Goal: Task Accomplishment & Management: Manage account settings

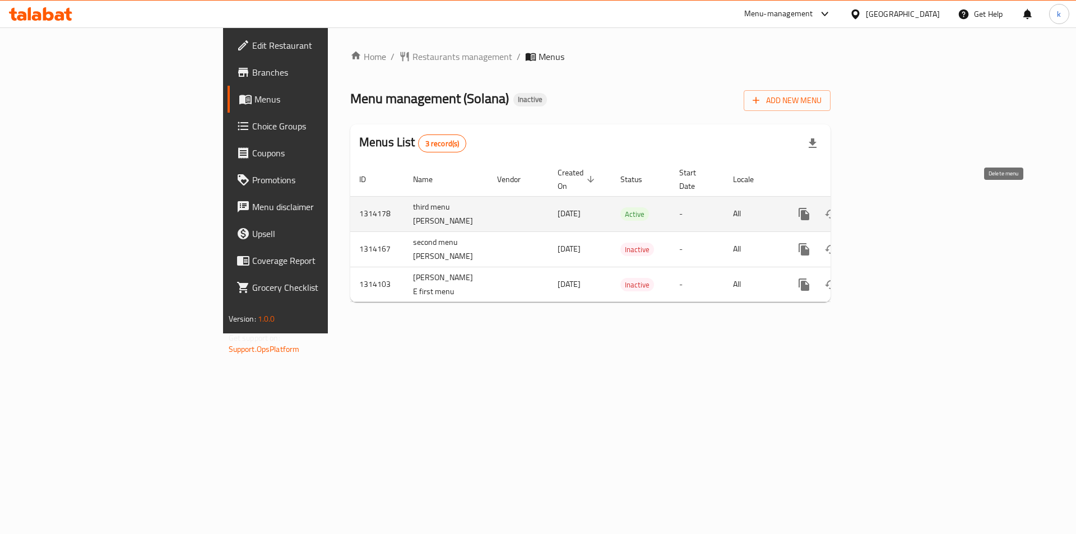
click at [865, 207] on icon "enhanced table" at bounding box center [858, 213] width 13 height 13
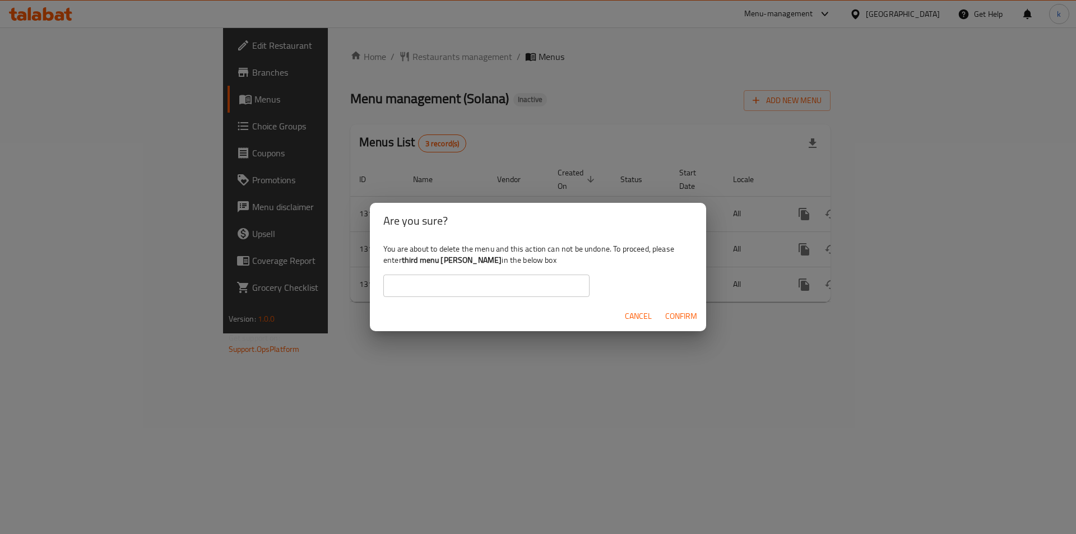
click at [635, 312] on span "Cancel" at bounding box center [638, 316] width 27 height 14
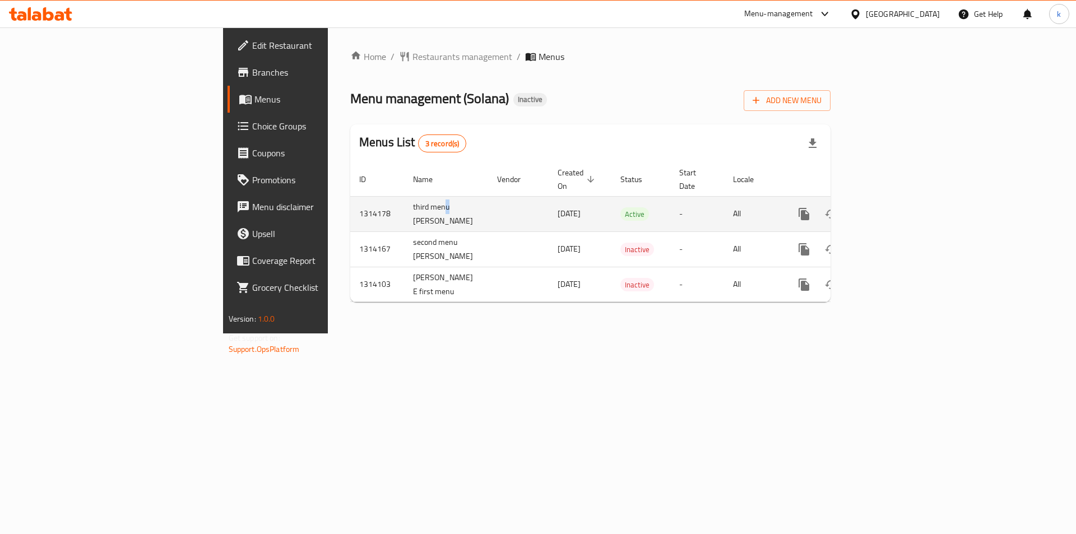
click at [404, 196] on td "third menu [PERSON_NAME]" at bounding box center [446, 213] width 84 height 35
drag, startPoint x: 258, startPoint y: 189, endPoint x: 275, endPoint y: 210, distance: 26.7
click at [404, 211] on td "third menu [PERSON_NAME]" at bounding box center [446, 213] width 84 height 35
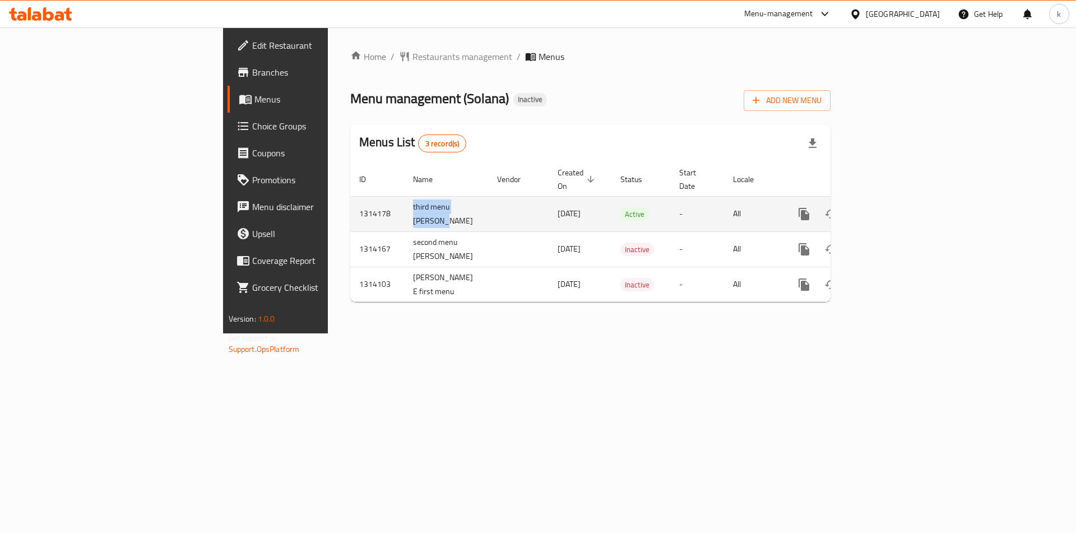
copy td "third menu [PERSON_NAME]"
click at [862, 209] on icon "enhanced table" at bounding box center [858, 214] width 8 height 10
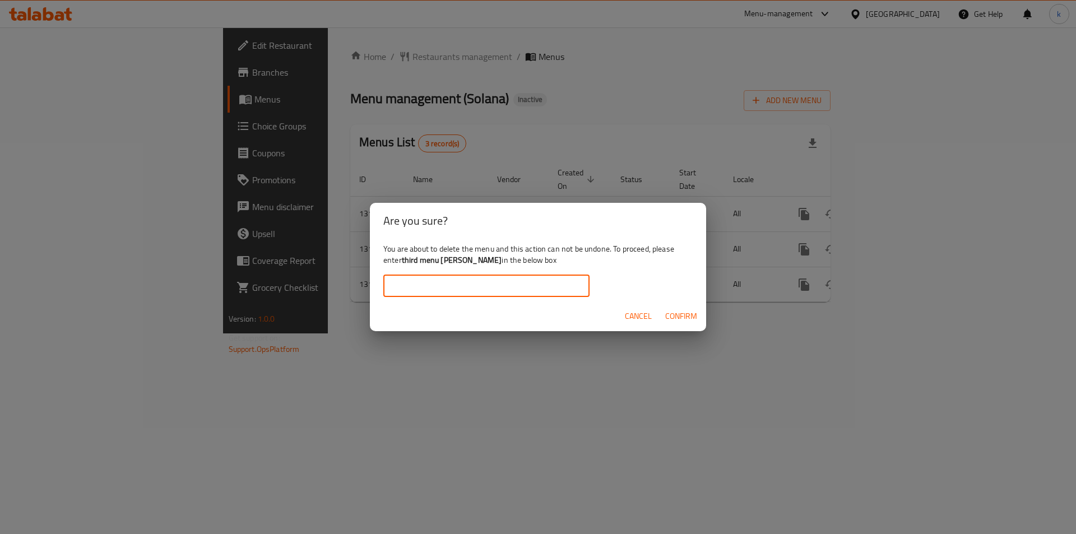
paste input "third menu [PERSON_NAME]"
type input "third menu [PERSON_NAME]"
click at [681, 311] on span "Confirm" at bounding box center [681, 316] width 32 height 14
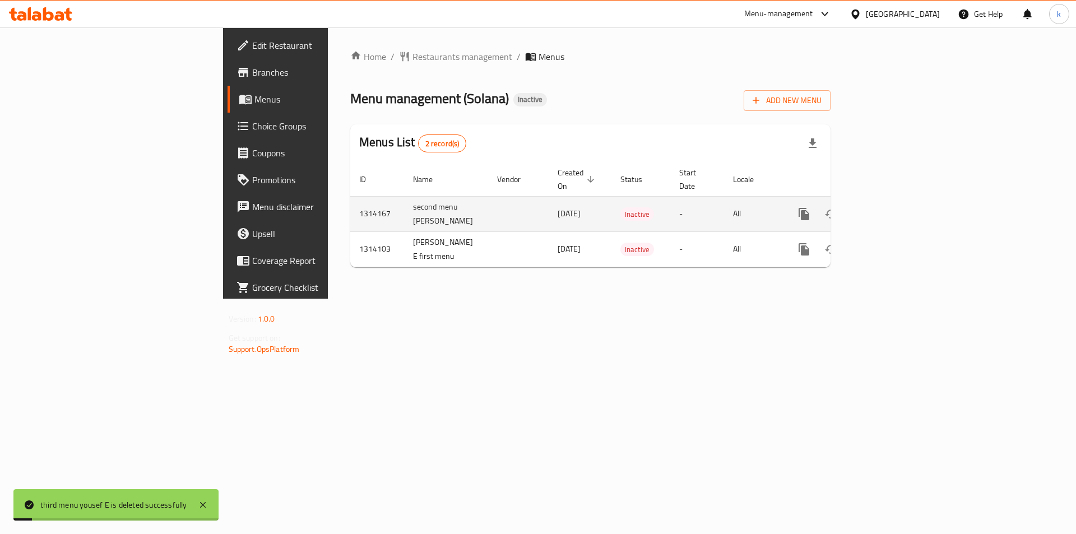
click at [404, 203] on td "second menu [PERSON_NAME]" at bounding box center [446, 213] width 84 height 35
drag, startPoint x: 259, startPoint y: 192, endPoint x: 286, endPoint y: 200, distance: 28.6
click at [404, 200] on td "second menu [PERSON_NAME]" at bounding box center [446, 213] width 84 height 35
drag, startPoint x: 306, startPoint y: 204, endPoint x: 276, endPoint y: 194, distance: 31.2
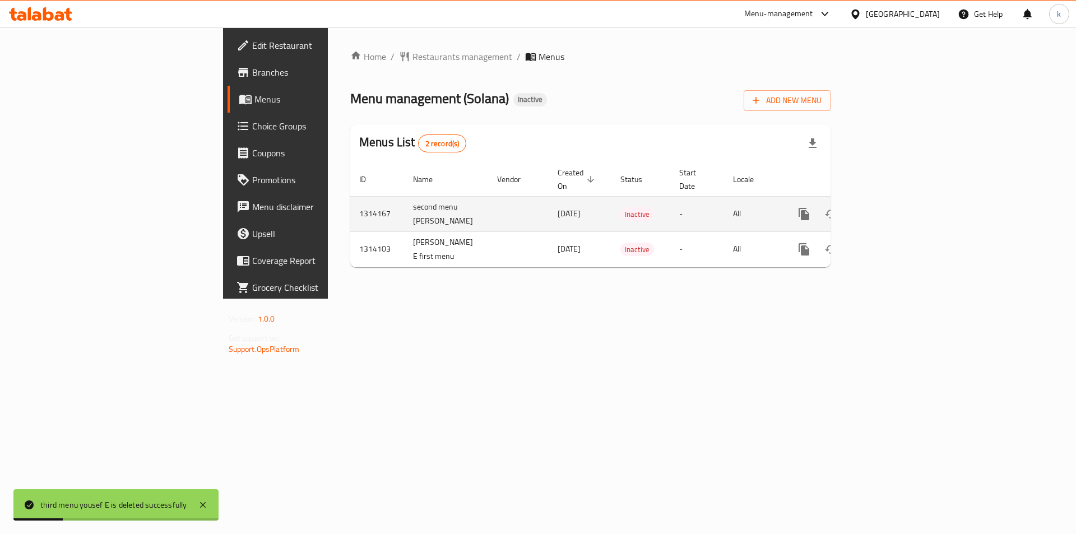
click at [404, 202] on td "second menu [PERSON_NAME]" at bounding box center [446, 213] width 84 height 35
drag, startPoint x: 265, startPoint y: 196, endPoint x: 296, endPoint y: 213, distance: 35.4
click at [404, 213] on td "second menu [PERSON_NAME]" at bounding box center [446, 213] width 84 height 35
copy td "second menu [PERSON_NAME]"
click at [865, 207] on icon "enhanced table" at bounding box center [858, 213] width 13 height 13
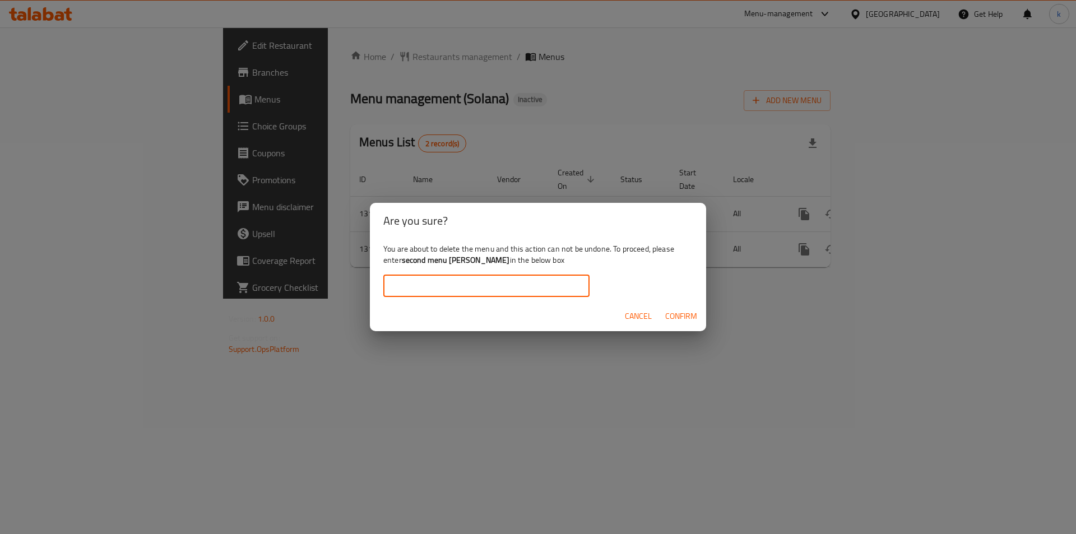
paste input "second menu [PERSON_NAME]"
type input "second menu [PERSON_NAME]"
click at [679, 319] on span "Confirm" at bounding box center [681, 316] width 32 height 14
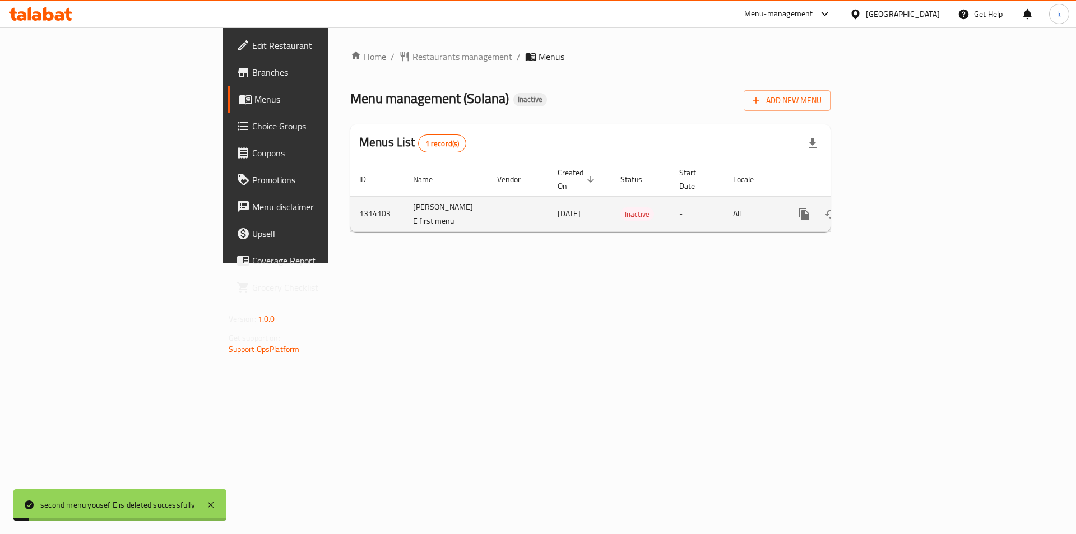
click at [404, 211] on td "[PERSON_NAME] E first menu" at bounding box center [446, 213] width 84 height 35
click at [404, 196] on td "[PERSON_NAME] E first menu" at bounding box center [446, 213] width 84 height 35
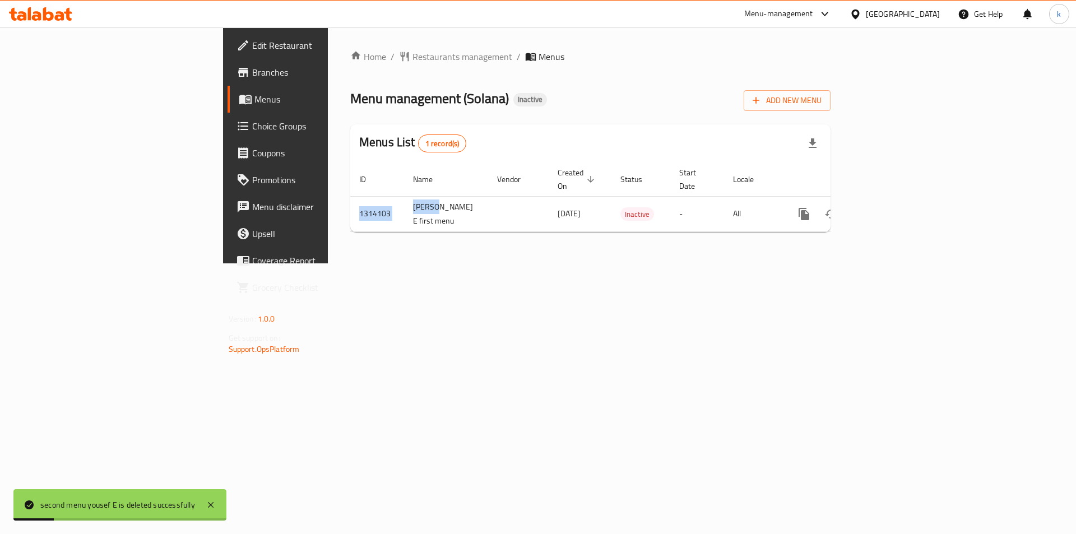
drag, startPoint x: 266, startPoint y: 195, endPoint x: 274, endPoint y: 220, distance: 27.0
click at [350, 220] on div "Home / Restaurants management / Menus Menu management ( Solana ) Inactive Add N…" at bounding box center [590, 145] width 480 height 191
click at [404, 201] on td "[PERSON_NAME] E first menu" at bounding box center [446, 213] width 84 height 35
click at [350, 228] on div "Home / Restaurants management / Menus Menu management ( Solana ) Inactive Add N…" at bounding box center [590, 145] width 480 height 191
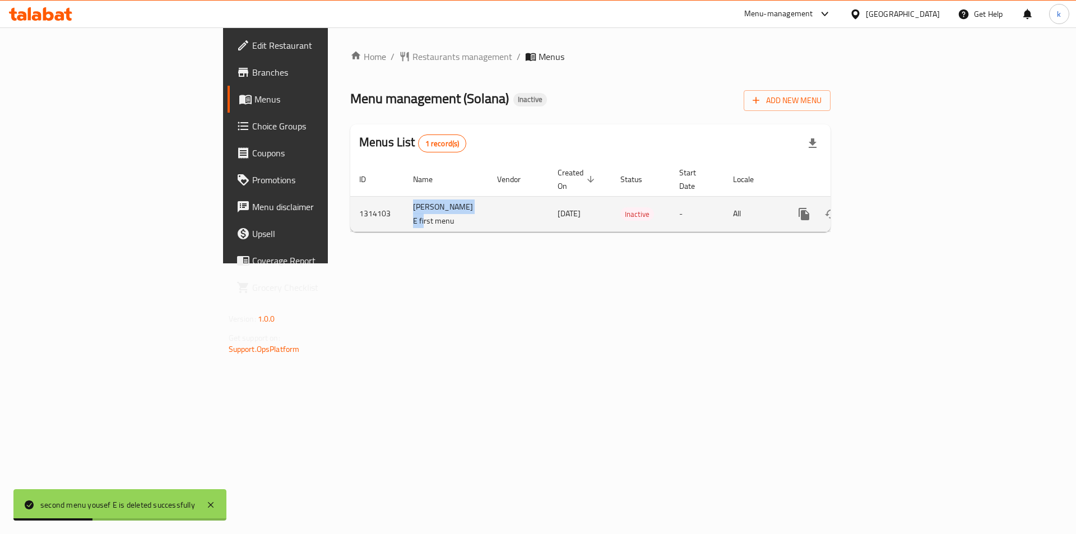
drag, startPoint x: 265, startPoint y: 193, endPoint x: 280, endPoint y: 217, distance: 28.0
click at [404, 217] on td "[PERSON_NAME] E first menu" at bounding box center [446, 213] width 84 height 35
drag, startPoint x: 278, startPoint y: 221, endPoint x: 272, endPoint y: 219, distance: 5.8
click at [350, 222] on div "Home / Restaurants management / Menus Menu management ( Solana ) Inactive Add N…" at bounding box center [590, 145] width 480 height 191
drag, startPoint x: 263, startPoint y: 193, endPoint x: 279, endPoint y: 212, distance: 25.1
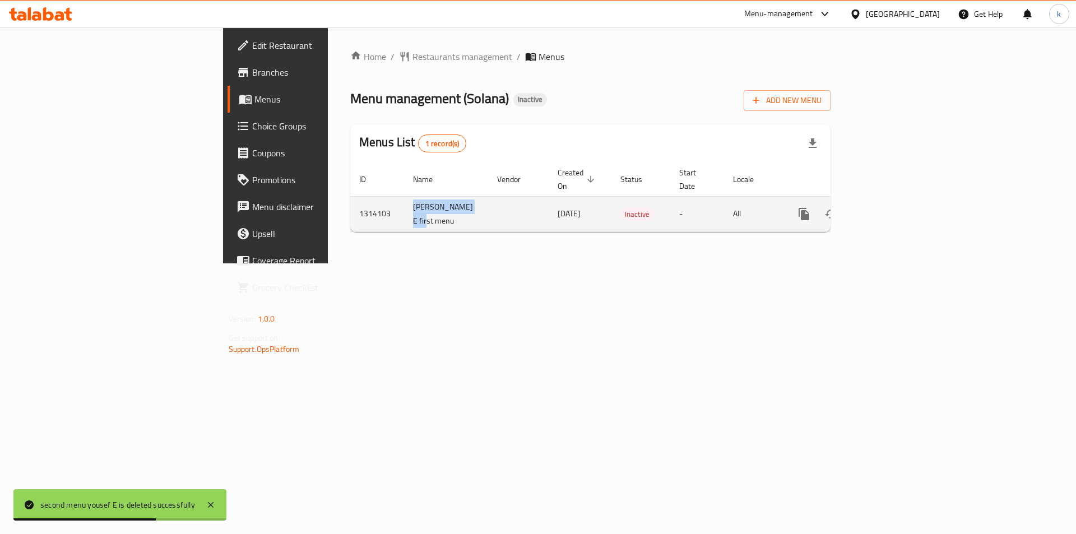
click at [404, 218] on td "[PERSON_NAME] E first menu" at bounding box center [446, 213] width 84 height 35
copy td "[PERSON_NAME] E first menu"
click at [862, 209] on icon "enhanced table" at bounding box center [858, 214] width 8 height 10
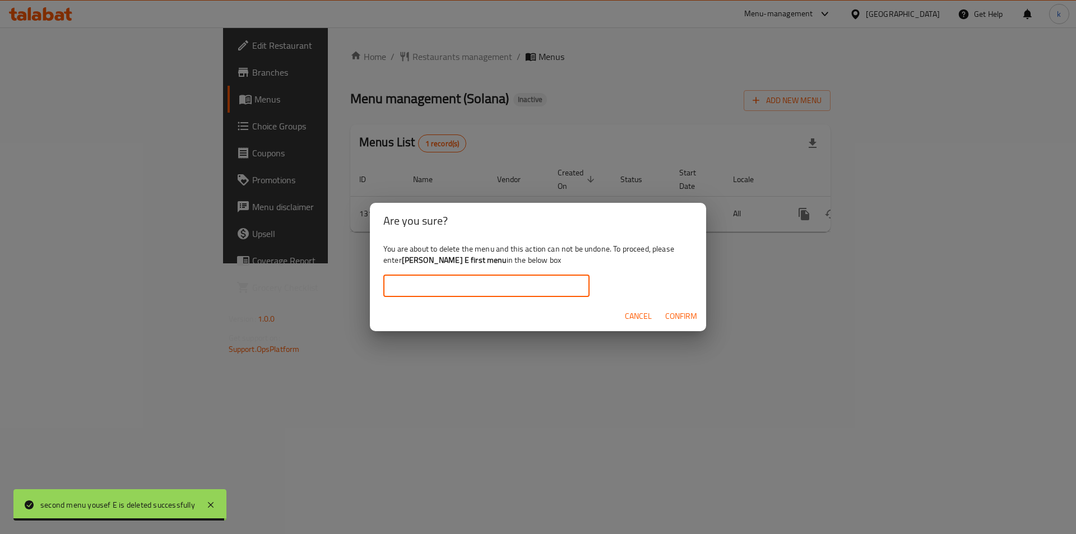
paste input "[PERSON_NAME] E first menu"
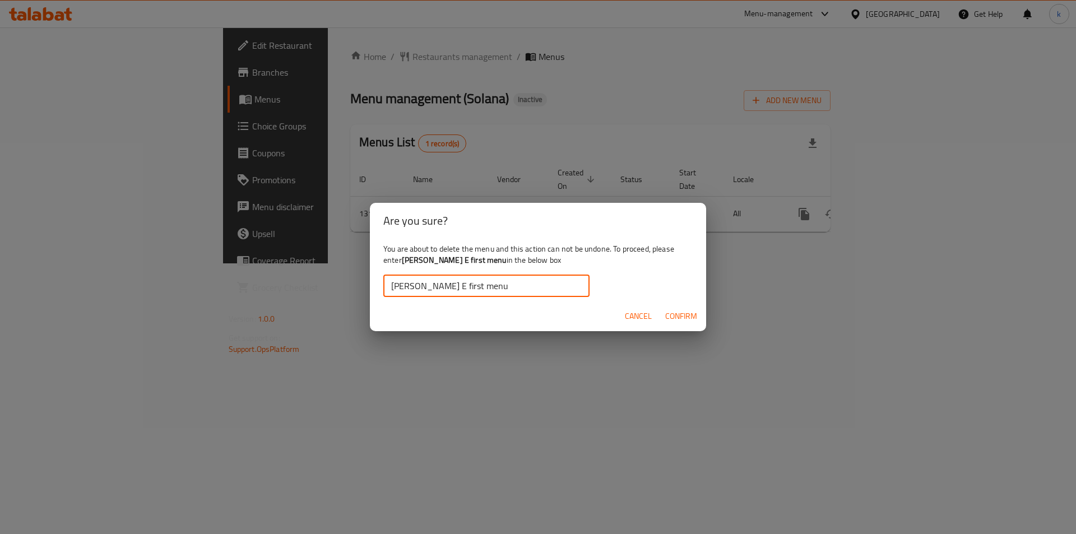
type input "[PERSON_NAME] E first menu"
click at [681, 312] on span "Confirm" at bounding box center [681, 316] width 32 height 14
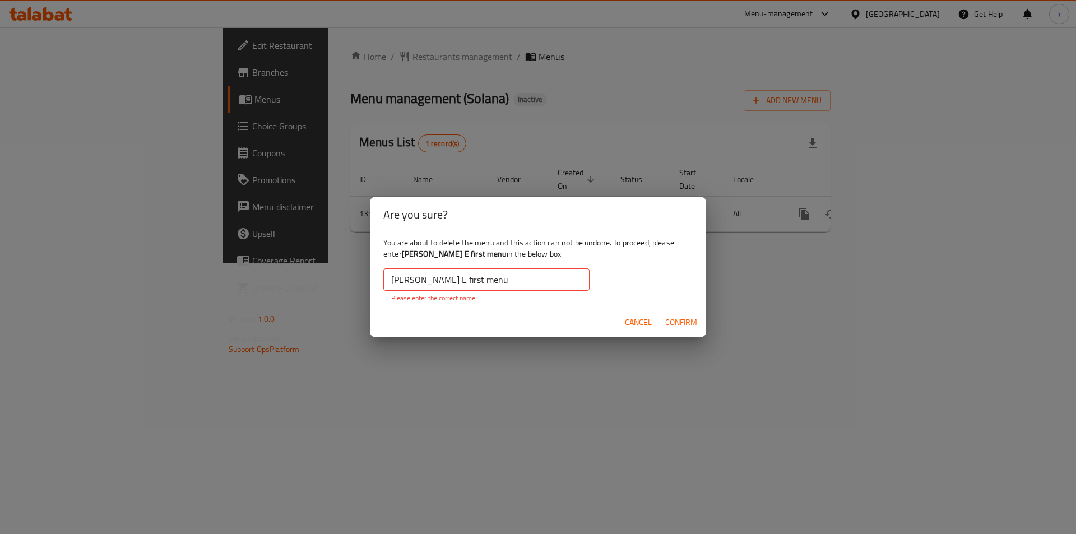
click at [683, 318] on span "Confirm" at bounding box center [681, 323] width 32 height 14
click at [476, 280] on input "[PERSON_NAME] E first menu" at bounding box center [486, 280] width 206 height 22
click at [637, 326] on span "Cancel" at bounding box center [638, 323] width 27 height 14
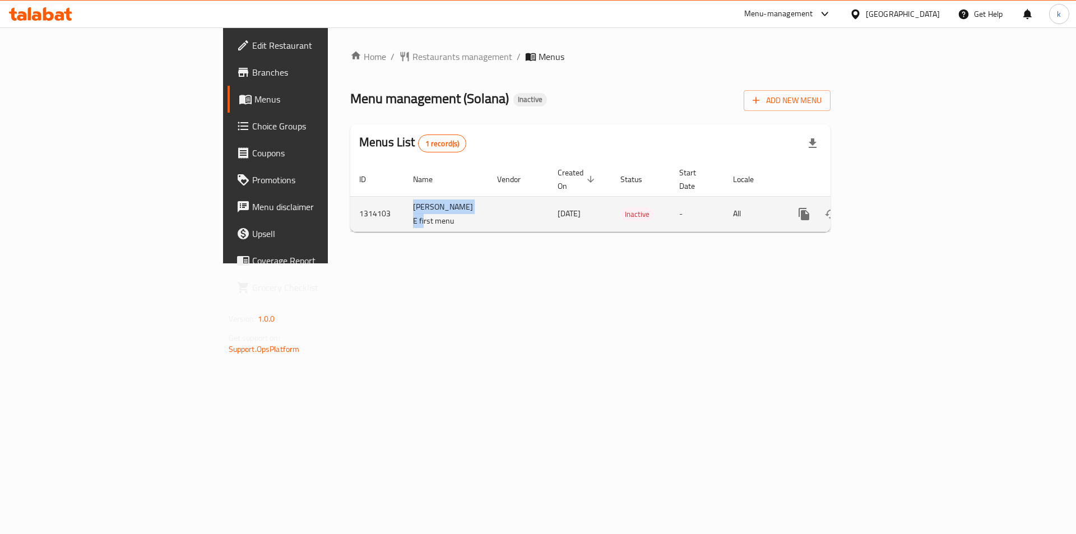
drag, startPoint x: 265, startPoint y: 195, endPoint x: 277, endPoint y: 218, distance: 26.1
click at [404, 218] on td "[PERSON_NAME] E first menu" at bounding box center [446, 213] width 84 height 35
click at [404, 196] on td "[PERSON_NAME] E first menu" at bounding box center [446, 213] width 84 height 35
drag, startPoint x: 263, startPoint y: 195, endPoint x: 284, endPoint y: 212, distance: 27.4
click at [404, 212] on td "[PERSON_NAME] E first menu" at bounding box center [446, 213] width 84 height 35
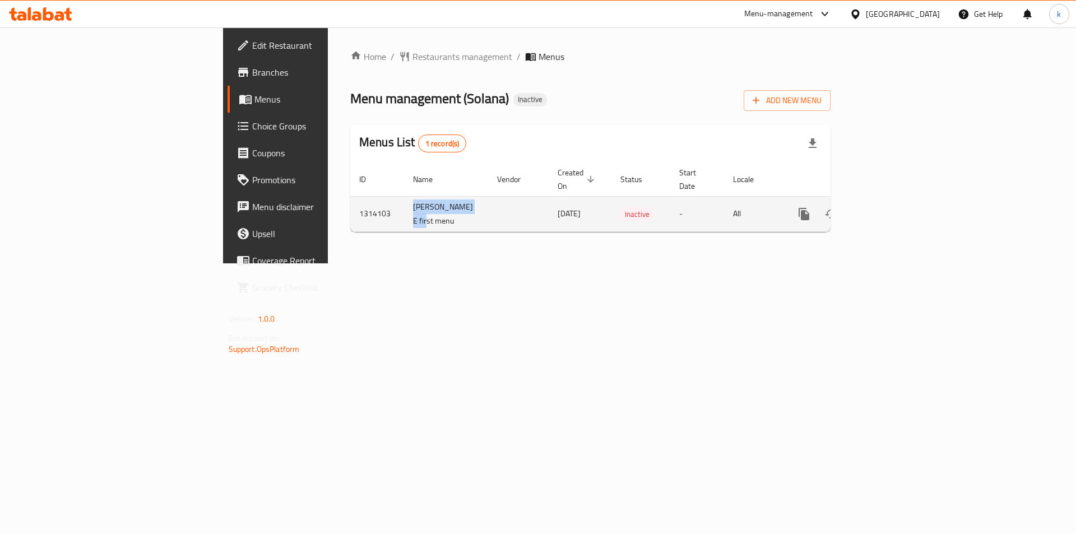
copy td "[PERSON_NAME] E first menu"
click at [862, 209] on icon "enhanced table" at bounding box center [858, 214] width 8 height 10
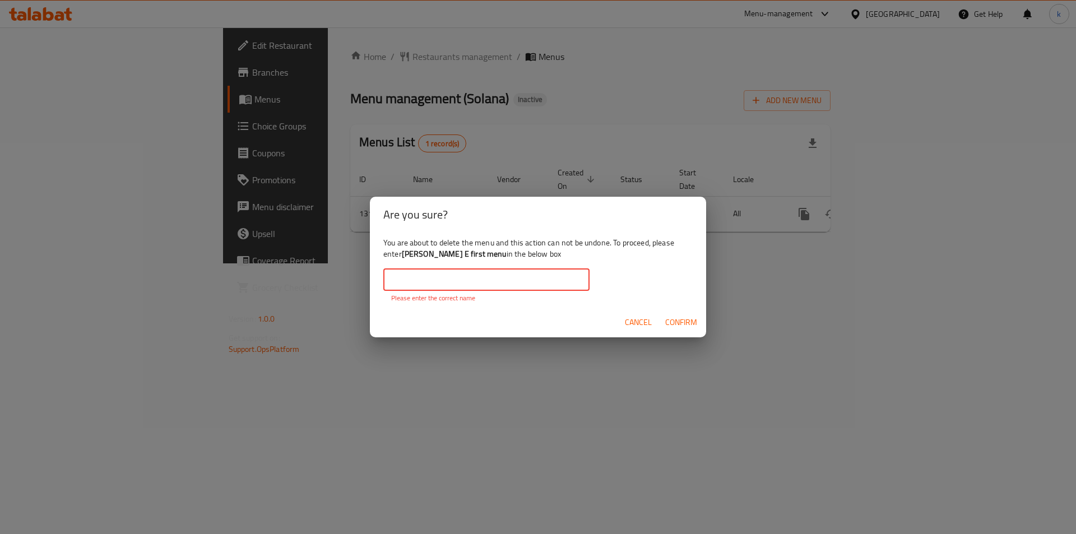
drag, startPoint x: 515, startPoint y: 263, endPoint x: 496, endPoint y: 275, distance: 21.9
paste input "[PERSON_NAME] E first menu"
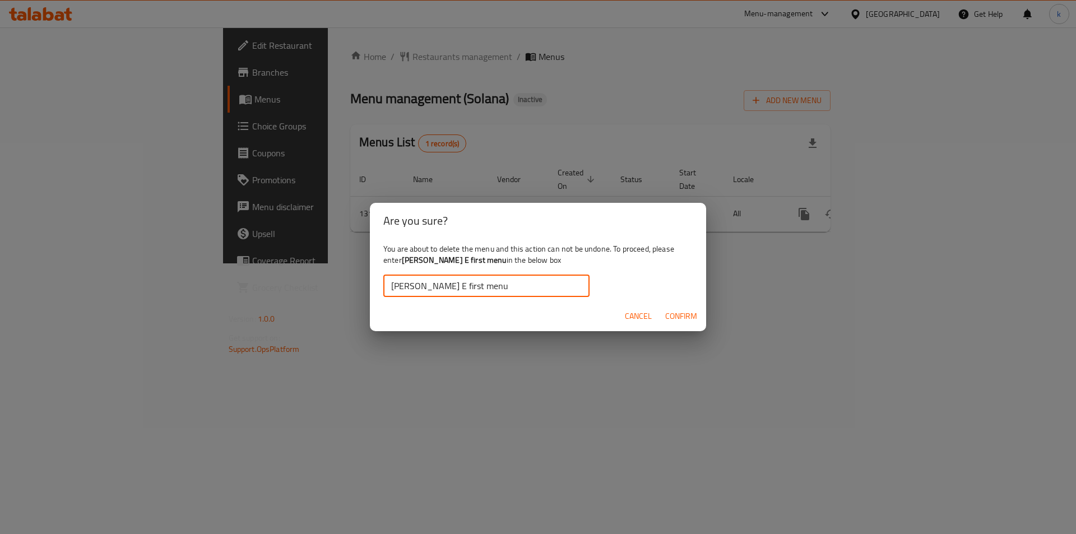
click at [678, 325] on button "Confirm" at bounding box center [681, 316] width 41 height 21
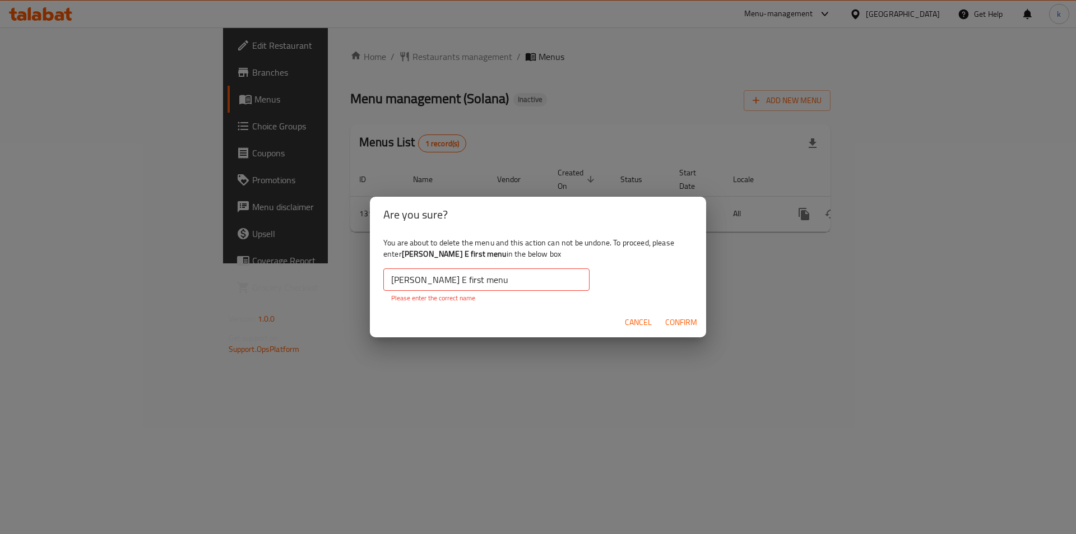
click at [678, 323] on span "Confirm" at bounding box center [681, 323] width 32 height 14
click at [678, 322] on span "Confirm" at bounding box center [681, 323] width 32 height 14
click at [483, 274] on input "[PERSON_NAME] E first menu" at bounding box center [486, 280] width 206 height 22
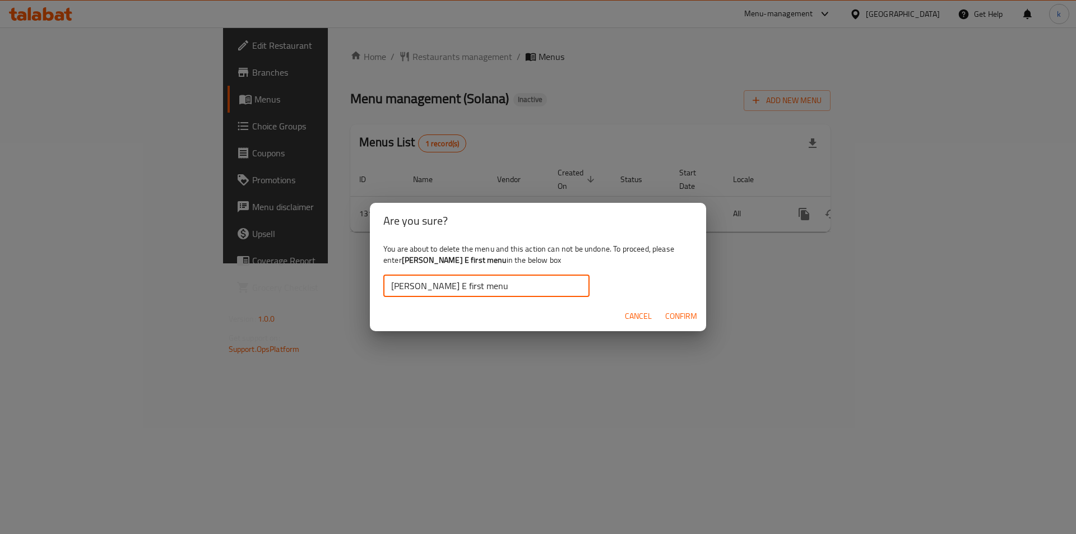
click at [679, 313] on span "Confirm" at bounding box center [681, 316] width 32 height 14
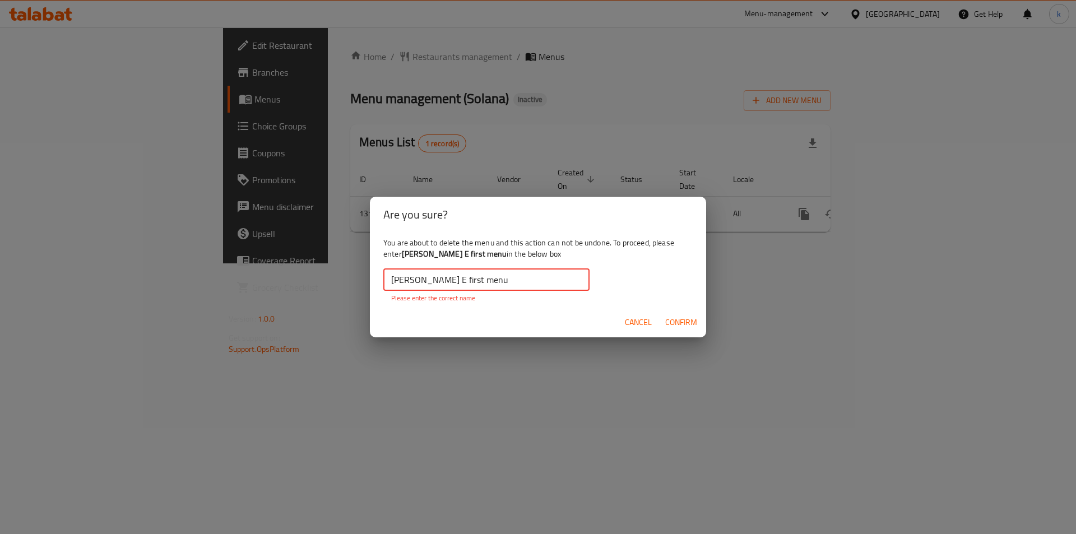
click at [483, 276] on input "[PERSON_NAME] E first menu" at bounding box center [486, 280] width 206 height 22
click at [399, 279] on input "[PERSON_NAME] E first menu" at bounding box center [486, 280] width 206 height 22
click at [390, 282] on input "[PERSON_NAME] E first menu" at bounding box center [486, 280] width 206 height 22
click at [685, 322] on span "Confirm" at bounding box center [681, 323] width 32 height 14
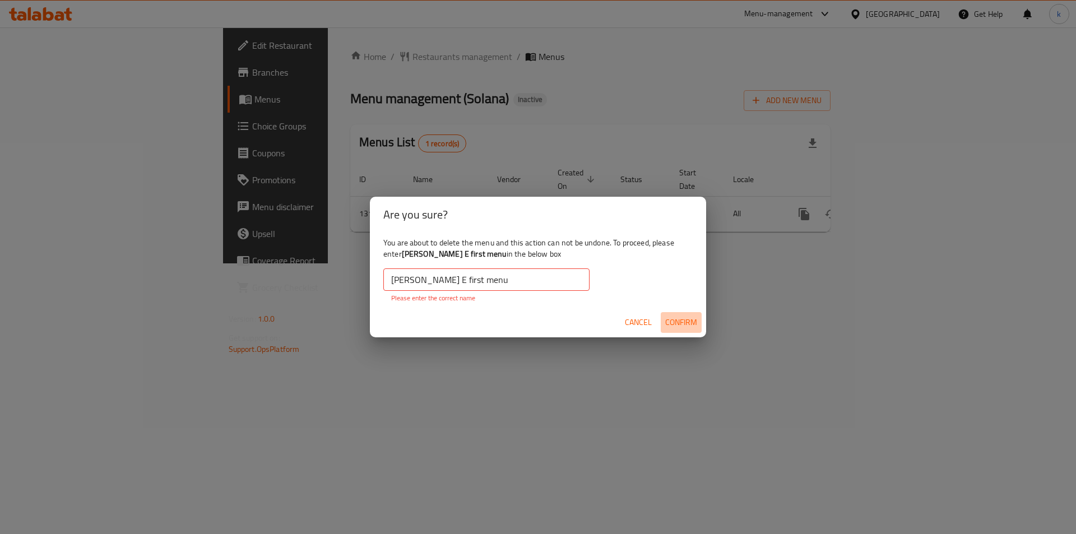
click at [685, 322] on span "Confirm" at bounding box center [681, 323] width 32 height 14
click at [500, 281] on input "[PERSON_NAME] E first menu" at bounding box center [486, 280] width 206 height 22
click at [443, 280] on input "[PERSON_NAME] E first menu" at bounding box center [486, 280] width 206 height 22
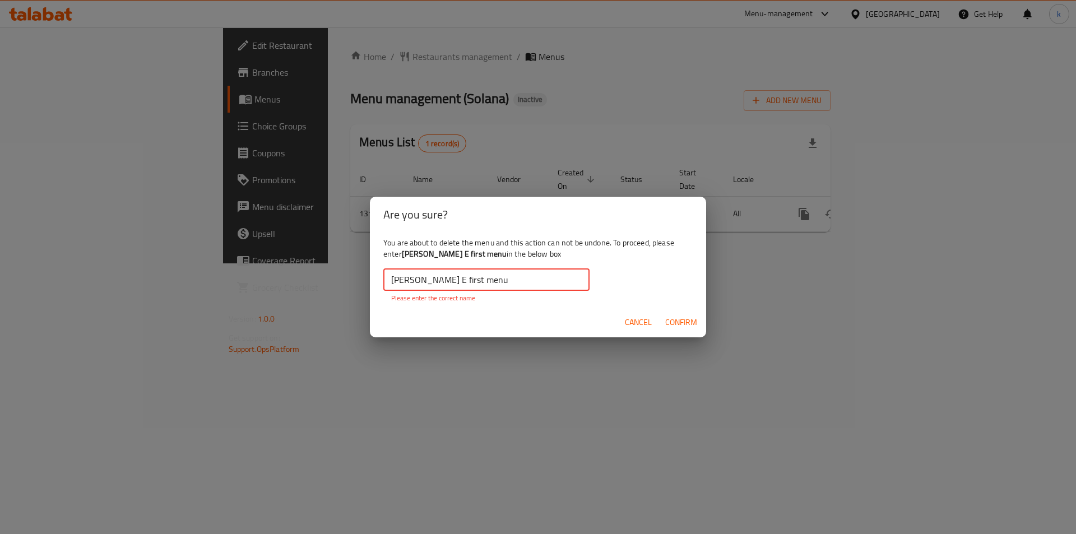
click at [686, 323] on span "Confirm" at bounding box center [681, 323] width 32 height 14
click at [488, 285] on input "[PERSON_NAME] E first menu" at bounding box center [486, 280] width 206 height 22
click at [391, 280] on input "[PERSON_NAME] E first menu" at bounding box center [486, 280] width 206 height 22
click at [432, 284] on input "[PERSON_NAME] E first menu" at bounding box center [486, 280] width 206 height 22
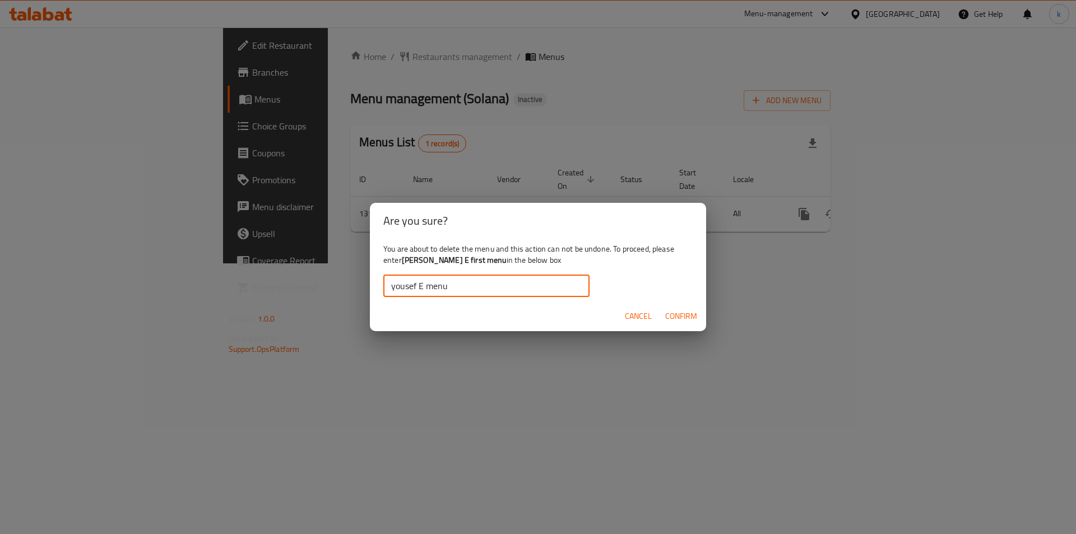
click at [432, 284] on input "yousef E menu" at bounding box center [486, 286] width 206 height 22
click at [488, 288] on input "yousef E menu" at bounding box center [486, 286] width 206 height 22
type input "yousef E menu"
click at [680, 321] on span "Confirm" at bounding box center [681, 316] width 32 height 14
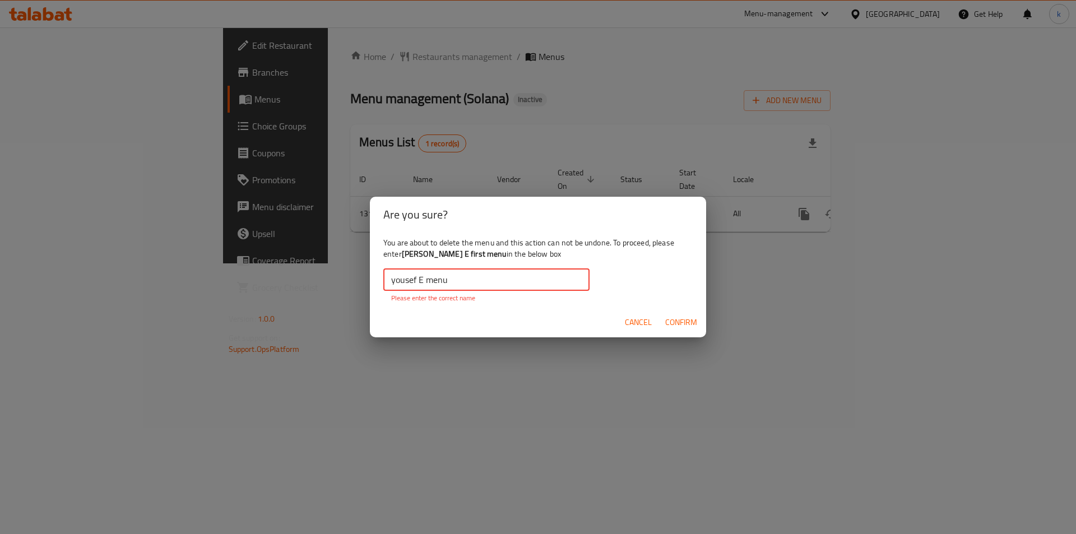
click at [511, 281] on input "yousef E menu" at bounding box center [486, 280] width 206 height 22
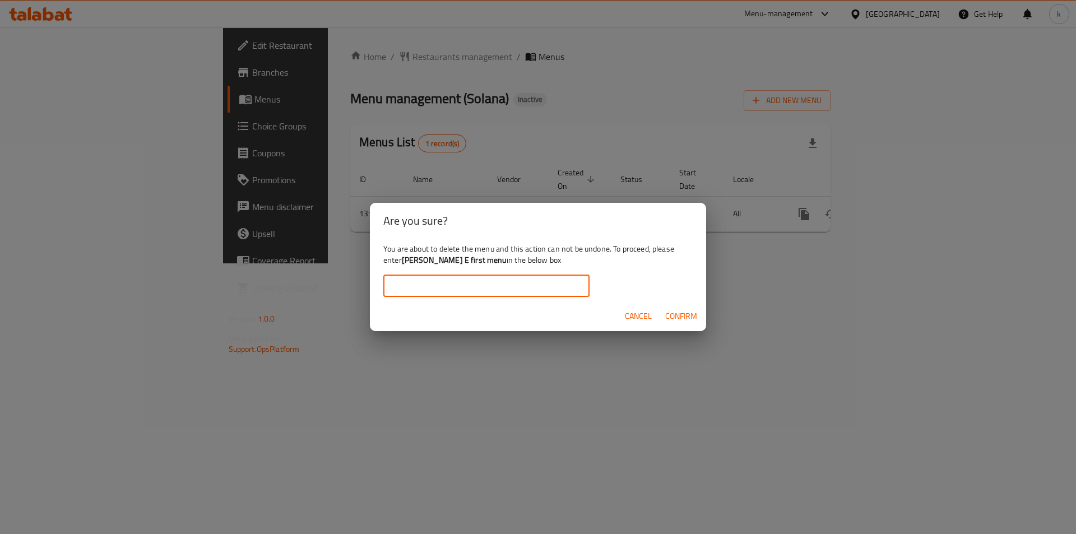
paste input "yousef E menu"
type input "yousef E menu"
click at [391, 288] on input "yousef E menu" at bounding box center [486, 286] width 206 height 22
drag, startPoint x: 624, startPoint y: 317, endPoint x: 631, endPoint y: 315, distance: 7.5
click at [626, 317] on button "Cancel" at bounding box center [639, 316] width 36 height 21
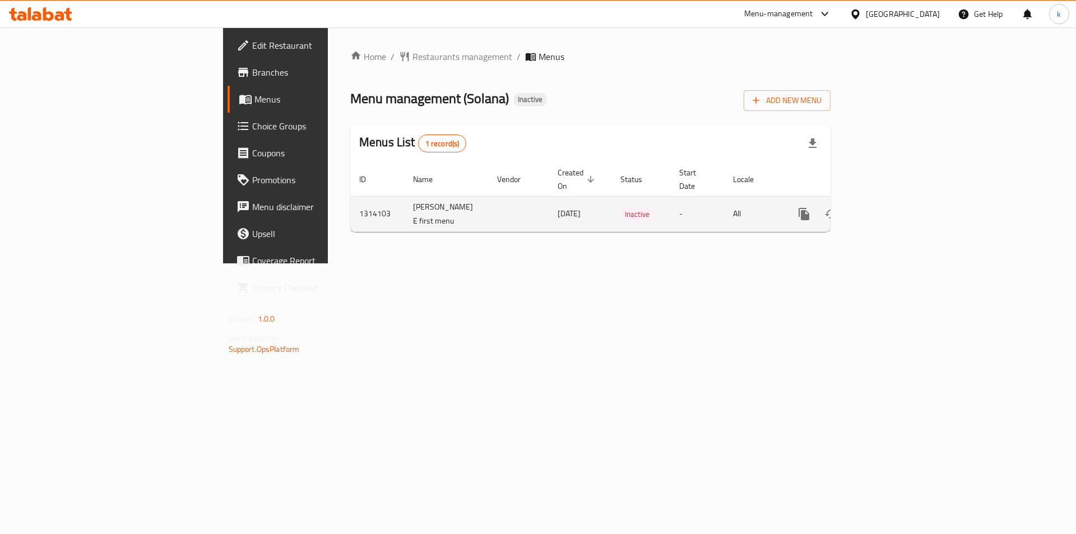
click at [404, 196] on td "[PERSON_NAME] E first menu" at bounding box center [446, 213] width 84 height 35
click at [404, 198] on td "[PERSON_NAME] E first menu" at bounding box center [446, 213] width 84 height 35
drag, startPoint x: 264, startPoint y: 196, endPoint x: 284, endPoint y: 210, distance: 24.6
click at [404, 210] on td "[PERSON_NAME] E first menu" at bounding box center [446, 213] width 84 height 35
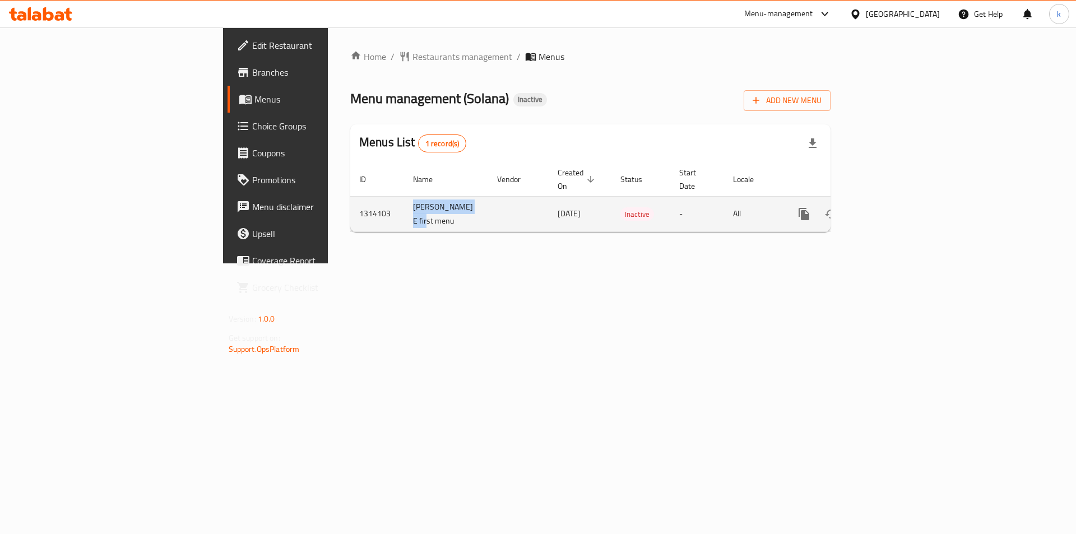
copy td "[PERSON_NAME] E first menu"
click at [865, 207] on icon "enhanced table" at bounding box center [858, 213] width 13 height 13
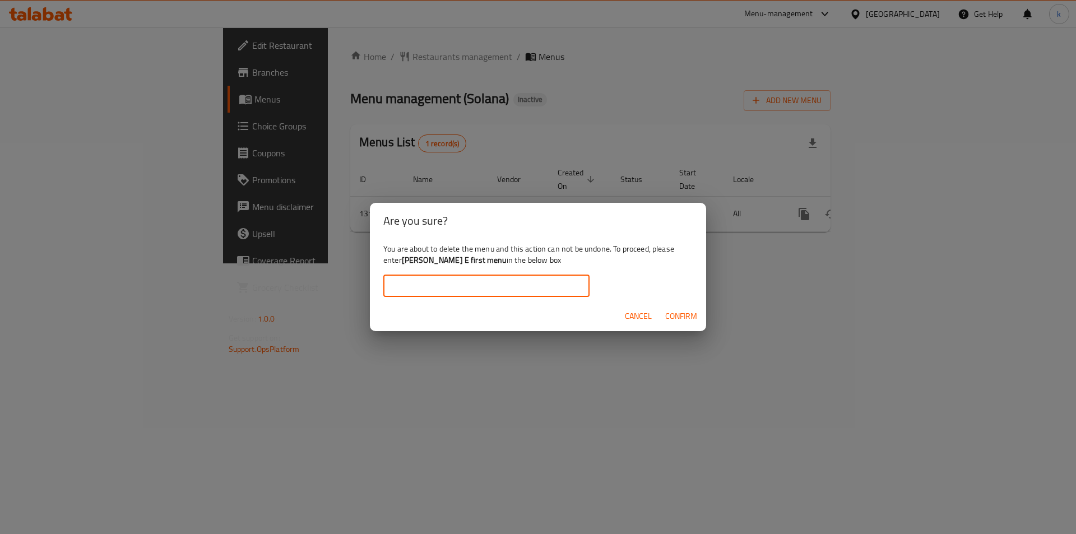
paste input "[PERSON_NAME] E first menu"
type input "[PERSON_NAME] E first menu"
click at [681, 322] on span "Confirm" at bounding box center [681, 316] width 32 height 14
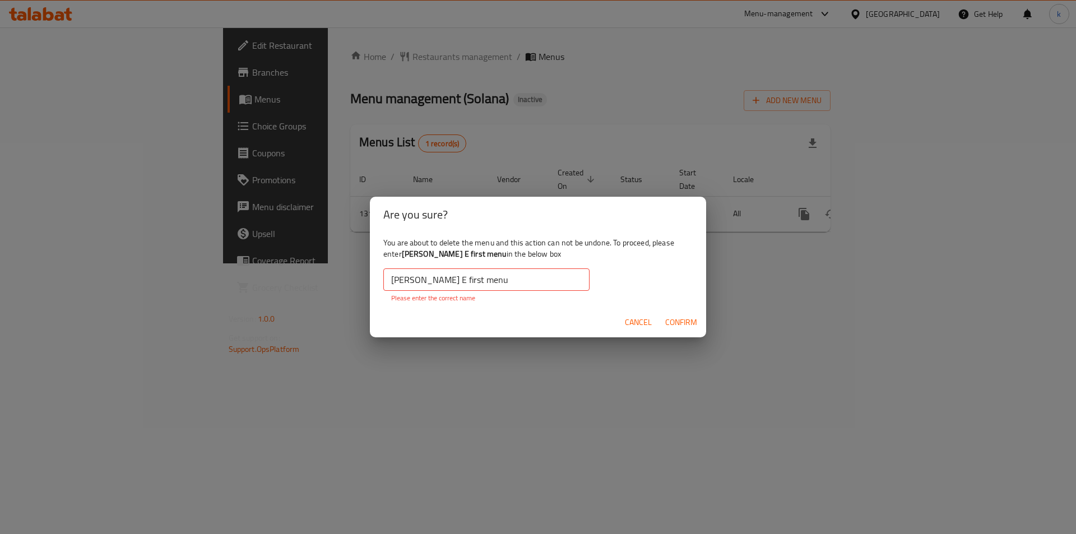
click at [661, 312] on button "Confirm" at bounding box center [681, 322] width 41 height 21
click at [517, 285] on input "[PERSON_NAME] E first menu" at bounding box center [486, 280] width 206 height 22
click at [695, 326] on span "Confirm" at bounding box center [681, 323] width 32 height 14
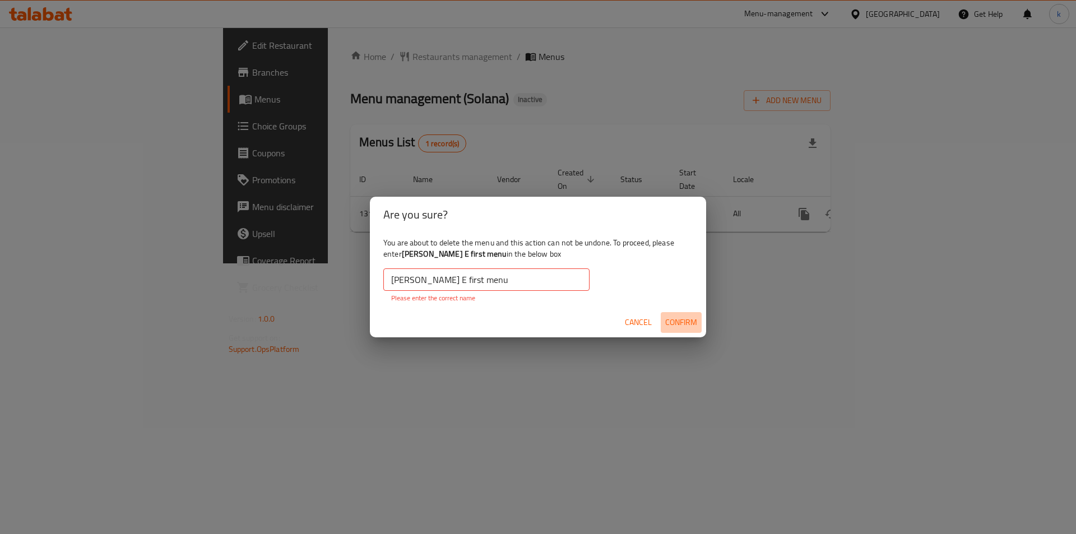
click at [695, 325] on span "Confirm" at bounding box center [681, 323] width 32 height 14
click at [695, 324] on span "Confirm" at bounding box center [681, 323] width 32 height 14
drag, startPoint x: 695, startPoint y: 324, endPoint x: 697, endPoint y: 316, distance: 8.2
click at [697, 322] on button "Confirm" at bounding box center [681, 322] width 41 height 21
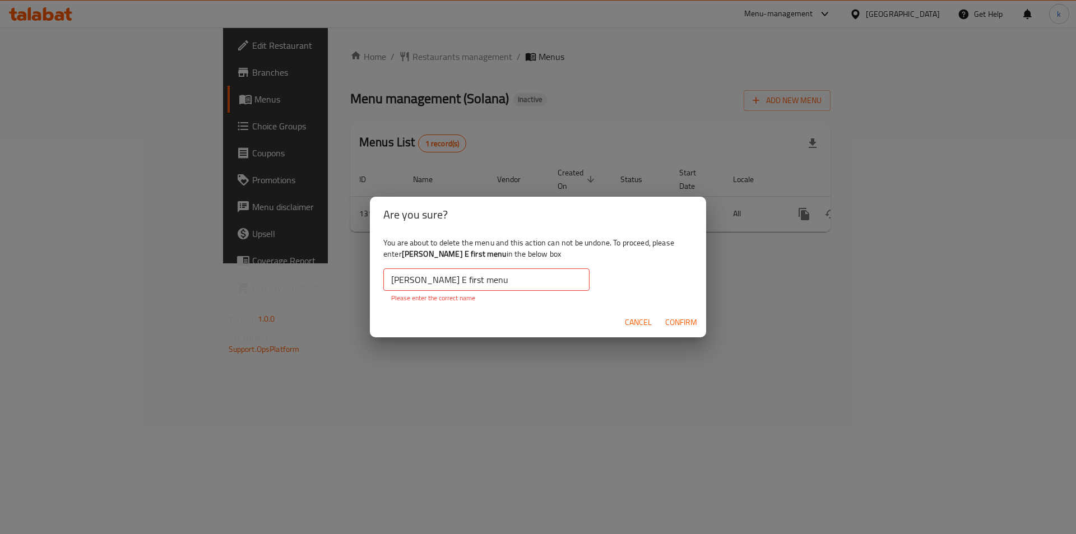
click at [511, 278] on input "[PERSON_NAME] E first menu" at bounding box center [486, 280] width 206 height 22
click at [468, 281] on input "[PERSON_NAME] E first menu" at bounding box center [486, 280] width 206 height 22
click at [492, 280] on input "[PERSON_NAME] E first menu" at bounding box center [486, 280] width 206 height 22
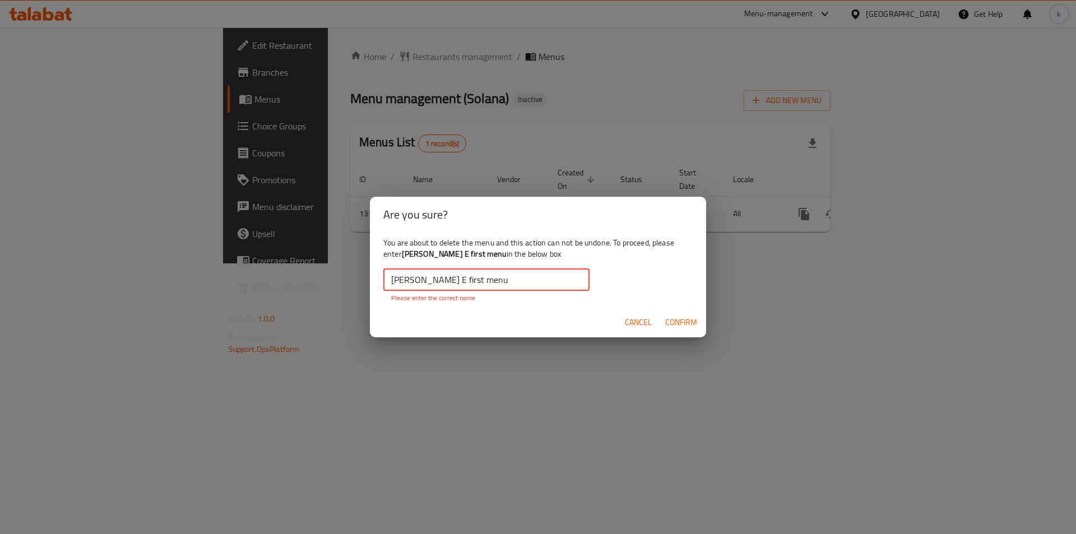
click at [393, 283] on input "[PERSON_NAME] E first menu" at bounding box center [486, 280] width 206 height 22
click at [451, 279] on input "[PERSON_NAME] E first menu" at bounding box center [486, 280] width 206 height 22
drag, startPoint x: 451, startPoint y: 279, endPoint x: 508, endPoint y: 286, distance: 57.2
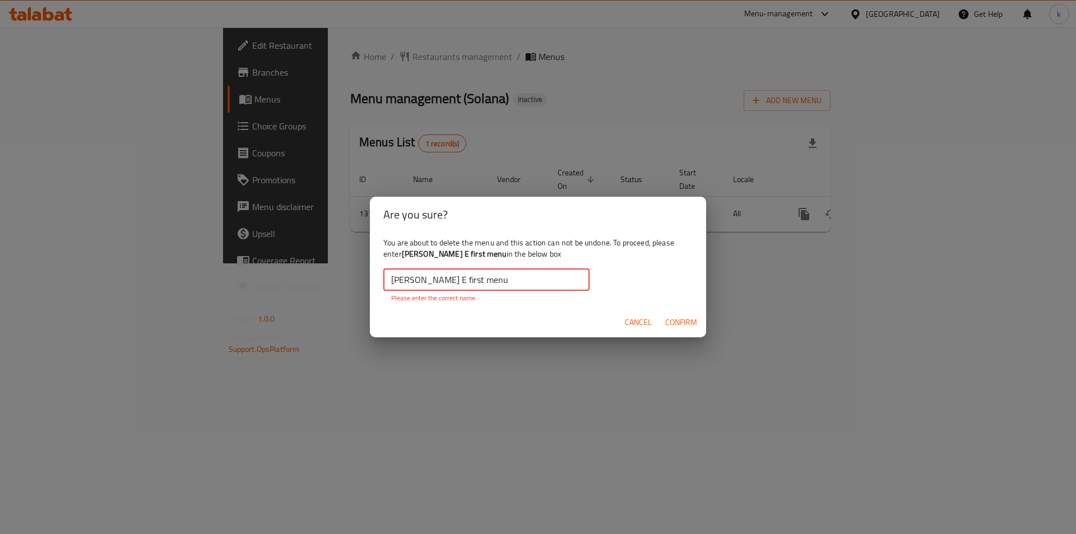
click at [508, 286] on input "[PERSON_NAME] E first menu" at bounding box center [486, 280] width 206 height 22
click at [510, 281] on input "[PERSON_NAME] E first menu" at bounding box center [486, 280] width 206 height 22
click at [562, 275] on input "[PERSON_NAME] E first menu" at bounding box center [486, 280] width 206 height 22
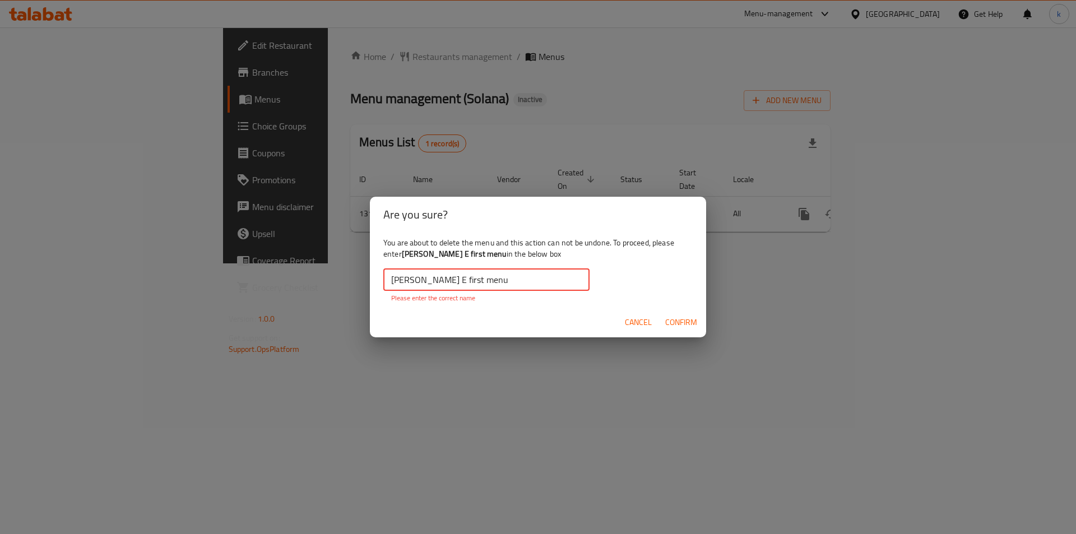
click at [636, 318] on span "Cancel" at bounding box center [638, 323] width 27 height 14
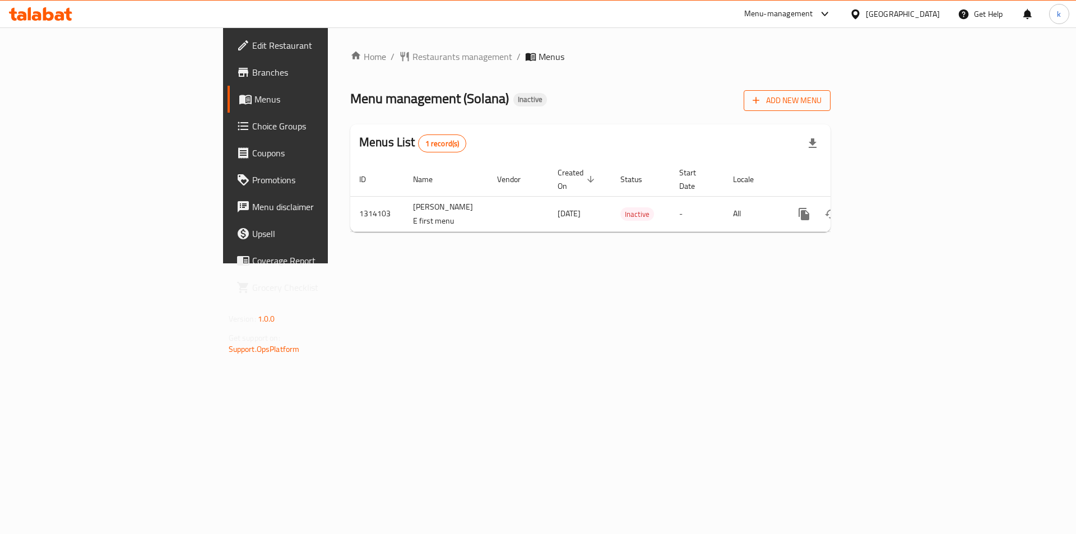
click at [831, 108] on button "Add New Menu" at bounding box center [787, 100] width 87 height 21
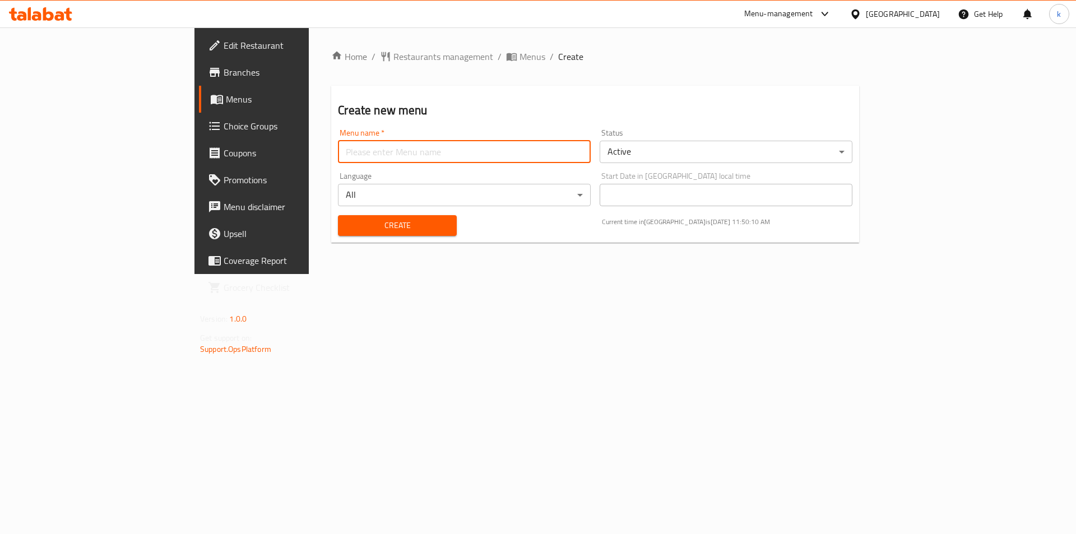
click at [369, 150] on input "text" at bounding box center [464, 152] width 253 height 22
click at [338, 151] on input "kawther8045" at bounding box center [464, 152] width 253 height 22
type input "kawther8045 first menu"
click at [348, 225] on span "Create" at bounding box center [397, 226] width 100 height 14
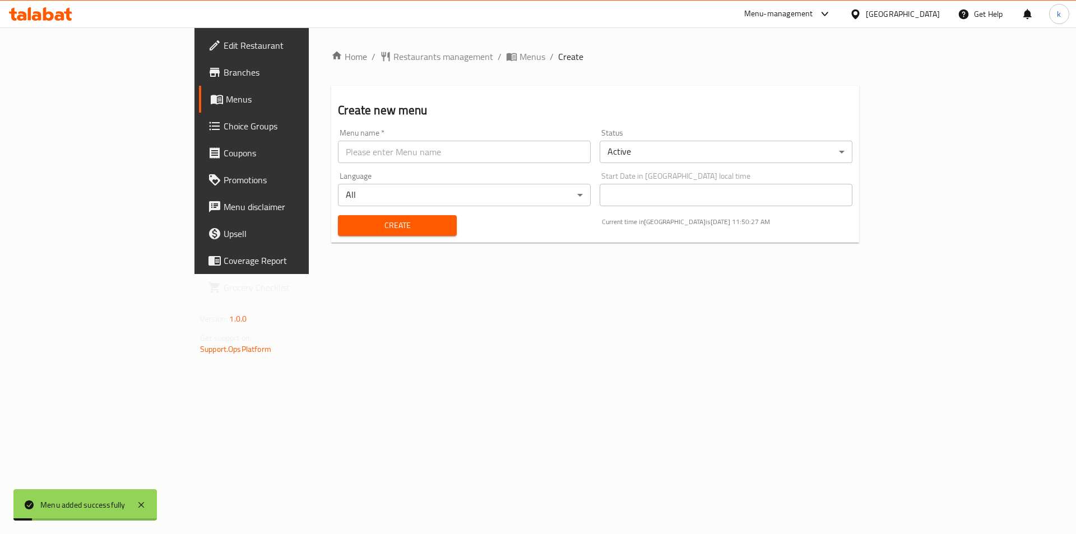
click at [199, 92] on link "Menus" at bounding box center [286, 99] width 175 height 27
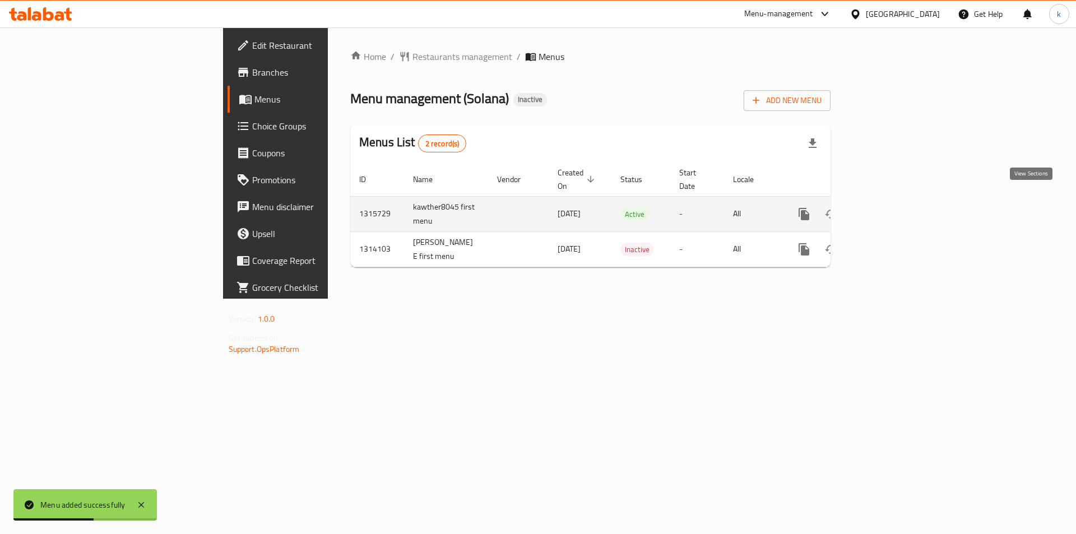
click at [899, 201] on link "enhanced table" at bounding box center [885, 214] width 27 height 27
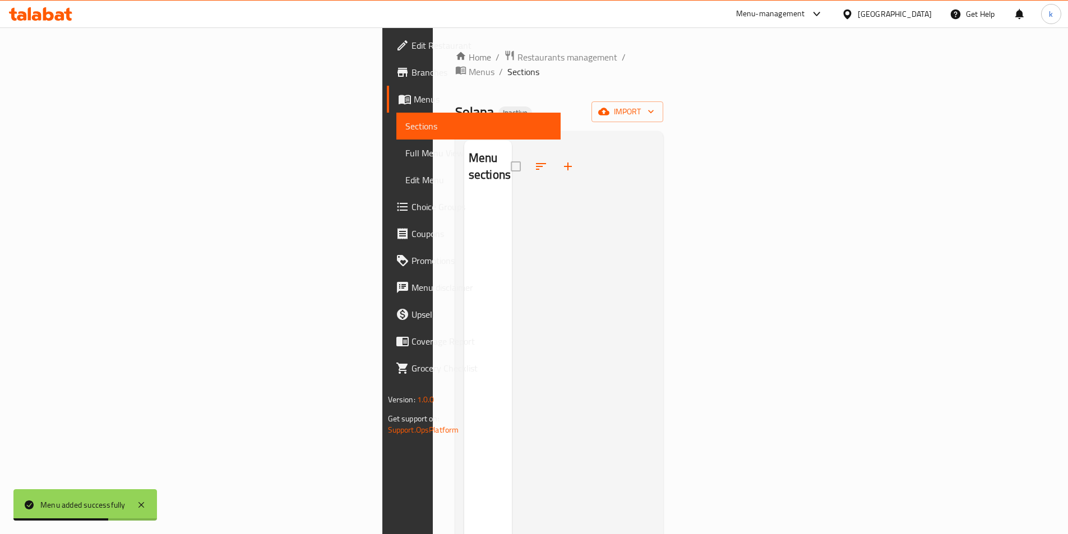
click at [464, 214] on div "Menu sections" at bounding box center [488, 407] width 48 height 534
click at [654, 105] on span "import" at bounding box center [627, 112] width 54 height 14
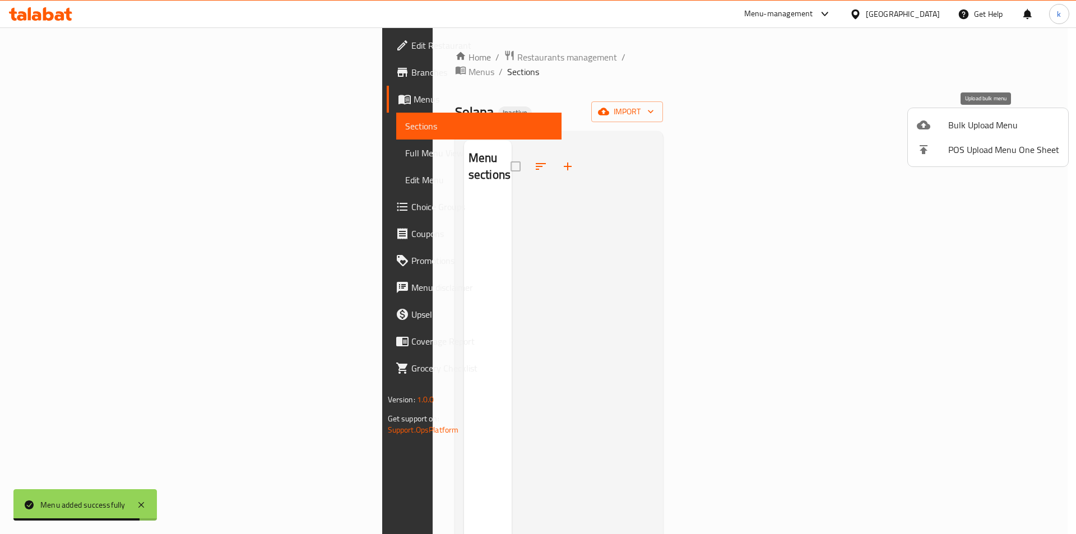
click at [982, 123] on span "Bulk Upload Menu" at bounding box center [1004, 124] width 111 height 13
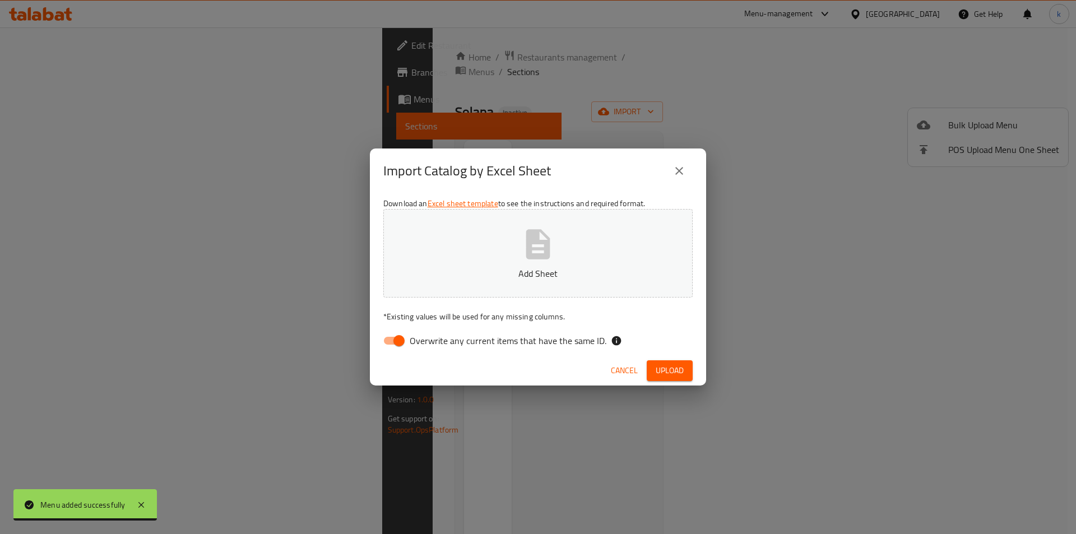
click at [507, 335] on span "Overwrite any current items that have the same ID." at bounding box center [508, 340] width 197 height 13
click at [431, 335] on input "Overwrite any current items that have the same ID." at bounding box center [399, 340] width 64 height 21
checkbox input "false"
click at [527, 284] on button "Add Sheet" at bounding box center [537, 253] width 309 height 89
click at [668, 375] on span "Upload" at bounding box center [670, 371] width 28 height 14
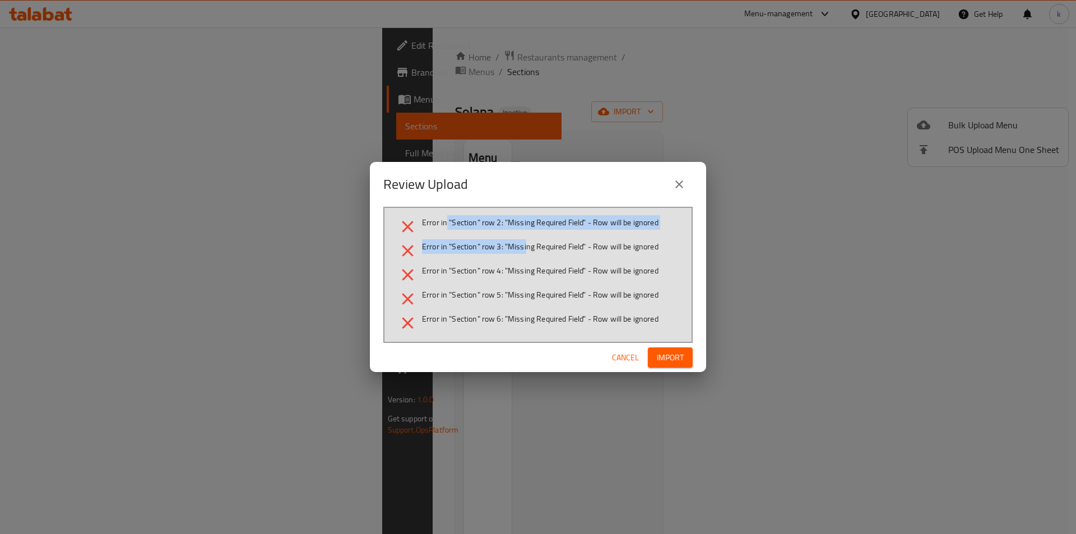
drag, startPoint x: 447, startPoint y: 234, endPoint x: 535, endPoint y: 241, distance: 88.2
click at [535, 241] on ul "Error in "Section" row 2: "Missing Required Field" - Row will be ignored Error …" at bounding box center [538, 275] width 280 height 116
click at [567, 265] on span "Error in "Section" row 4: "Missing Required Field" - Row will be ignored" at bounding box center [540, 270] width 237 height 11
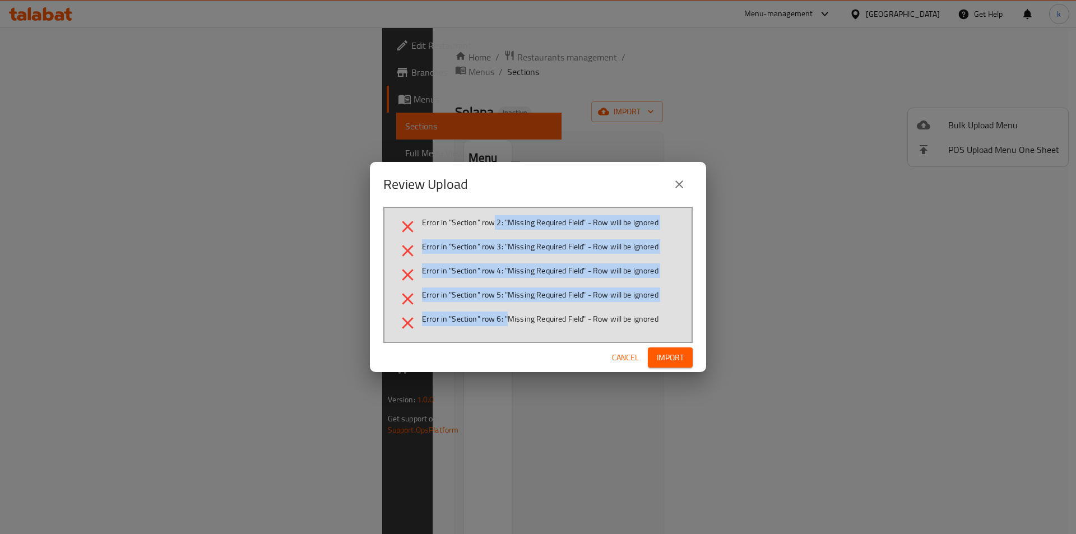
drag, startPoint x: 493, startPoint y: 226, endPoint x: 507, endPoint y: 338, distance: 112.4
click at [507, 338] on div "Error in "Section" row 2: "Missing Required Field" - Row will be ignored Error …" at bounding box center [537, 275] width 309 height 136
click at [681, 191] on icon "close" at bounding box center [679, 184] width 13 height 13
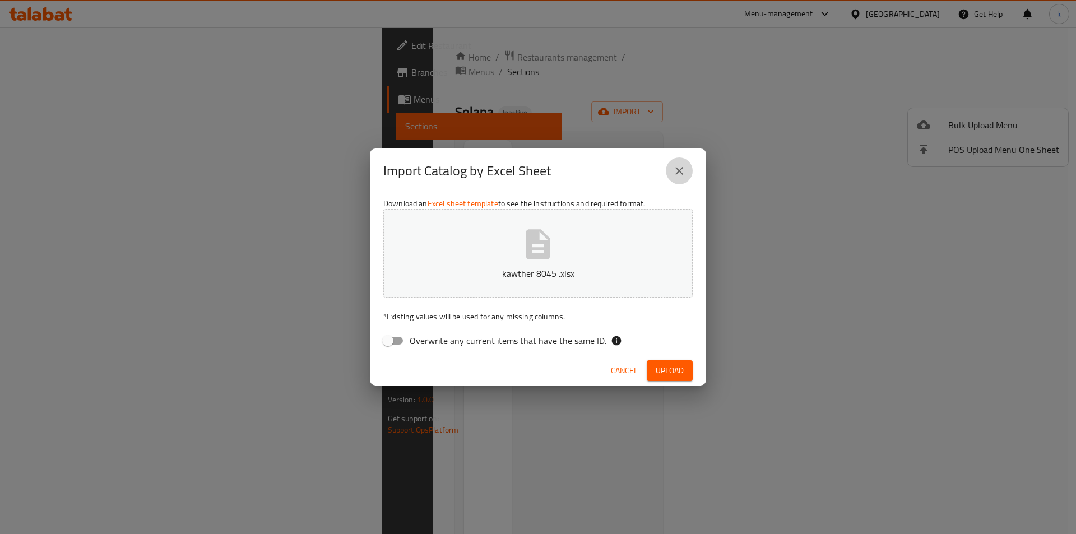
click at [679, 170] on icon "close" at bounding box center [679, 170] width 13 height 13
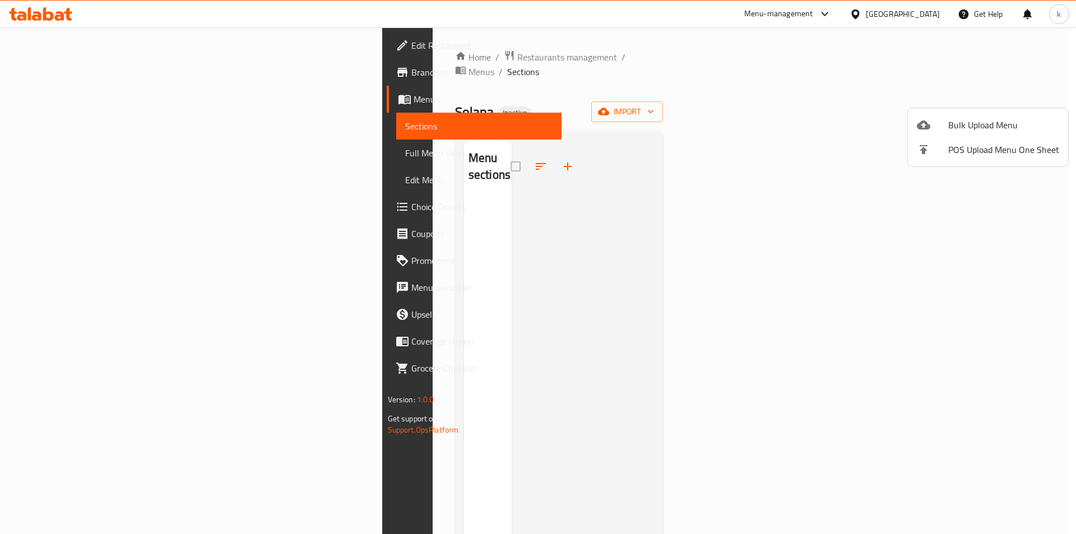
click at [275, 170] on div at bounding box center [538, 267] width 1076 height 534
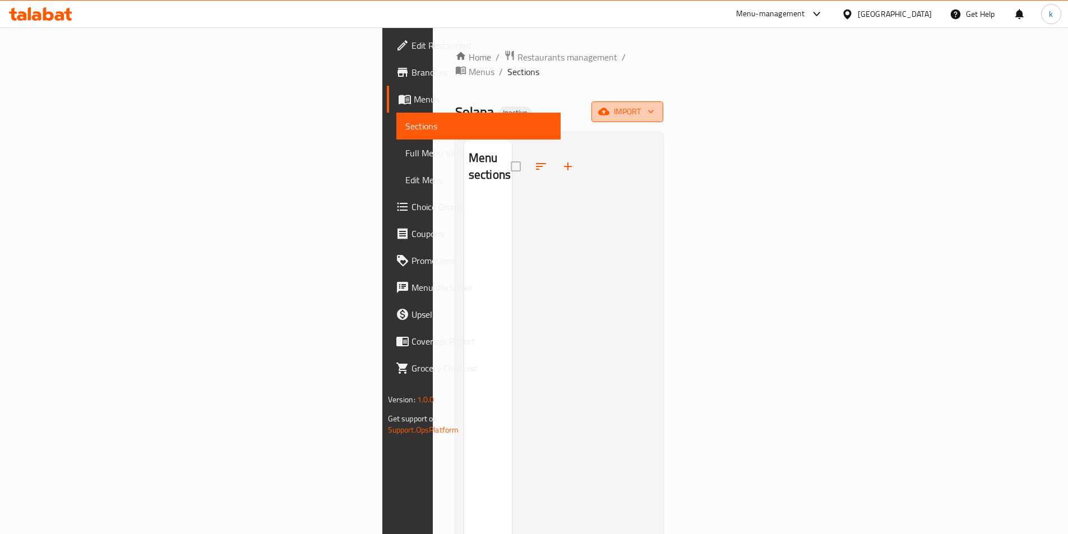
click at [654, 105] on span "import" at bounding box center [627, 112] width 54 height 14
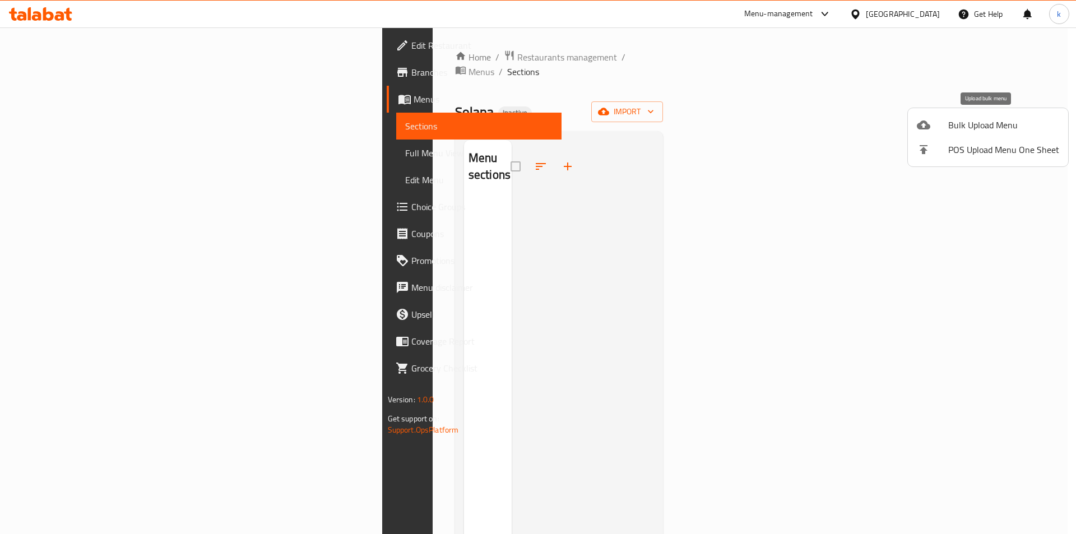
click at [959, 119] on span "Bulk Upload Menu" at bounding box center [1004, 124] width 111 height 13
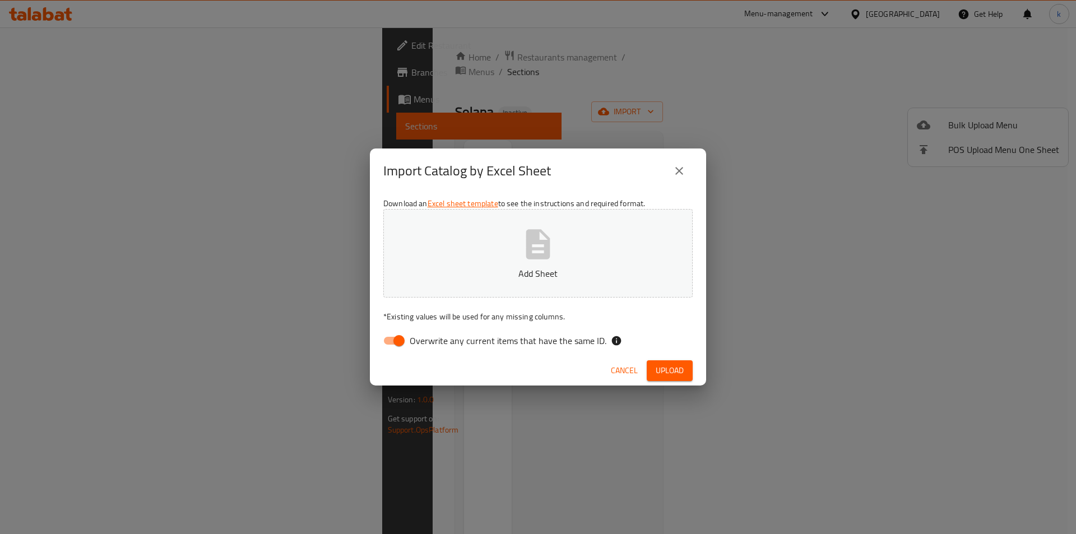
click at [521, 339] on span "Overwrite any current items that have the same ID." at bounding box center [508, 340] width 197 height 13
click at [431, 339] on input "Overwrite any current items that have the same ID." at bounding box center [399, 340] width 64 height 21
checkbox input "false"
click at [543, 284] on button "Add Sheet" at bounding box center [537, 253] width 309 height 89
click at [656, 369] on span "Upload" at bounding box center [670, 371] width 28 height 14
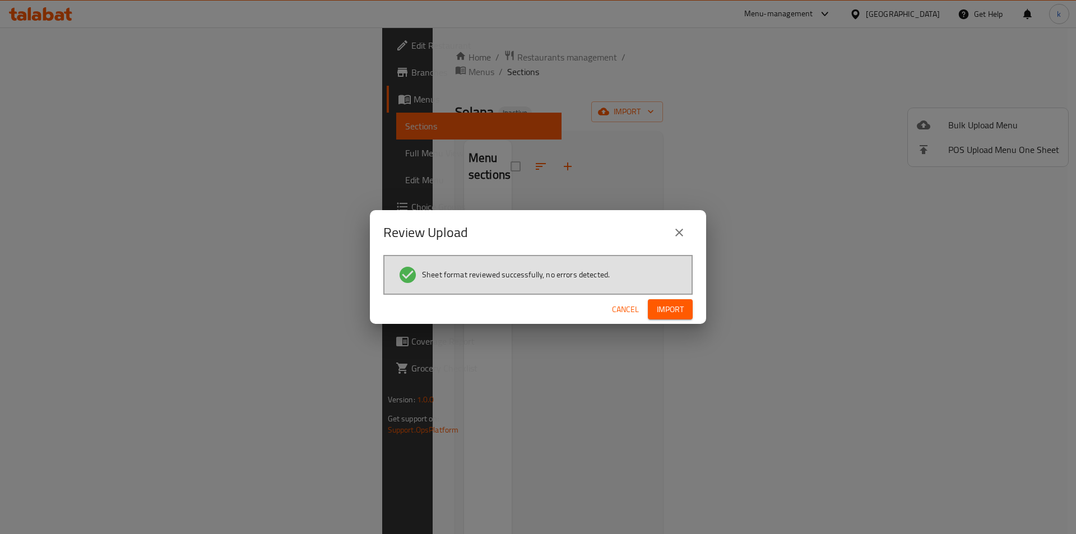
click at [669, 309] on span "Import" at bounding box center [670, 310] width 27 height 14
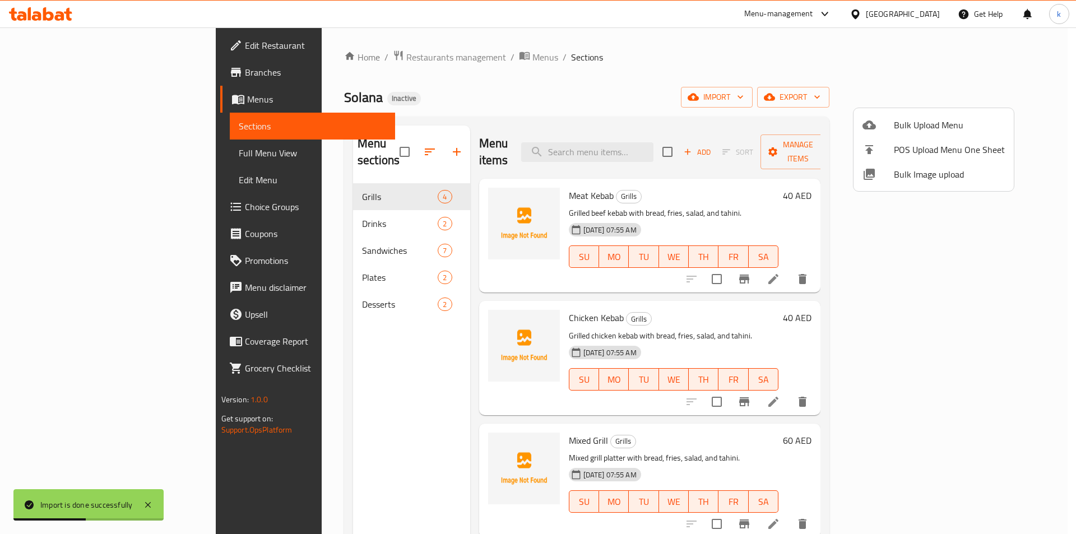
click at [782, 105] on div at bounding box center [538, 267] width 1076 height 534
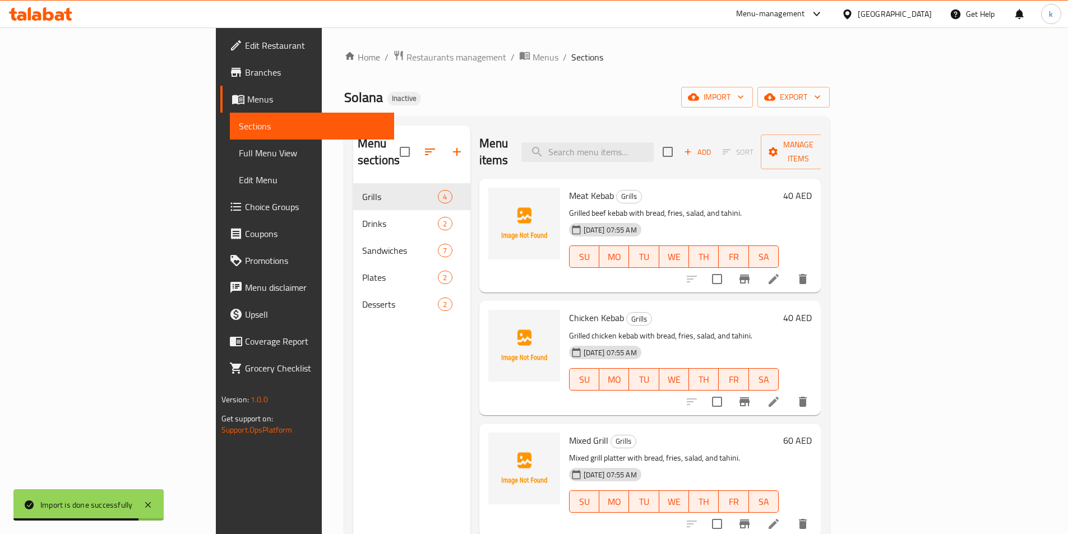
click at [239, 148] on span "Full Menu View" at bounding box center [312, 152] width 146 height 13
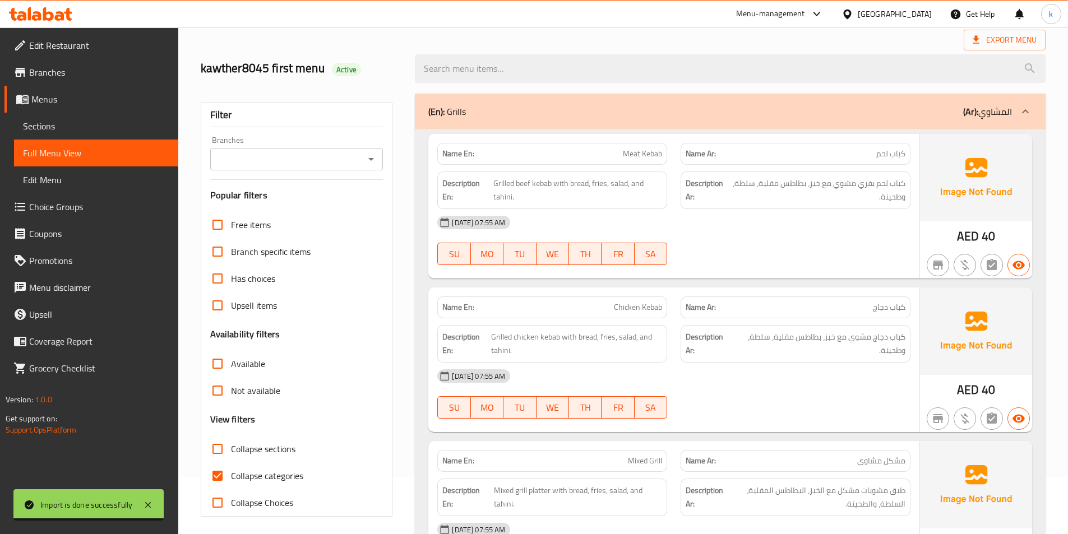
scroll to position [112, 0]
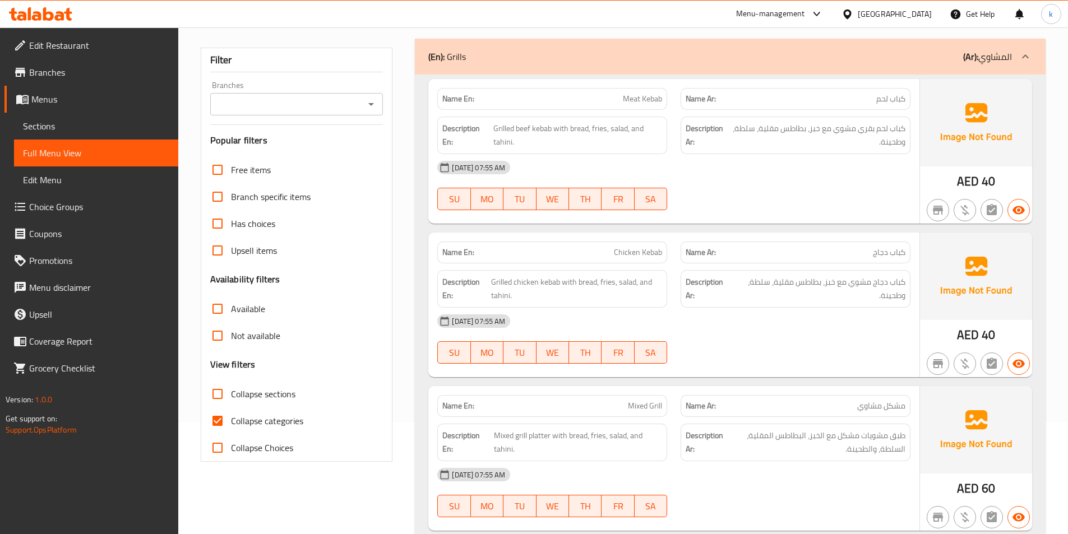
click at [248, 414] on span "Collapse categories" at bounding box center [267, 420] width 72 height 13
click at [231, 413] on input "Collapse categories" at bounding box center [217, 421] width 27 height 27
checkbox input "false"
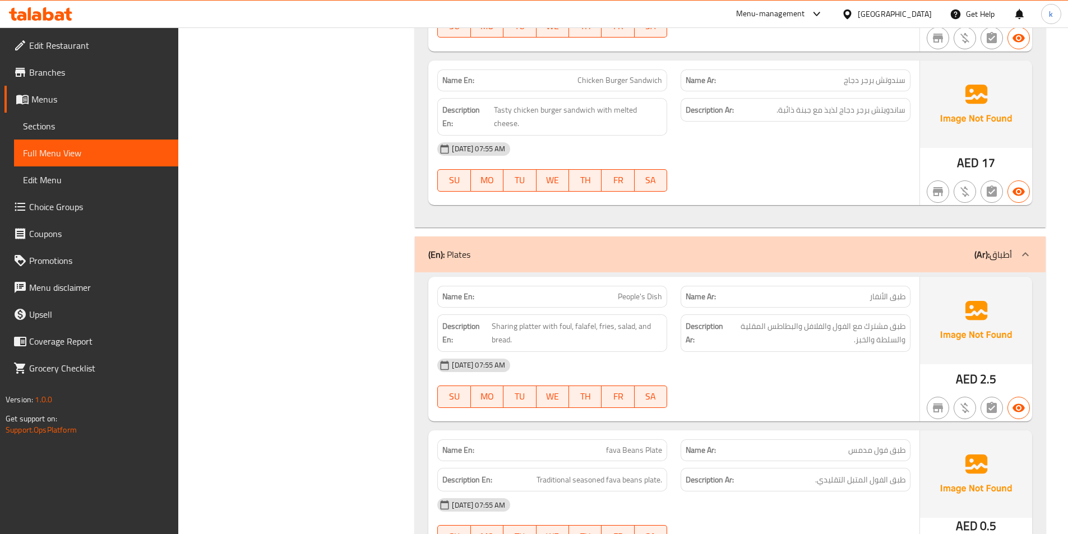
scroll to position [2032, 0]
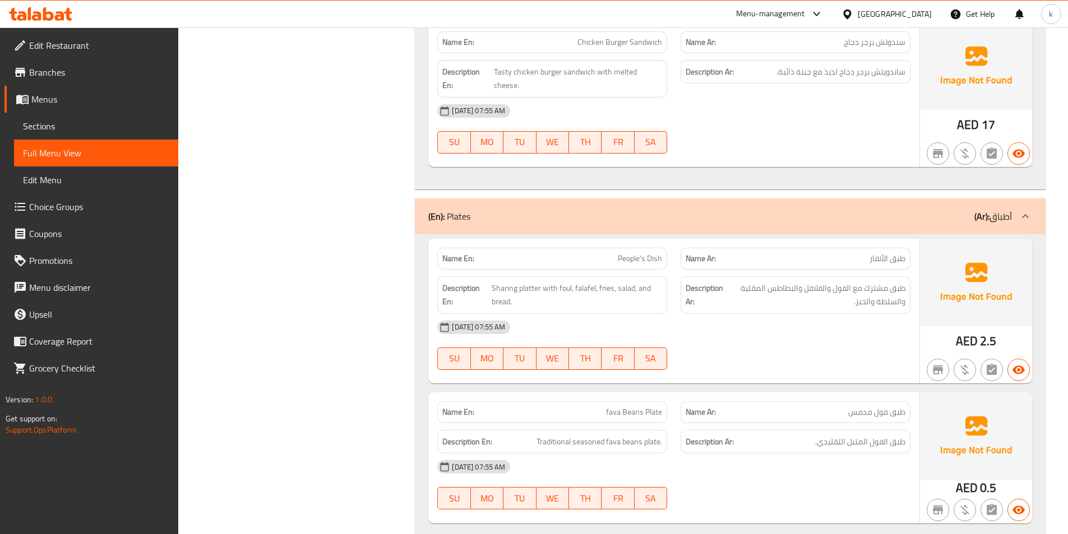
click at [66, 129] on span "Sections" at bounding box center [96, 125] width 146 height 13
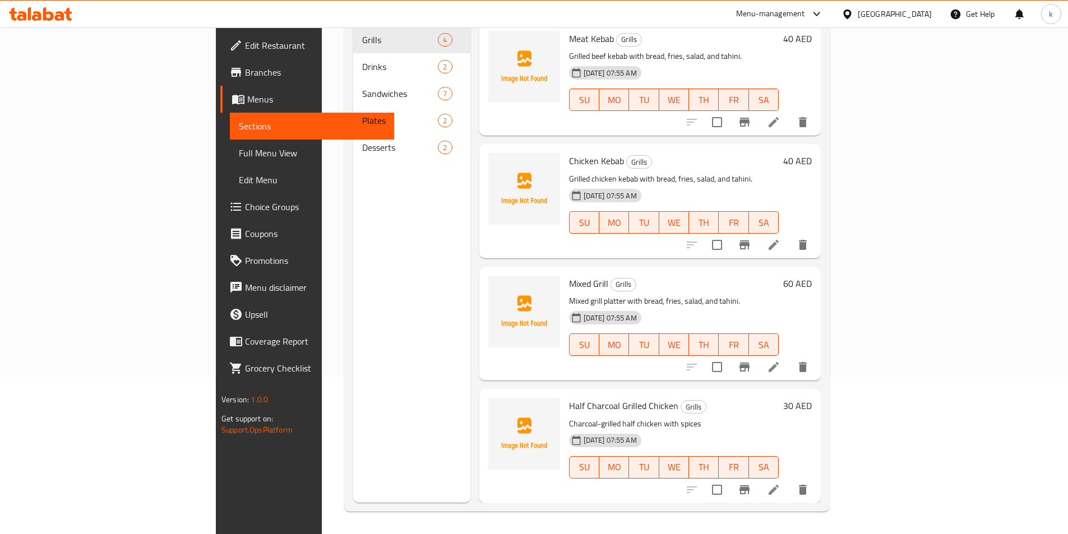
scroll to position [157, 0]
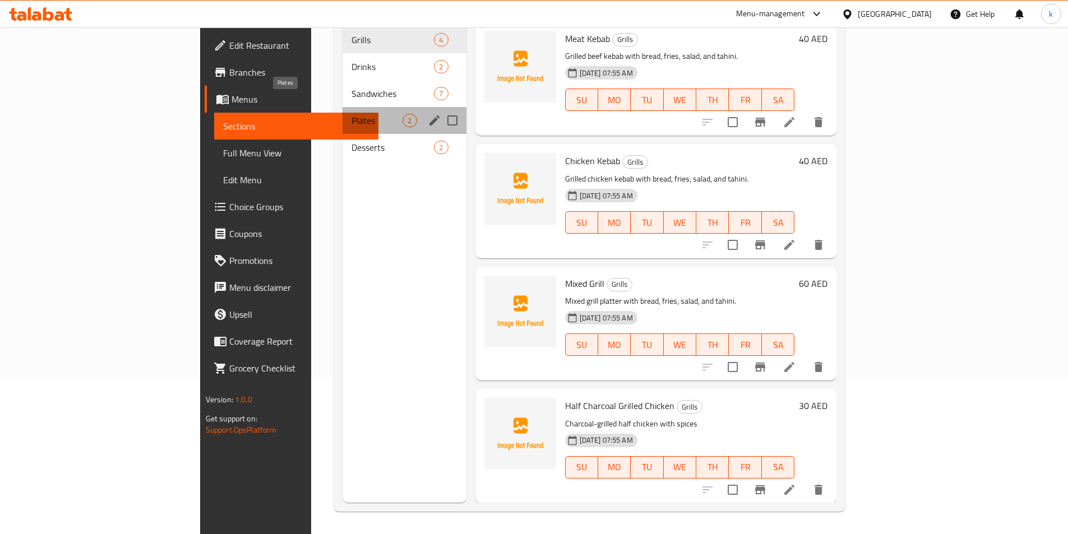
click at [352, 114] on span "Plates" at bounding box center [377, 120] width 51 height 13
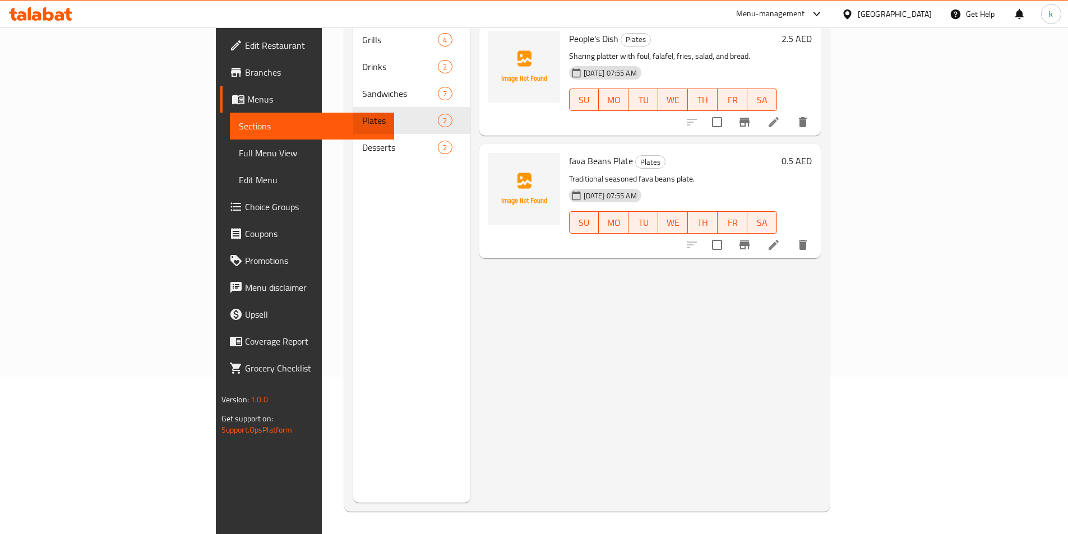
click at [780, 238] on icon at bounding box center [773, 244] width 13 height 13
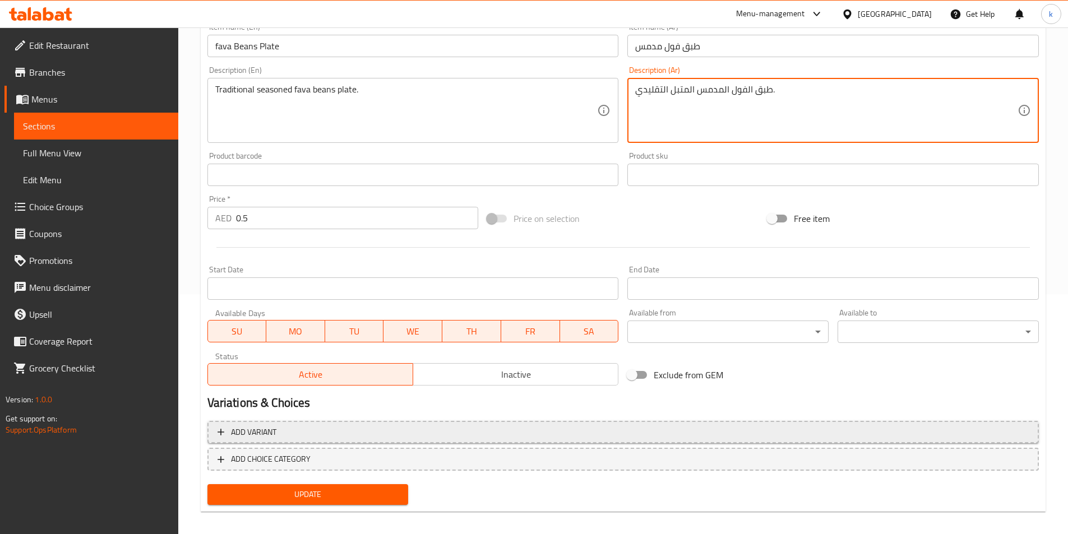
scroll to position [249, 0]
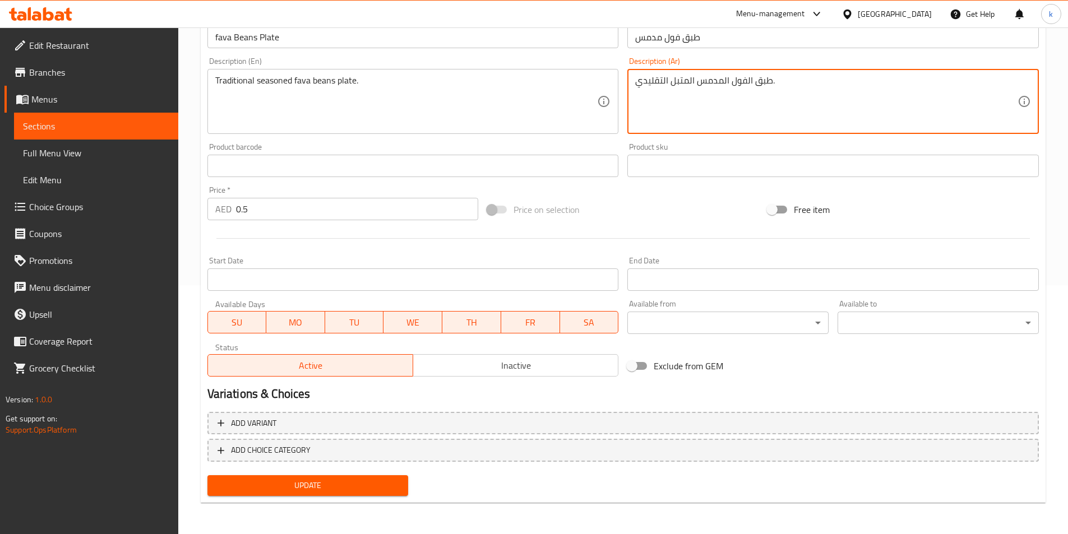
type textarea "طبق الفول المدمس المتبل التقليدي."
click at [323, 482] on span "Update" at bounding box center [307, 486] width 183 height 14
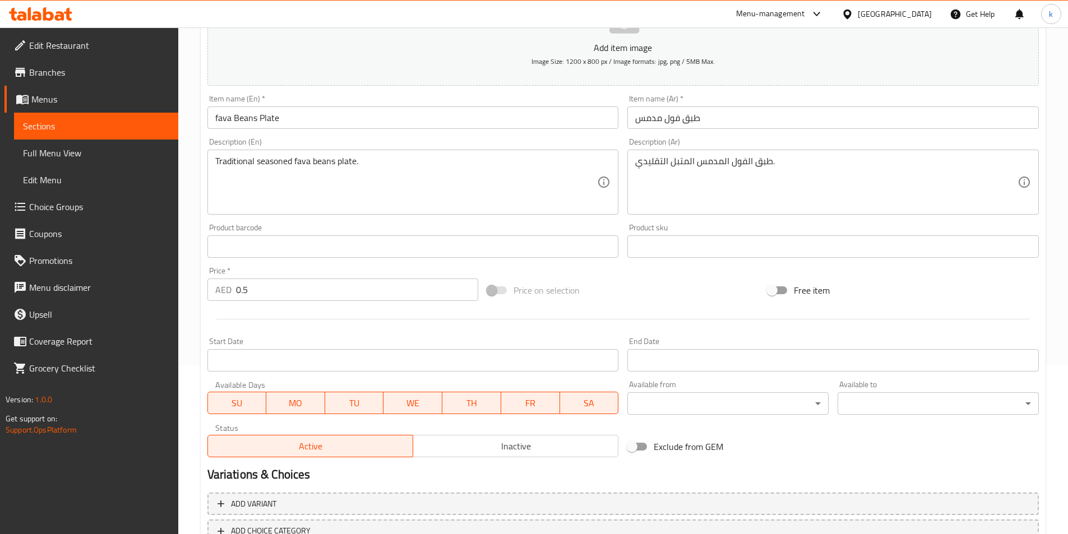
scroll to position [81, 0]
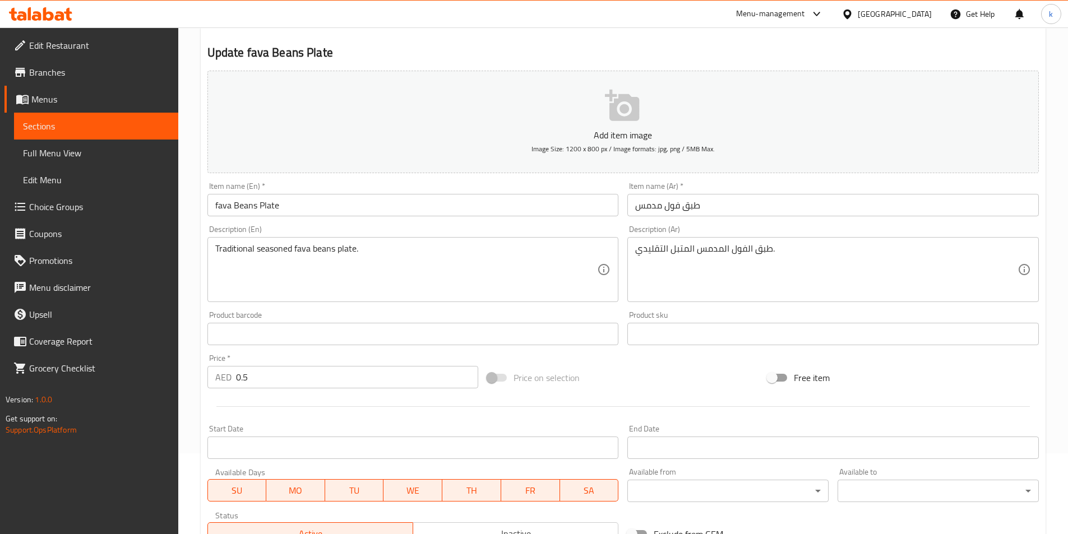
click at [52, 150] on span "Full Menu View" at bounding box center [96, 152] width 146 height 13
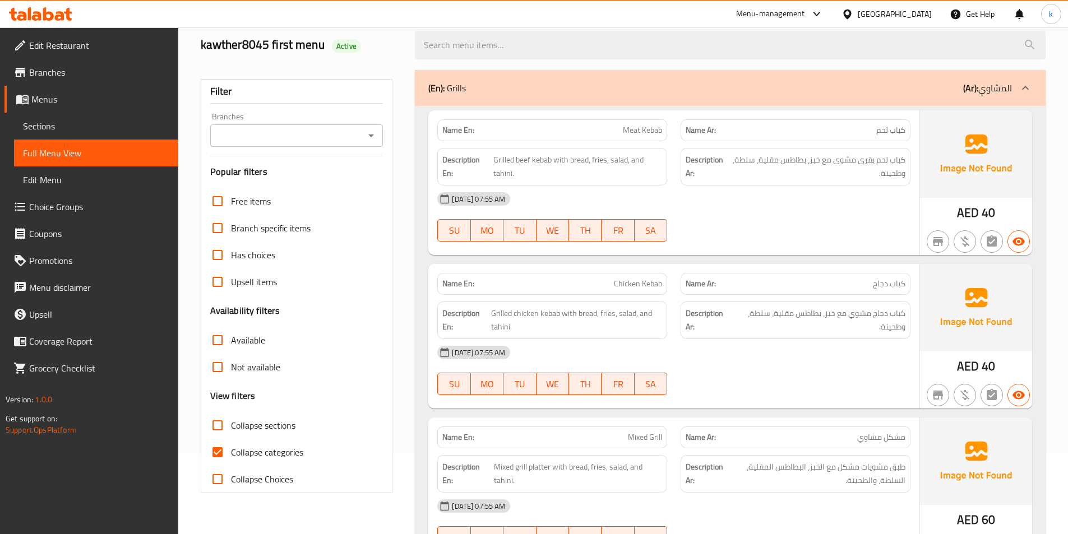
drag, startPoint x: 261, startPoint y: 449, endPoint x: 272, endPoint y: 448, distance: 10.7
click at [261, 450] on span "Collapse categories" at bounding box center [267, 452] width 72 height 13
click at [231, 450] on input "Collapse categories" at bounding box center [217, 452] width 27 height 27
checkbox input "false"
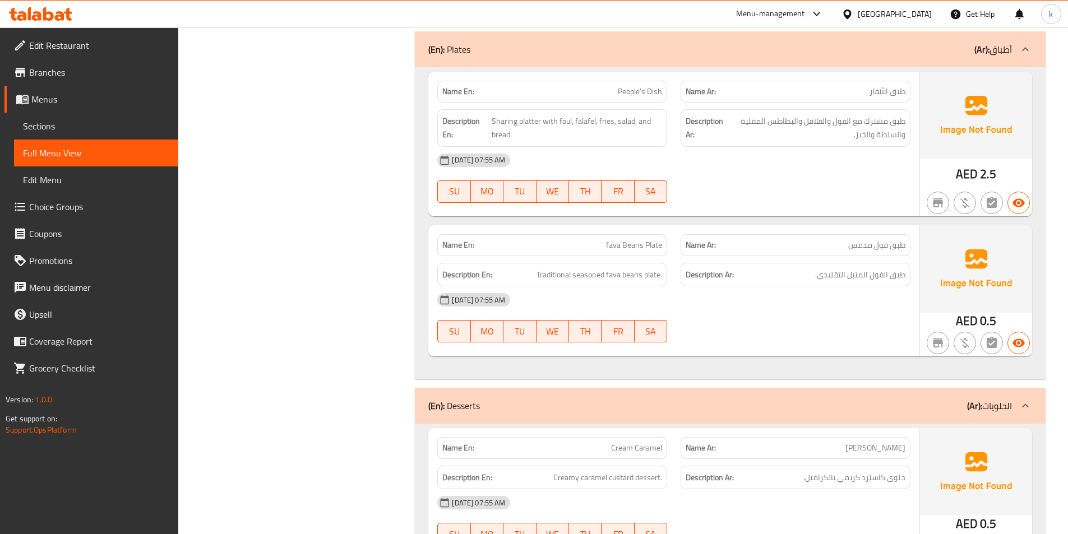
scroll to position [2186, 0]
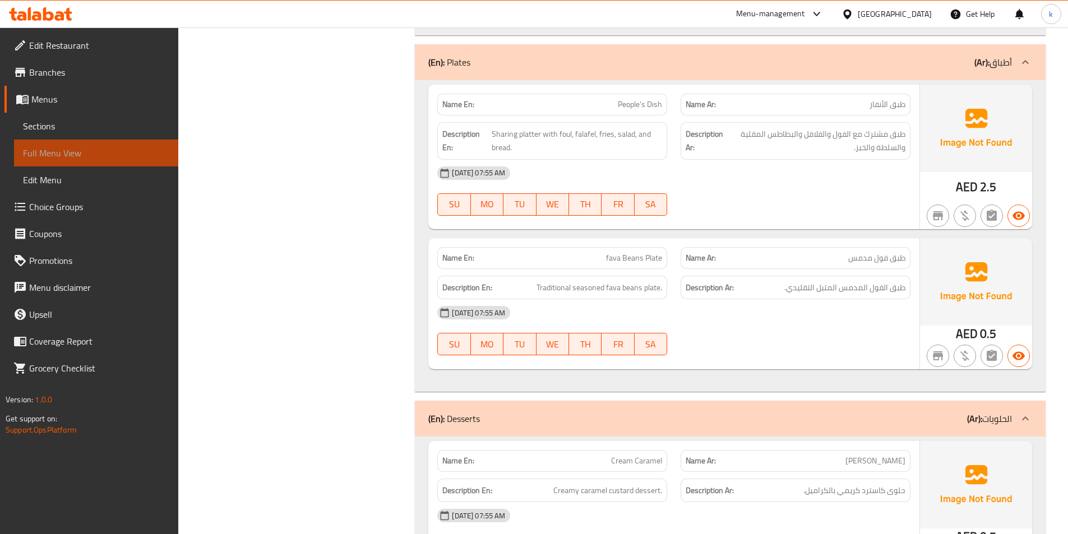
click at [75, 154] on span "Full Menu View" at bounding box center [96, 152] width 146 height 13
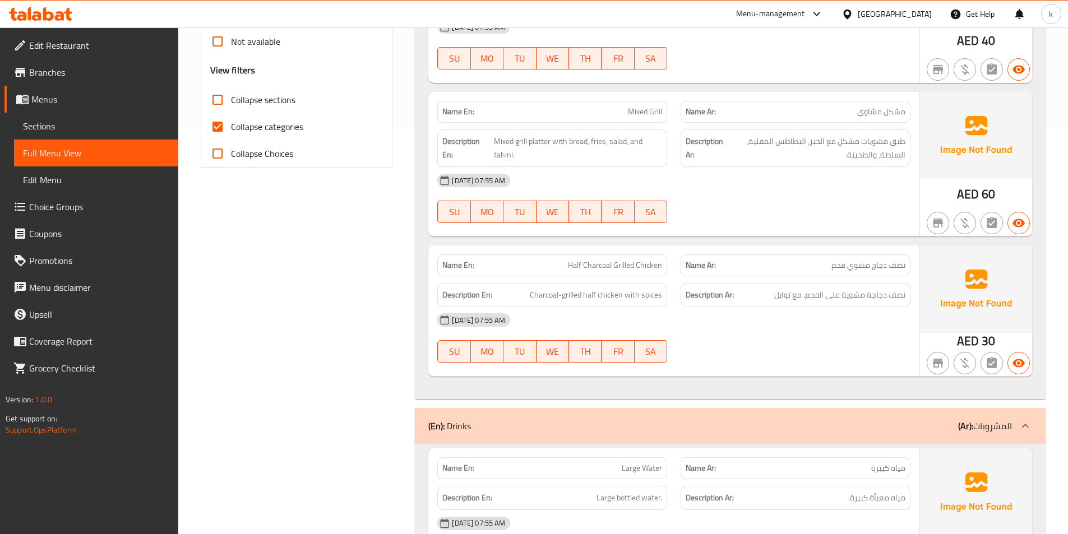
scroll to position [196, 0]
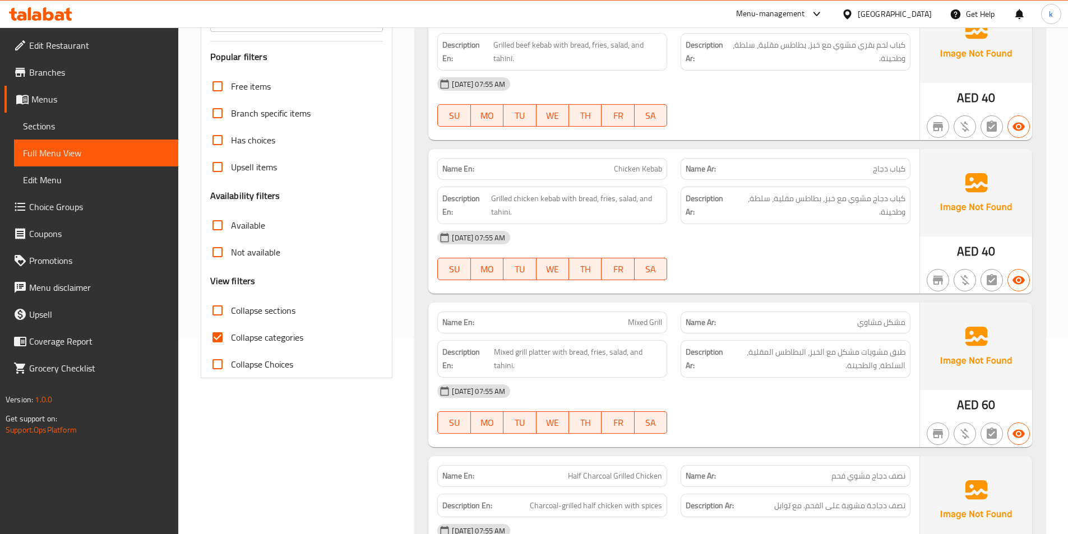
click at [285, 336] on span "Collapse categories" at bounding box center [267, 337] width 72 height 13
click at [231, 336] on input "Collapse categories" at bounding box center [217, 337] width 27 height 27
checkbox input "false"
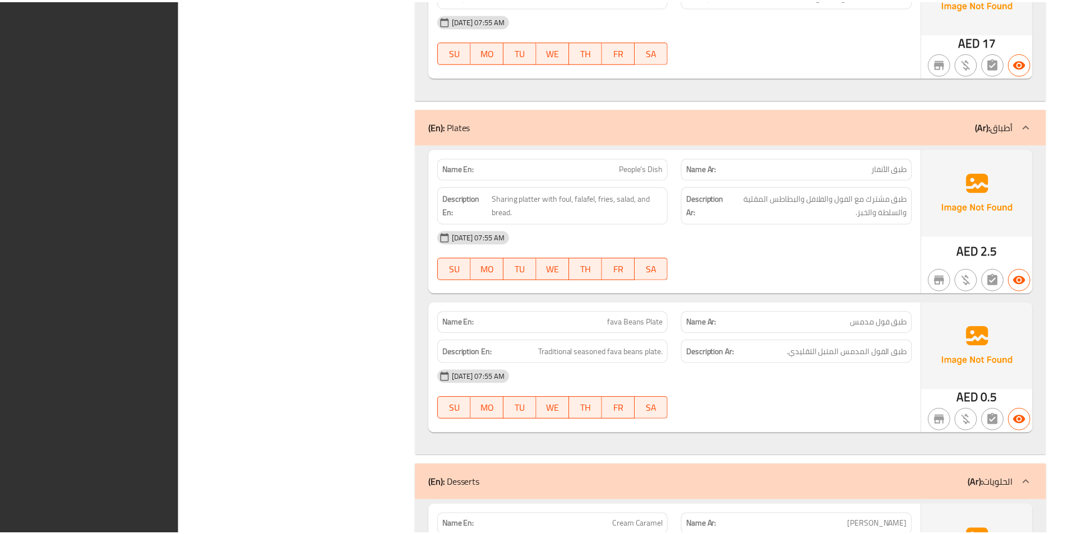
scroll to position [2396, 0]
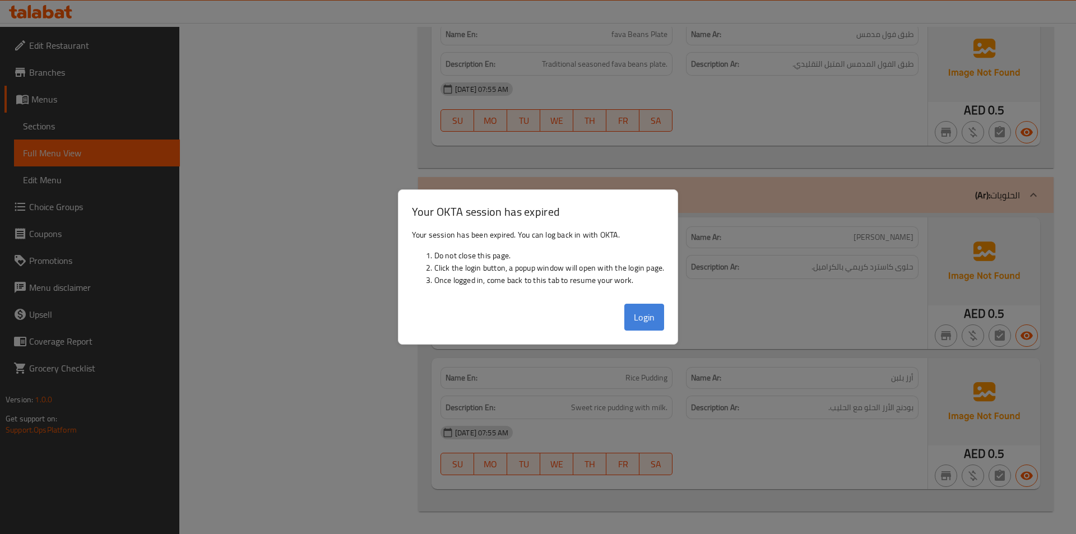
click at [650, 322] on button "Login" at bounding box center [645, 317] width 40 height 27
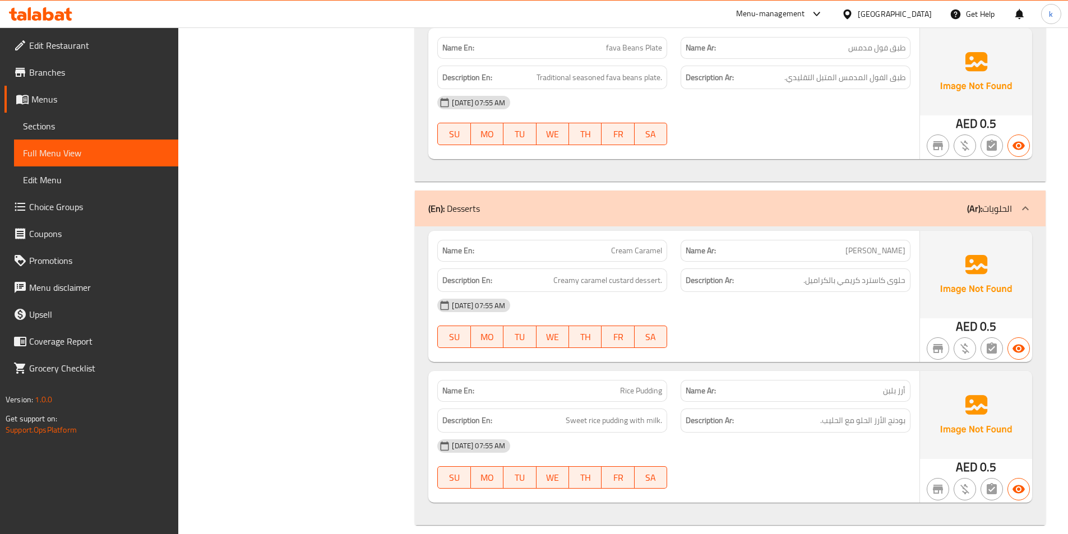
click at [41, 90] on link "Menus" at bounding box center [91, 99] width 174 height 27
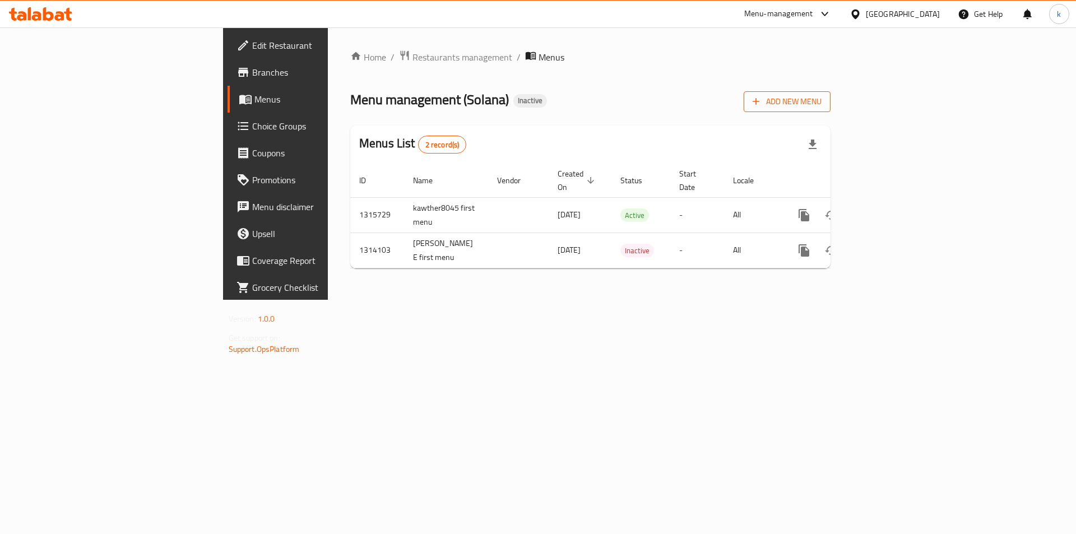
click at [822, 100] on span "Add New Menu" at bounding box center [787, 102] width 69 height 14
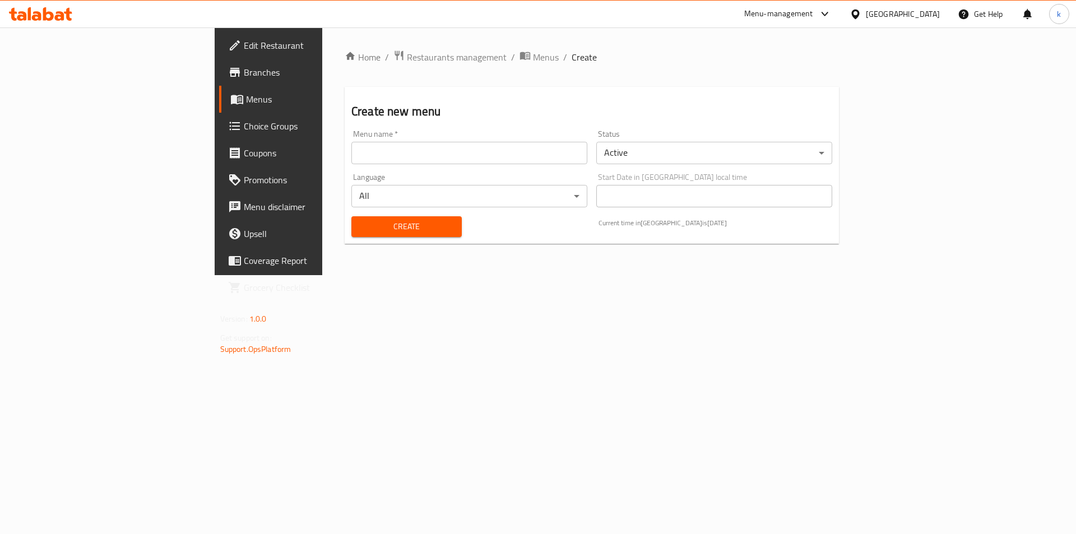
click at [414, 153] on input "text" at bounding box center [470, 153] width 236 height 22
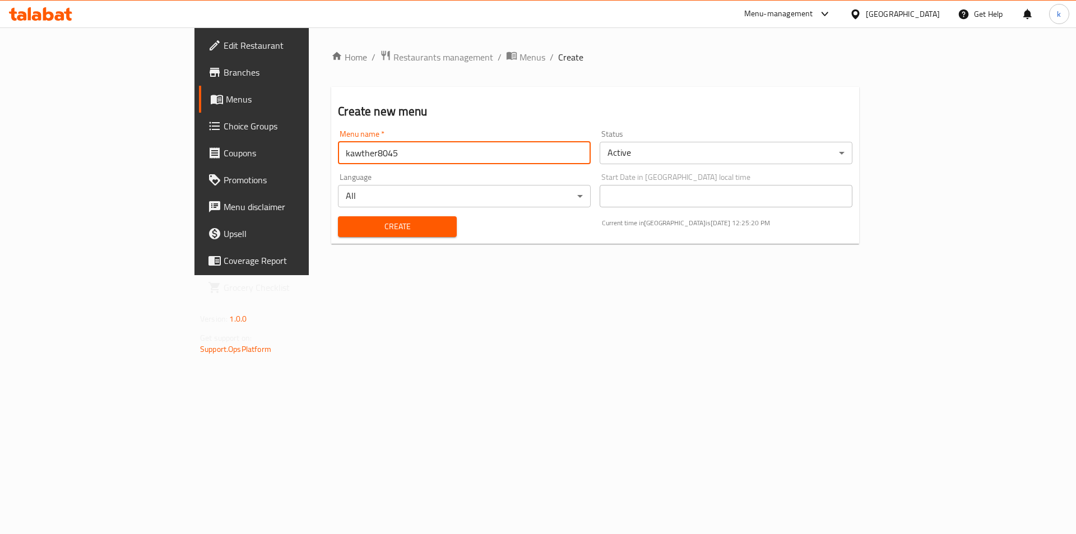
click at [338, 148] on input "kawther8045" at bounding box center [464, 153] width 253 height 22
type input "kawther8045 2menu"
click at [350, 123] on div "Create new menu Menu name   * kawther8045 2menu Menu name * Status Active ​ Lan…" at bounding box center [595, 165] width 528 height 157
click at [348, 230] on span "Create" at bounding box center [397, 227] width 100 height 14
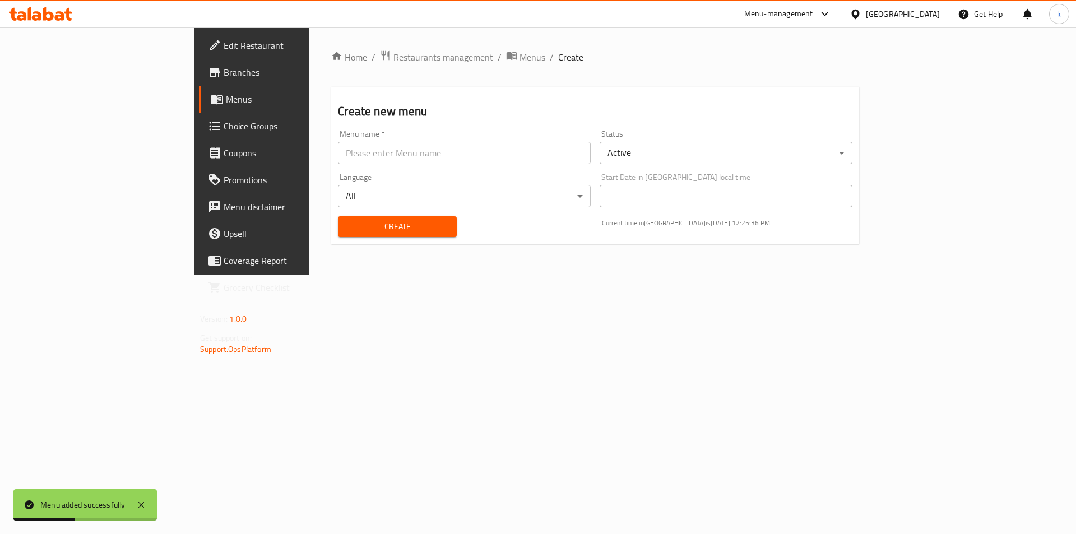
click at [226, 99] on span "Menus" at bounding box center [296, 99] width 140 height 13
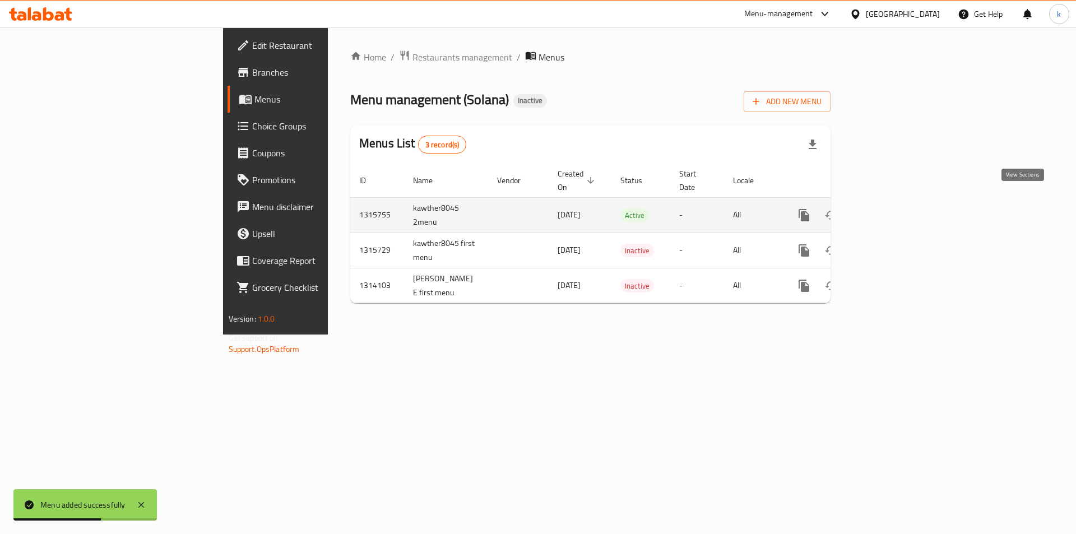
click at [892, 209] on icon "enhanced table" at bounding box center [884, 215] width 13 height 13
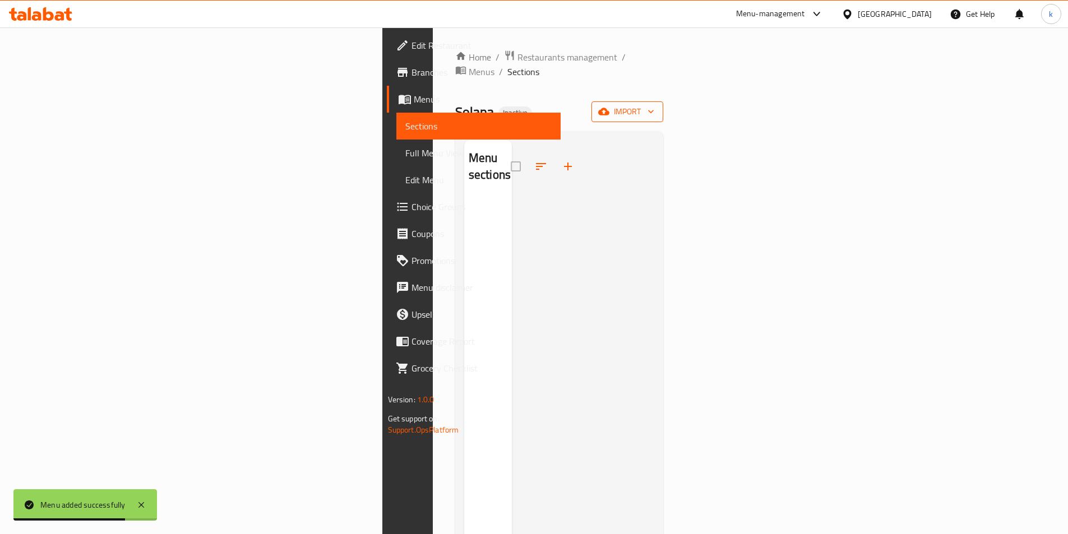
click at [654, 105] on span "import" at bounding box center [627, 112] width 54 height 14
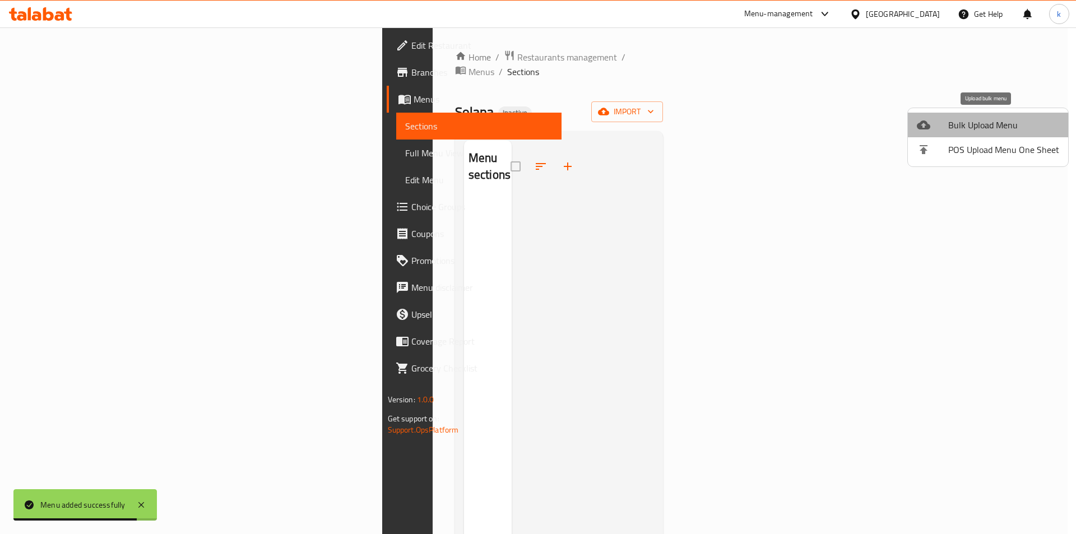
click at [993, 126] on span "Bulk Upload Menu" at bounding box center [1004, 124] width 111 height 13
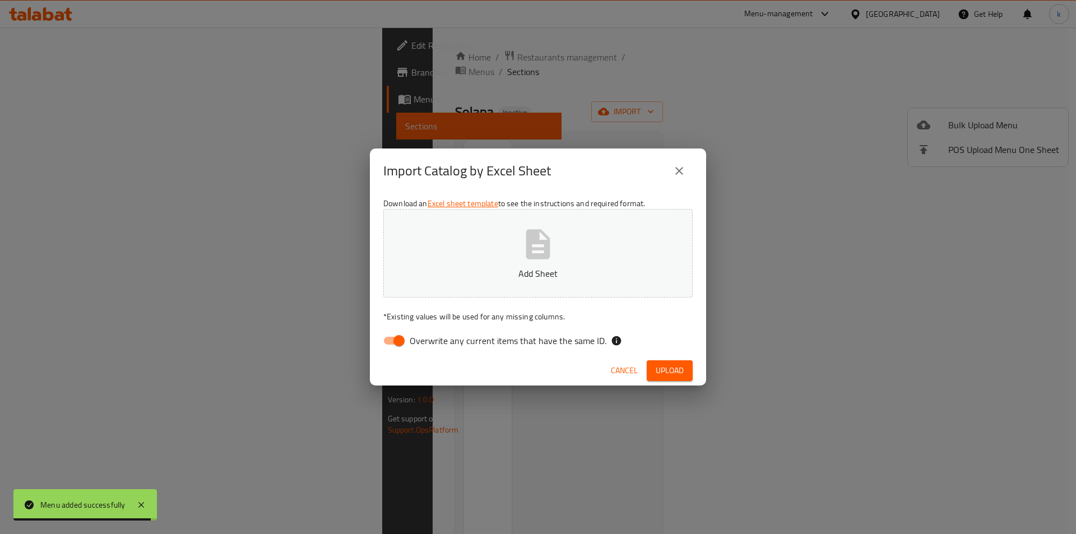
click at [412, 341] on span "Overwrite any current items that have the same ID." at bounding box center [508, 340] width 197 height 13
click at [412, 341] on input "Overwrite any current items that have the same ID." at bounding box center [399, 340] width 64 height 21
checkbox input "false"
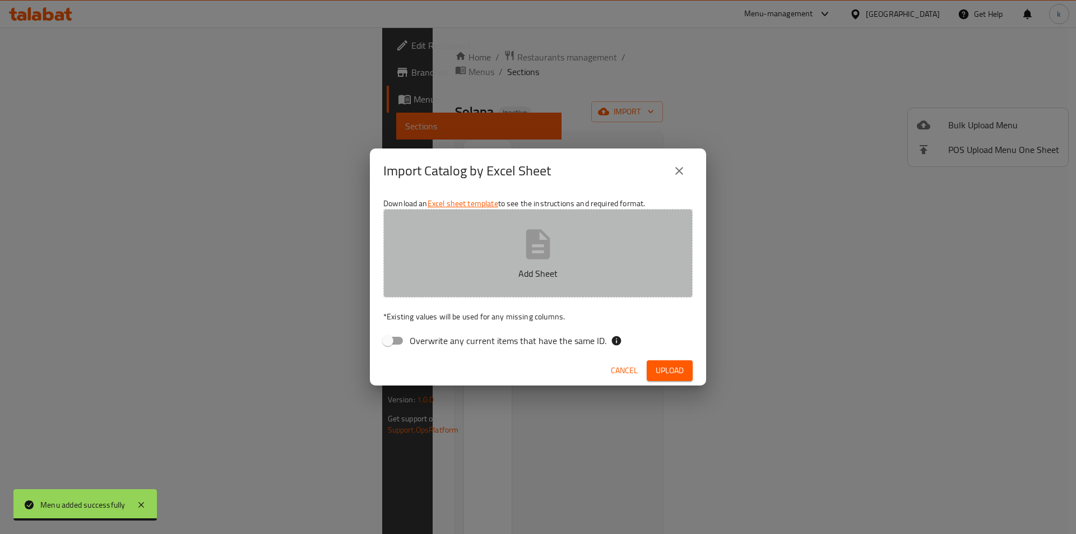
click at [472, 283] on button "Add Sheet" at bounding box center [537, 253] width 309 height 89
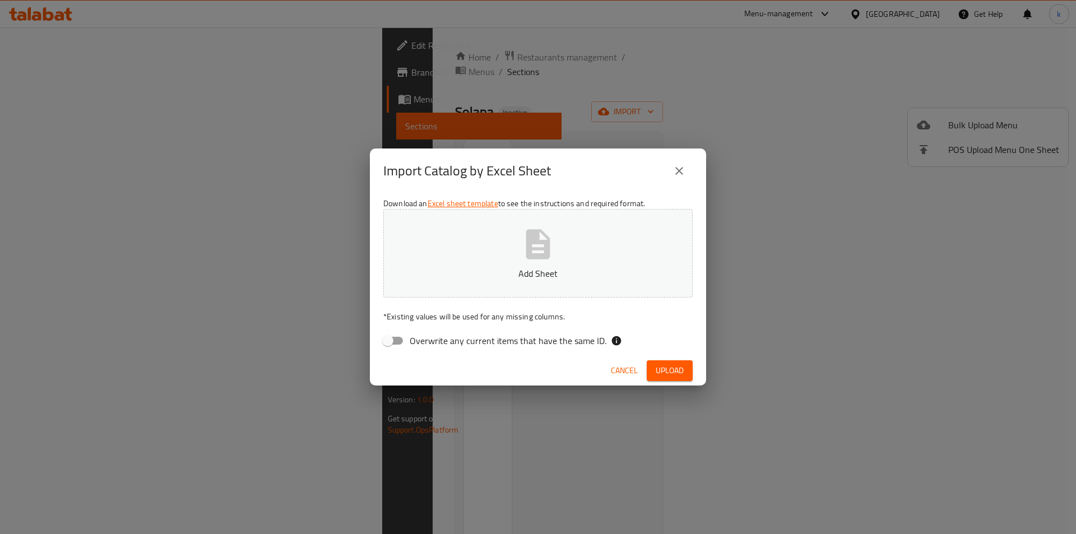
click at [685, 167] on icon "close" at bounding box center [679, 170] width 13 height 13
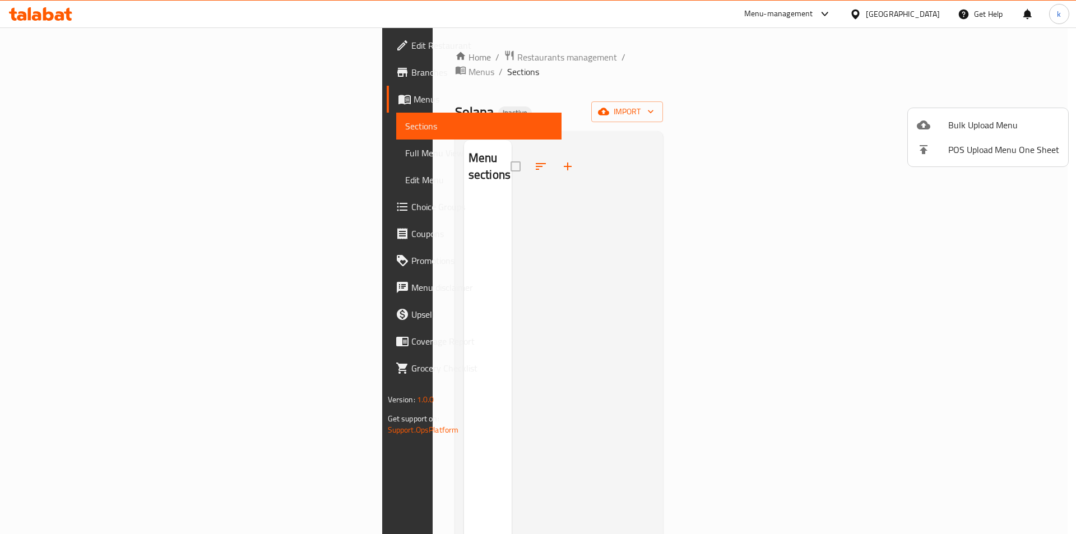
click at [265, 226] on div at bounding box center [538, 267] width 1076 height 534
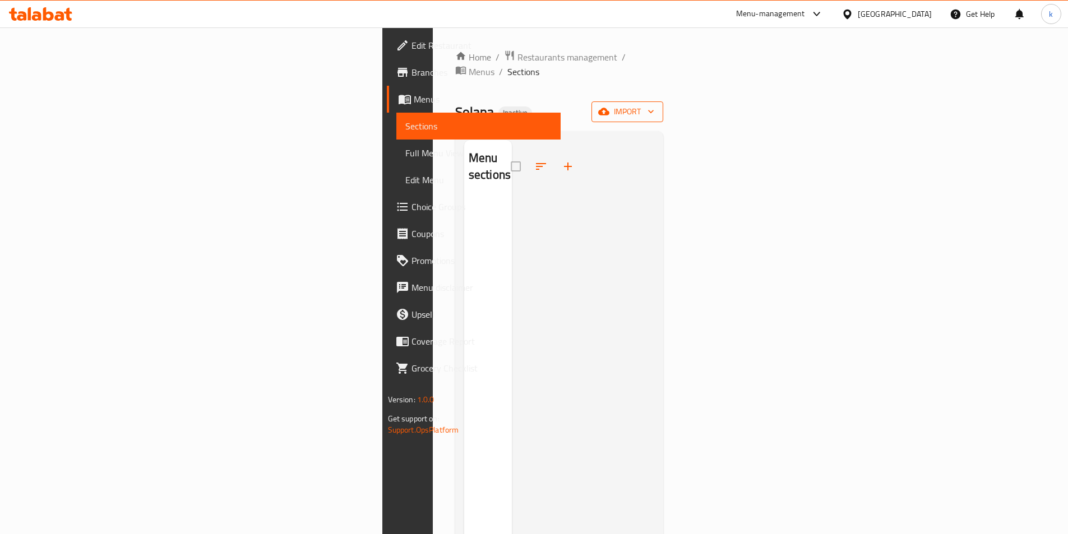
click at [654, 105] on span "import" at bounding box center [627, 112] width 54 height 14
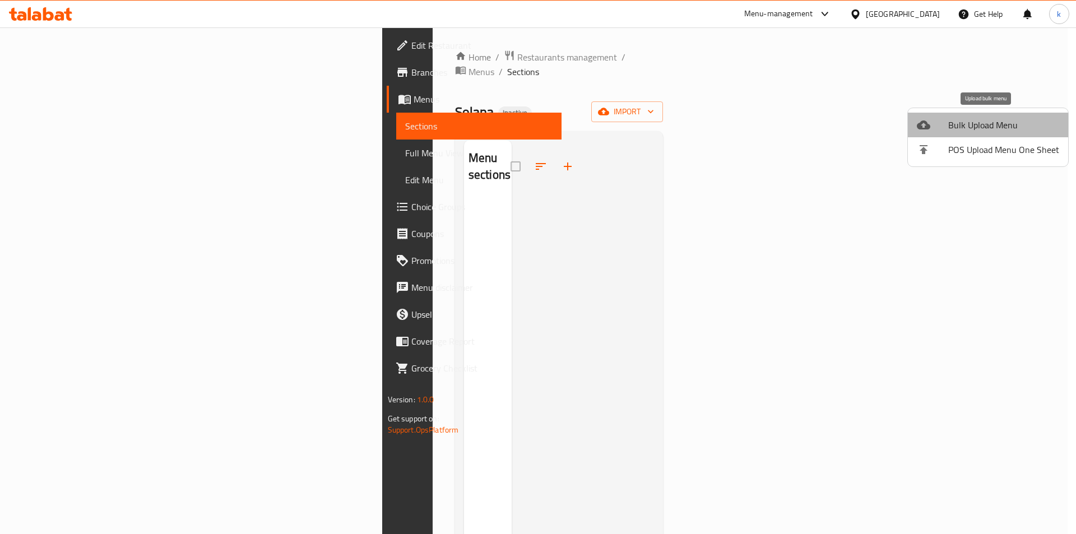
click at [994, 124] on span "Bulk Upload Menu" at bounding box center [1004, 124] width 111 height 13
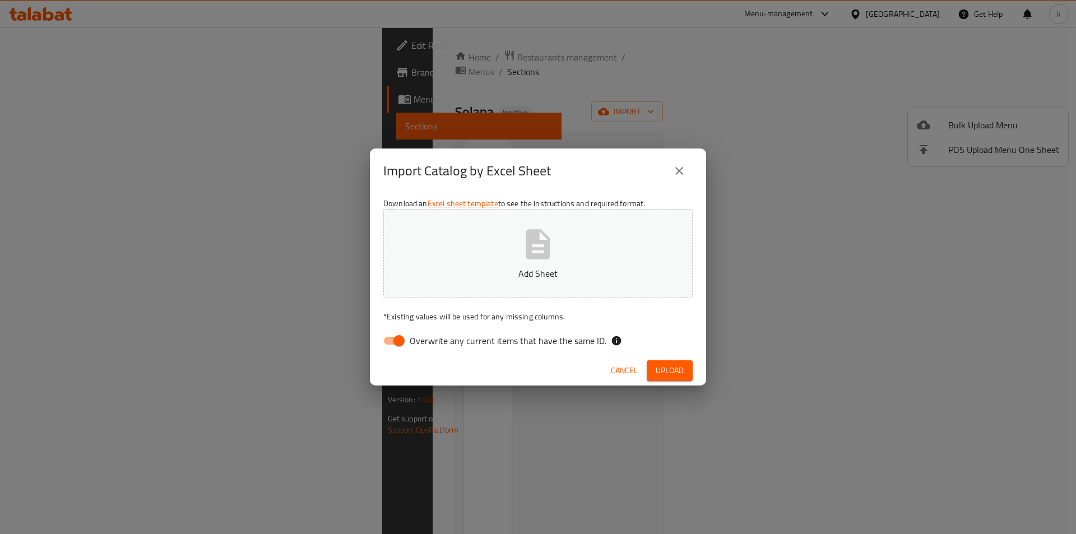
click at [519, 340] on span "Overwrite any current items that have the same ID." at bounding box center [508, 340] width 197 height 13
click at [431, 340] on input "Overwrite any current items that have the same ID." at bounding box center [399, 340] width 64 height 21
checkbox input "false"
click at [545, 283] on button "Add Sheet" at bounding box center [537, 253] width 309 height 89
click at [678, 363] on button "Upload" at bounding box center [670, 370] width 46 height 21
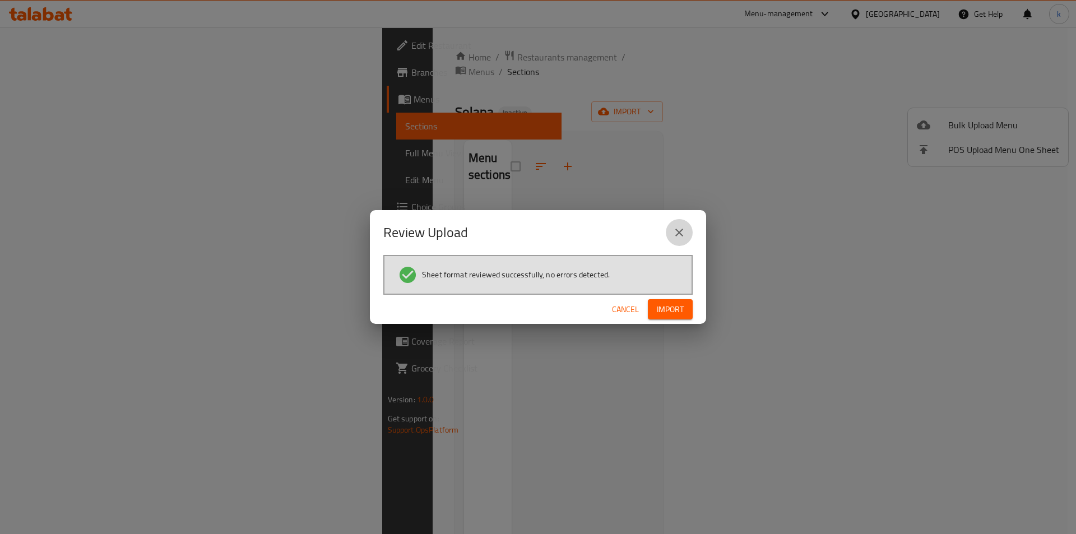
click at [668, 230] on button "close" at bounding box center [679, 232] width 27 height 27
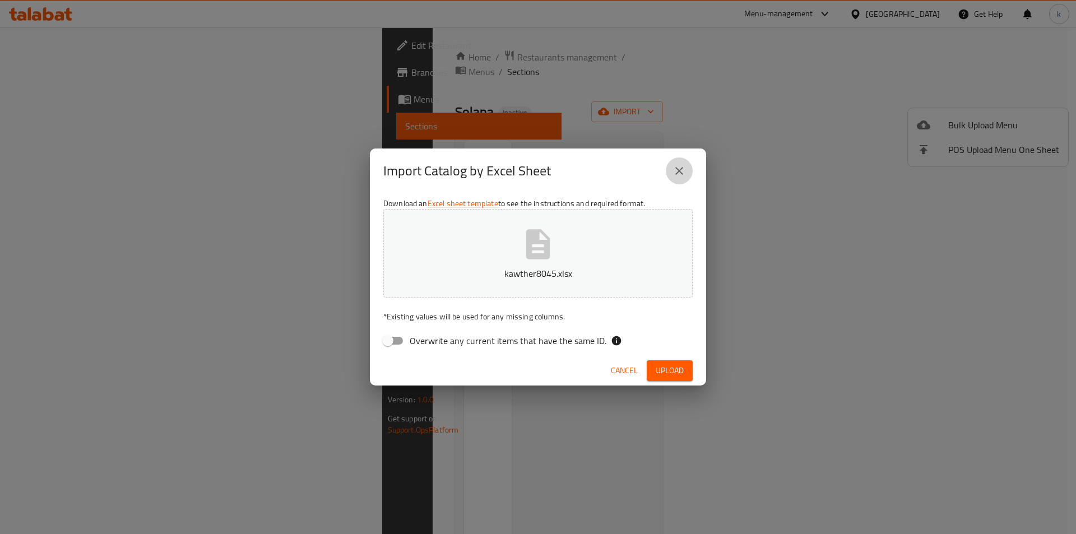
click at [676, 163] on button "close" at bounding box center [679, 171] width 27 height 27
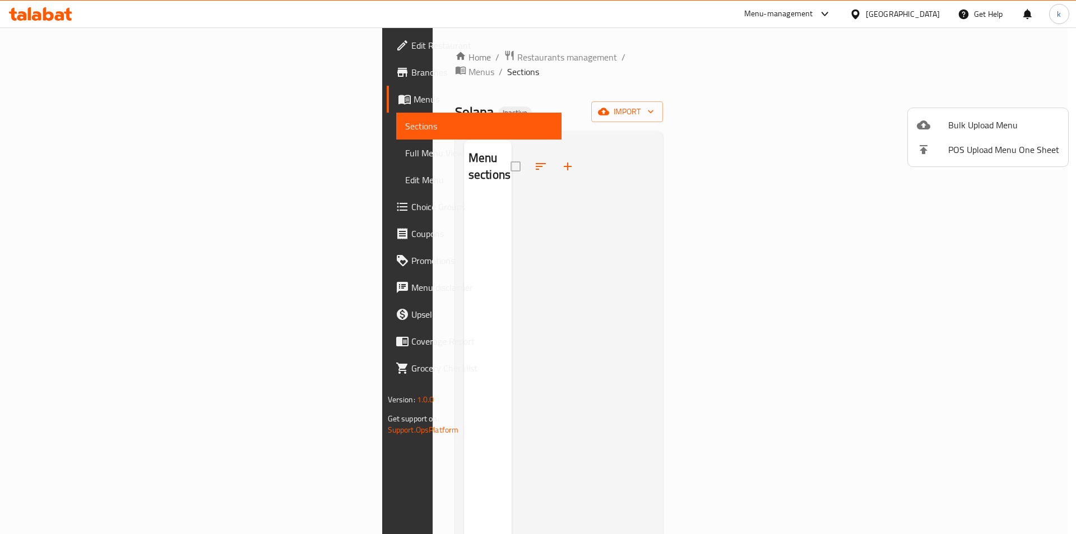
click at [95, 98] on div at bounding box center [538, 267] width 1076 height 534
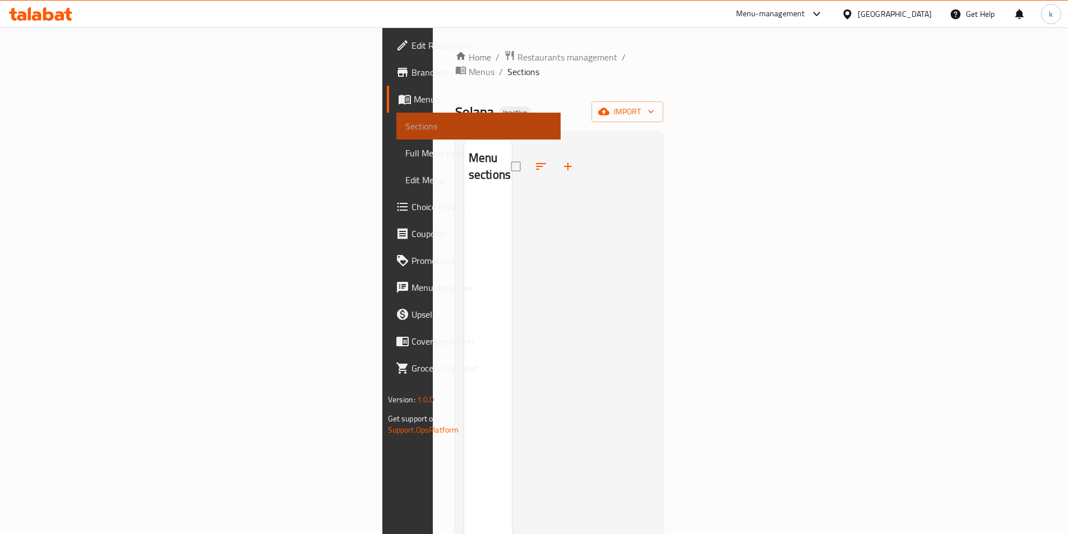
click at [405, 119] on span "Sections" at bounding box center [478, 125] width 146 height 13
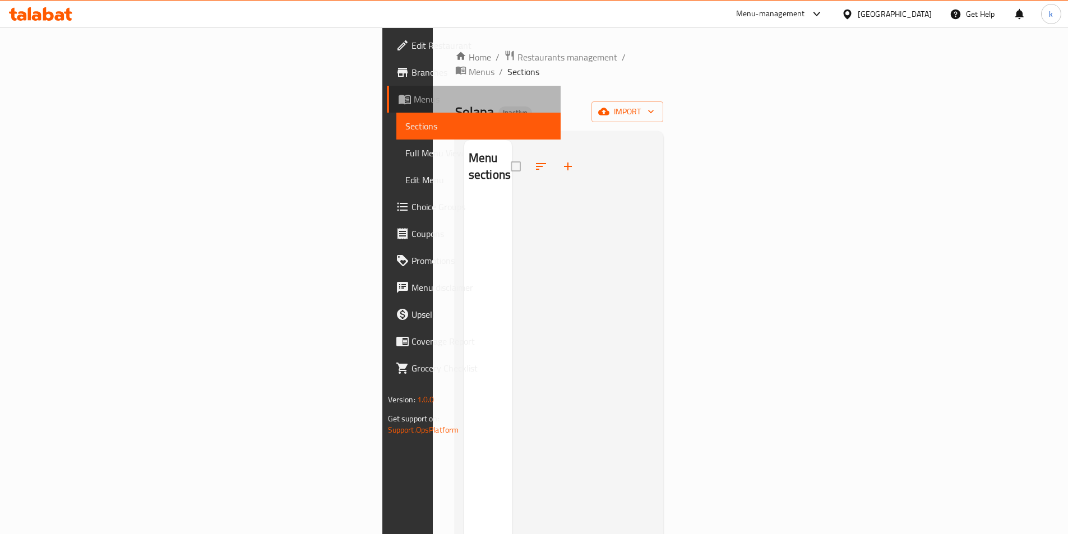
click at [414, 104] on span "Menus" at bounding box center [483, 99] width 138 height 13
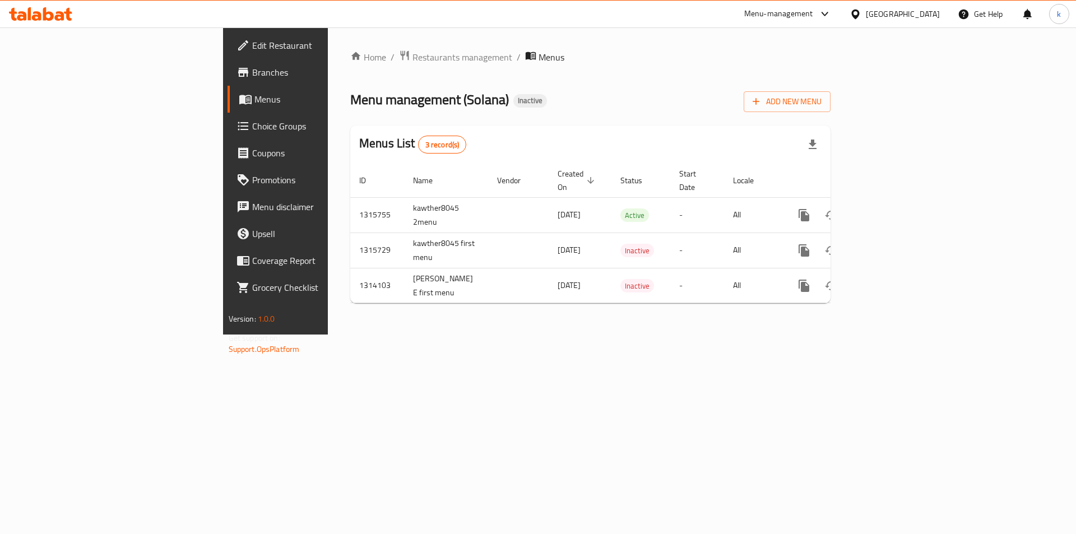
click at [252, 121] on span "Choice Groups" at bounding box center [323, 125] width 142 height 13
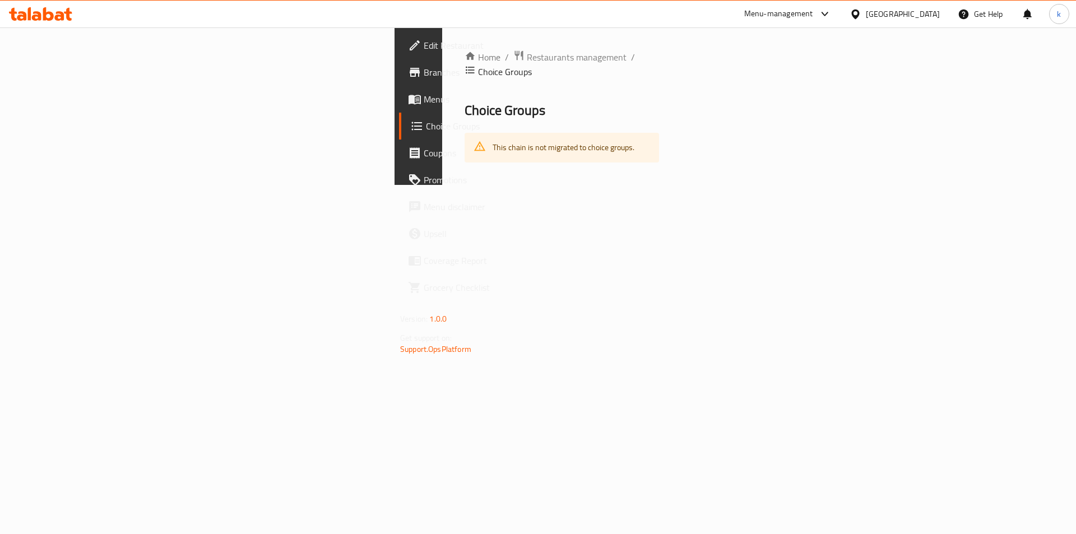
click at [424, 105] on span "Menus" at bounding box center [495, 99] width 142 height 13
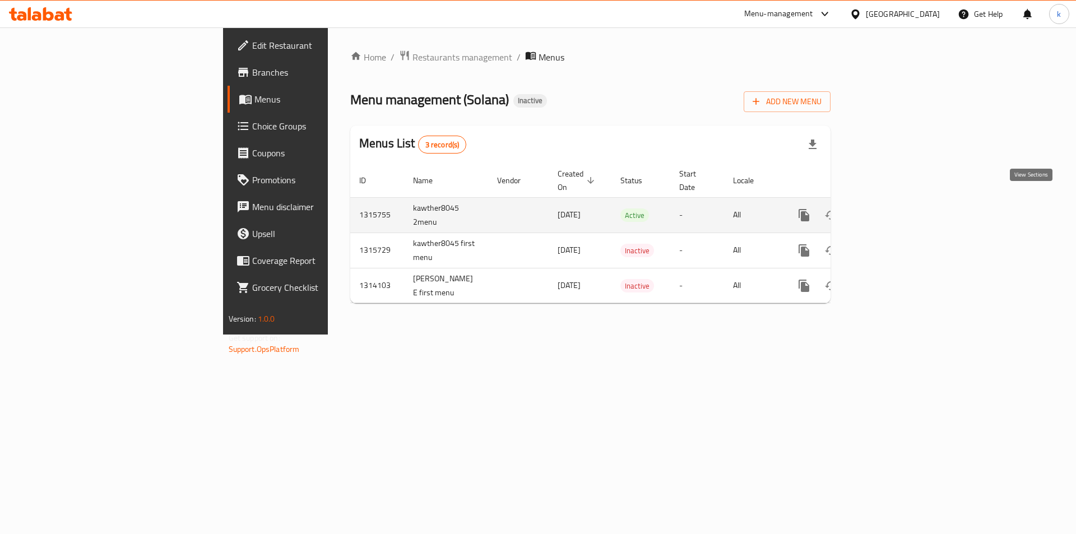
click at [892, 209] on icon "enhanced table" at bounding box center [884, 215] width 13 height 13
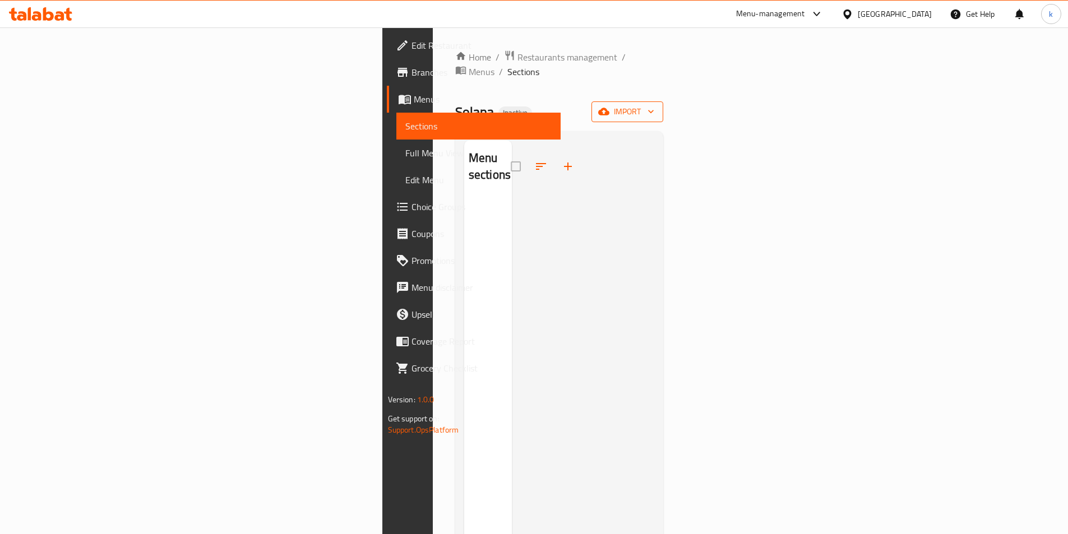
click at [654, 105] on span "import" at bounding box center [627, 112] width 54 height 14
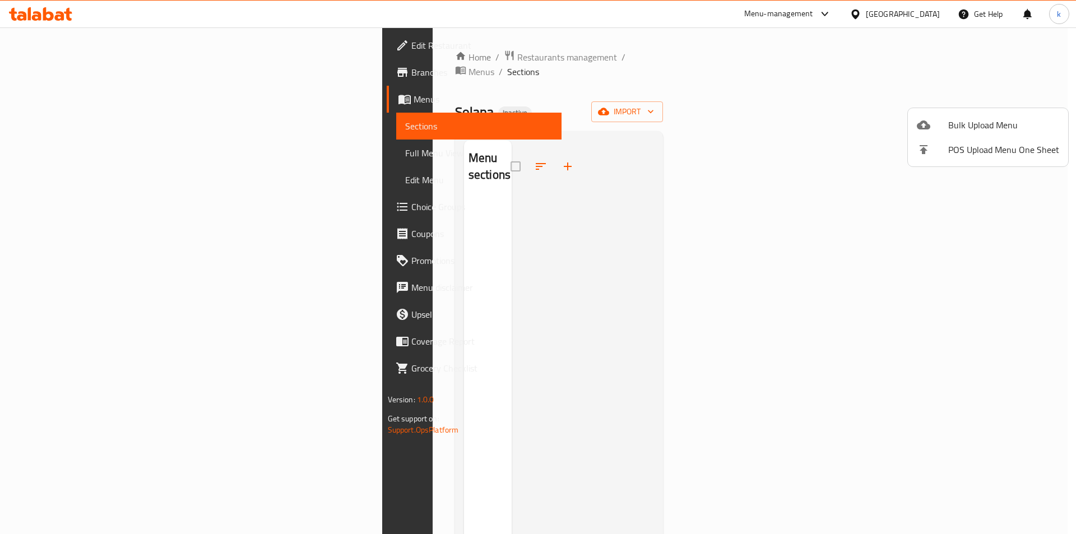
click at [35, 123] on div at bounding box center [538, 267] width 1076 height 534
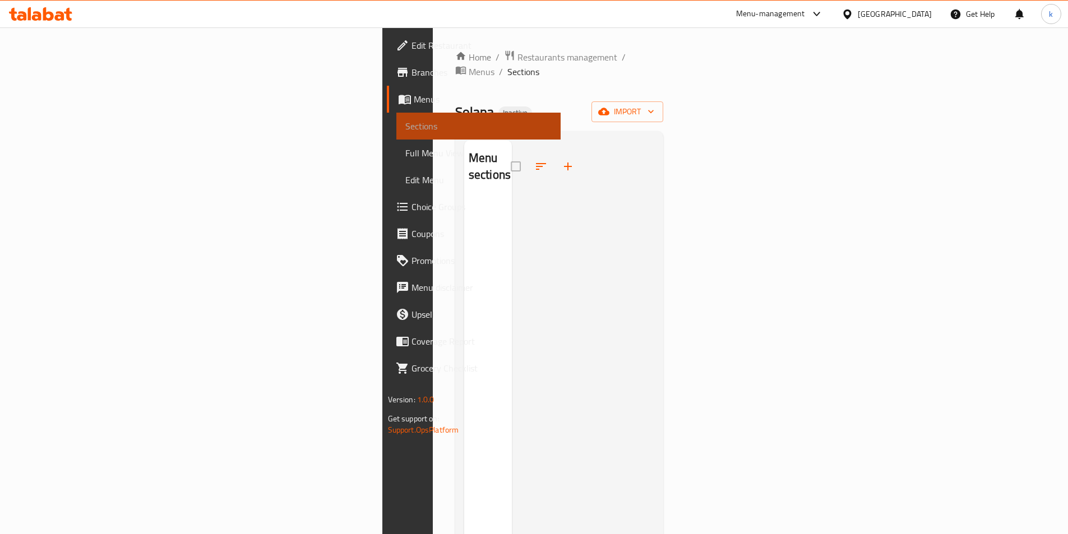
click at [405, 128] on span "Sections" at bounding box center [478, 125] width 146 height 13
click at [654, 105] on span "import" at bounding box center [627, 112] width 54 height 14
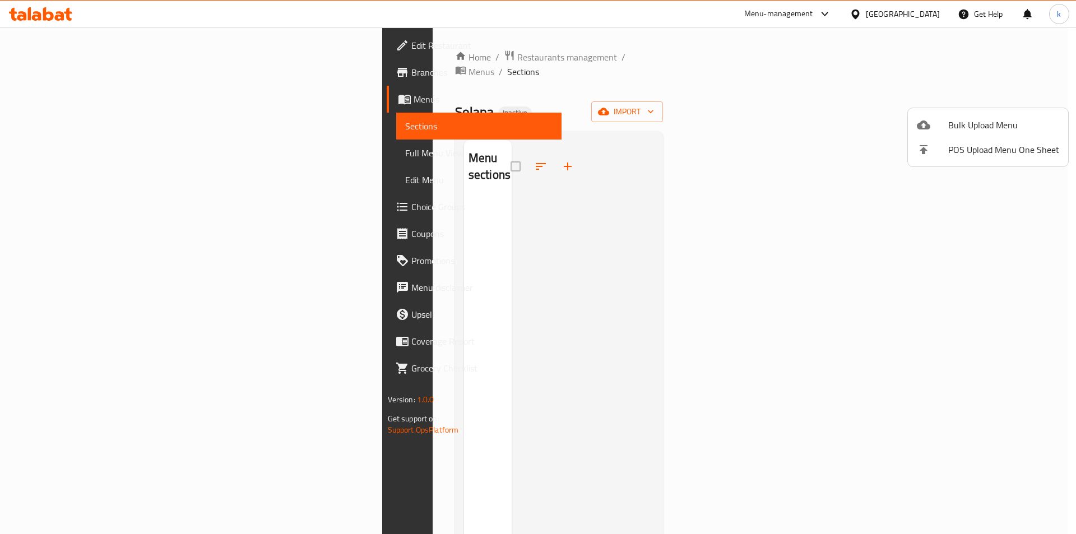
click at [962, 127] on span "Bulk Upload Menu" at bounding box center [1004, 124] width 111 height 13
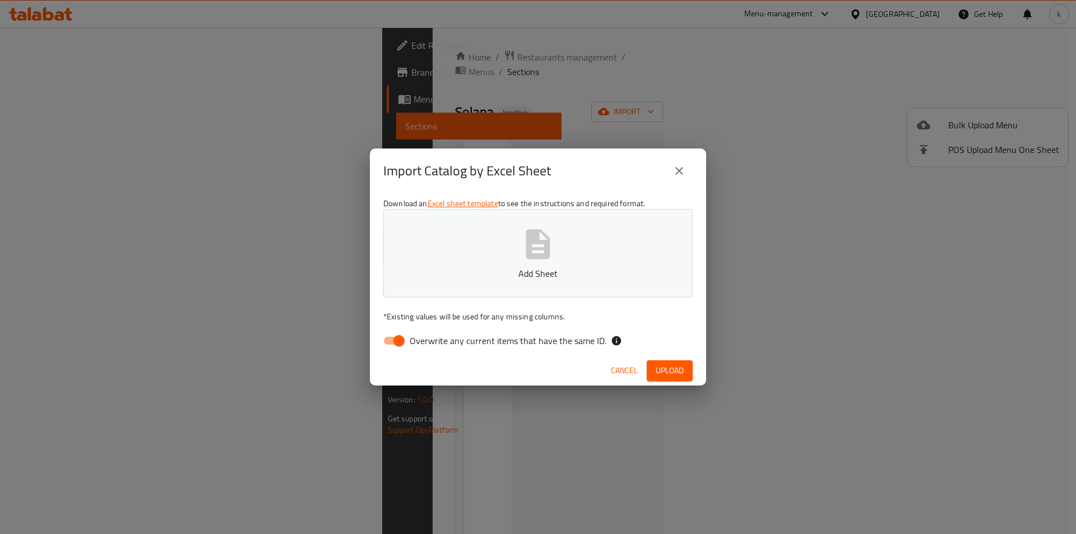
click at [458, 346] on span "Overwrite any current items that have the same ID." at bounding box center [508, 340] width 197 height 13
click at [431, 346] on input "Overwrite any current items that have the same ID." at bounding box center [399, 340] width 64 height 21
checkbox input "false"
click at [508, 281] on button "Add Sheet" at bounding box center [537, 253] width 309 height 89
click at [673, 367] on span "Upload" at bounding box center [670, 371] width 28 height 14
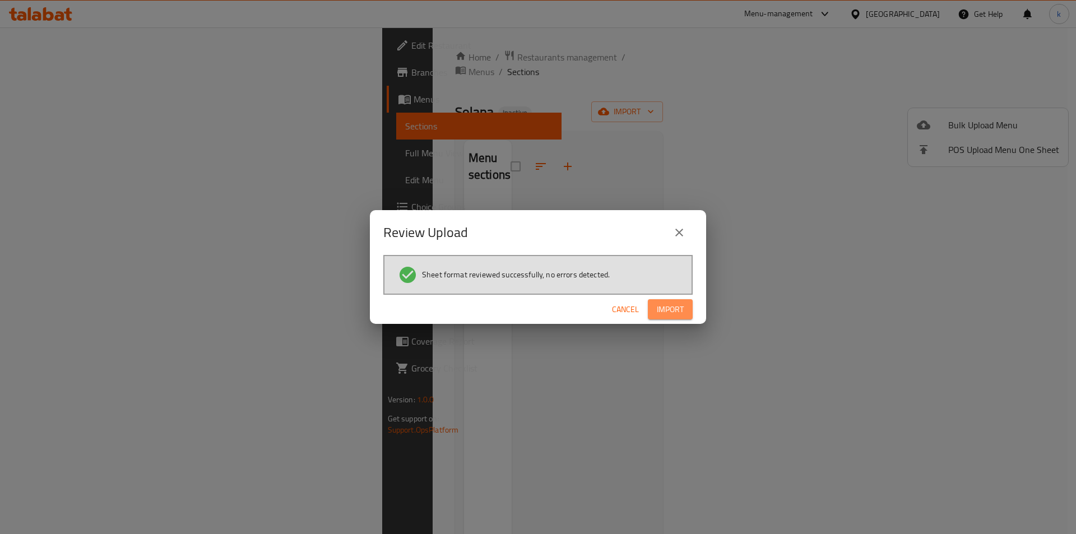
click at [664, 316] on span "Import" at bounding box center [670, 310] width 27 height 14
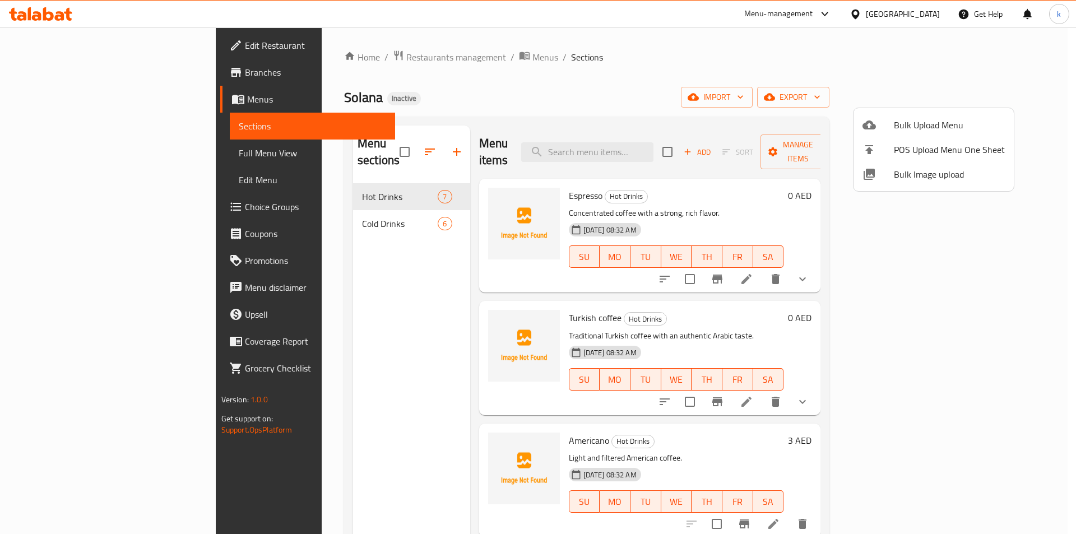
click at [1067, 179] on div at bounding box center [538, 267] width 1076 height 534
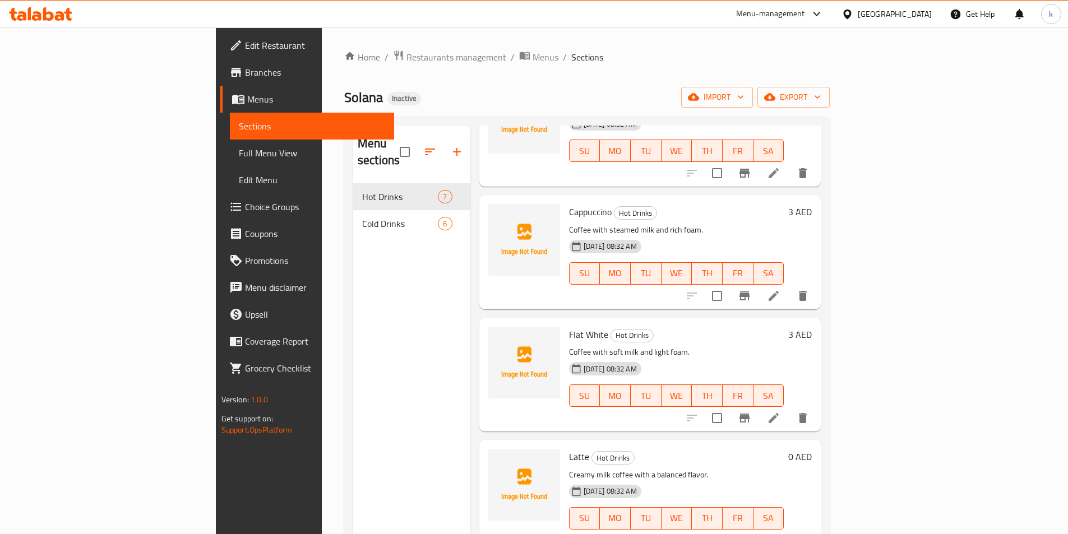
scroll to position [127, 0]
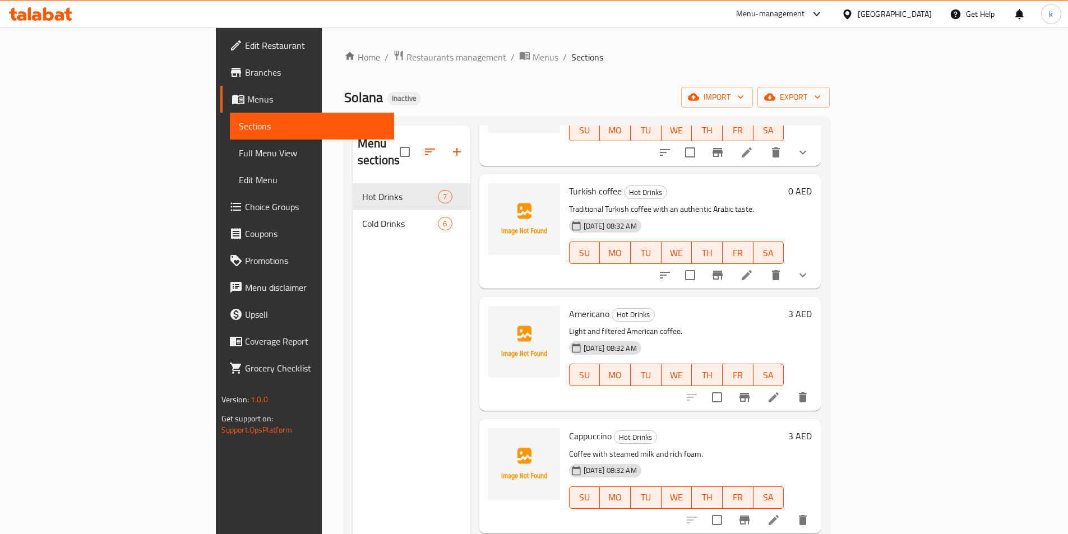
click at [239, 154] on span "Full Menu View" at bounding box center [312, 152] width 146 height 13
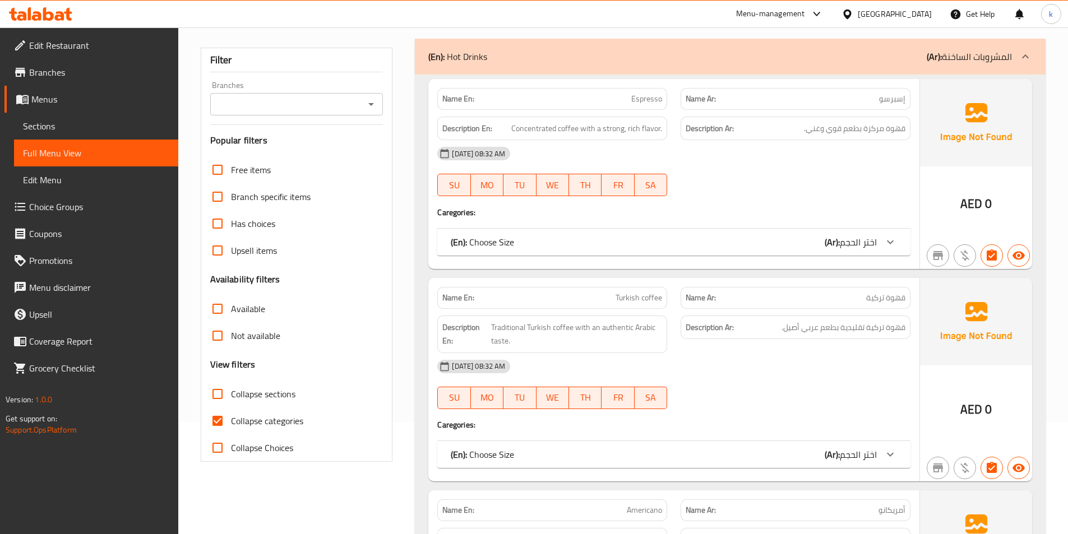
click at [242, 418] on span "Collapse categories" at bounding box center [267, 420] width 72 height 13
click at [231, 418] on input "Collapse categories" at bounding box center [217, 421] width 27 height 27
checkbox input "false"
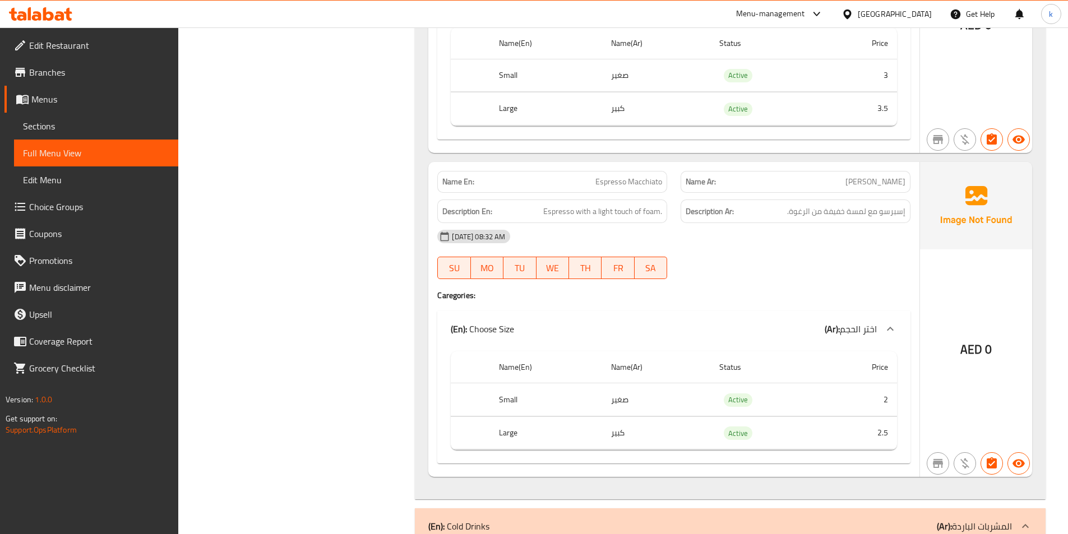
scroll to position [1337, 0]
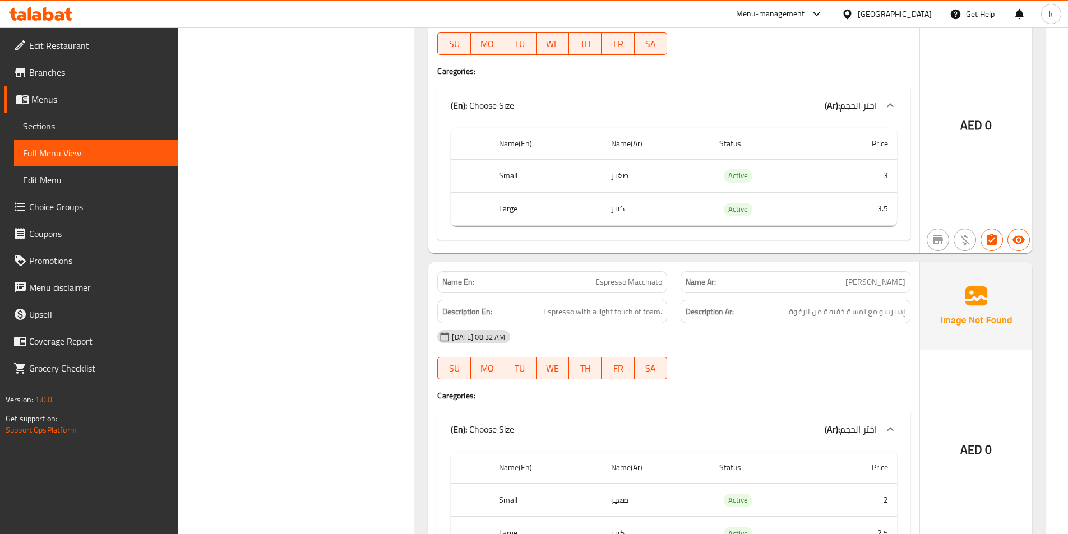
click at [318, 334] on div "Filter Branches Branches Popular filters Free items Branch specific items Has c…" at bounding box center [301, 251] width 215 height 2889
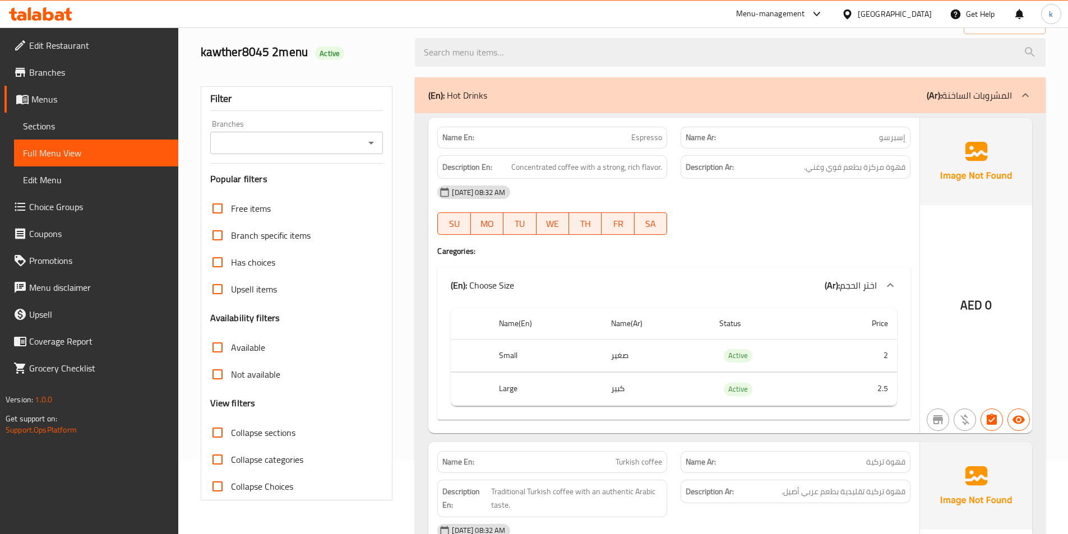
scroll to position [0, 0]
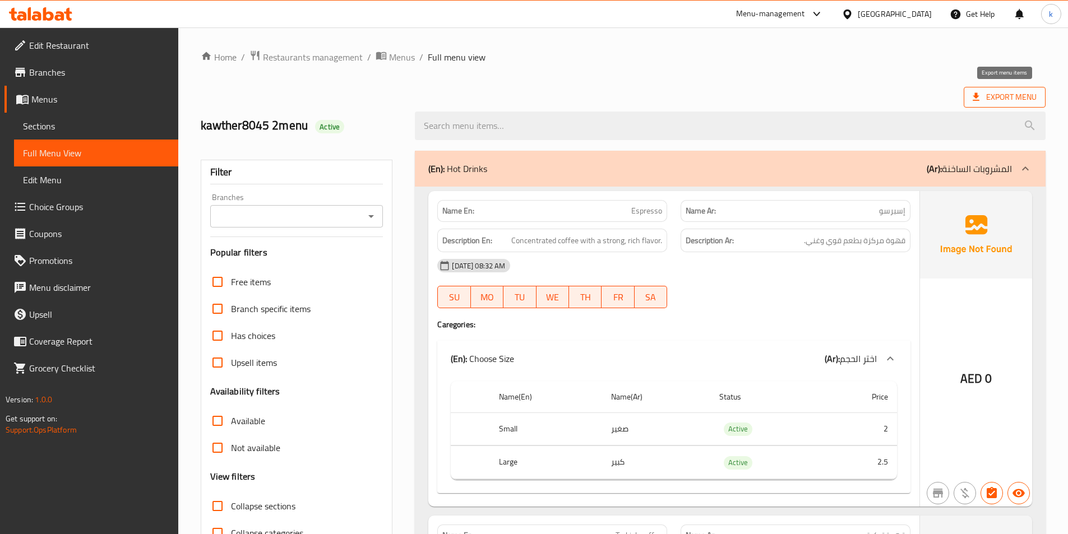
click at [987, 98] on span "Export Menu" at bounding box center [1005, 97] width 64 height 14
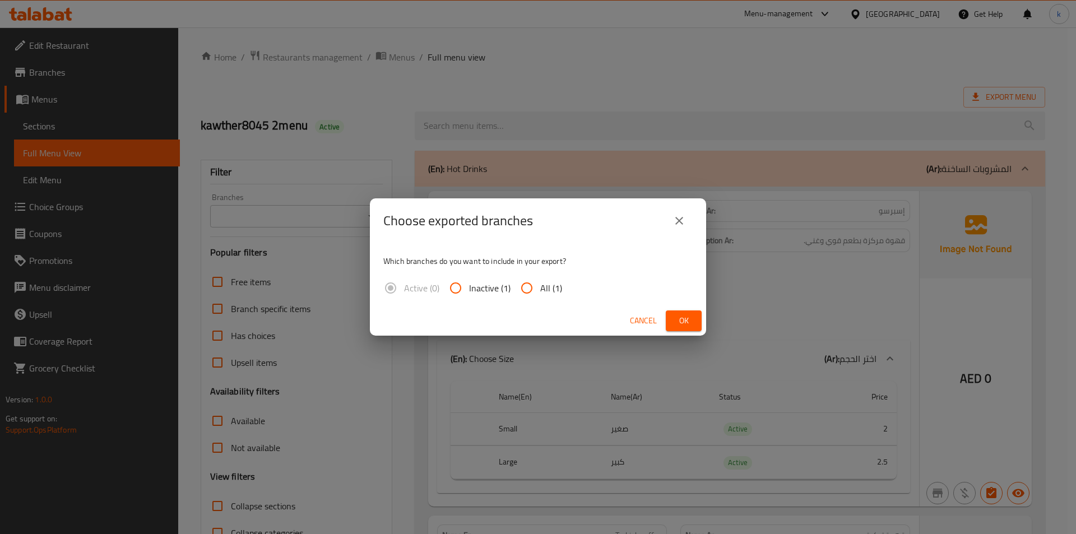
click at [543, 282] on span "All (1)" at bounding box center [551, 287] width 22 height 13
click at [540, 282] on input "All (1)" at bounding box center [527, 288] width 27 height 27
radio input "true"
click at [679, 219] on icon "close" at bounding box center [679, 220] width 13 height 13
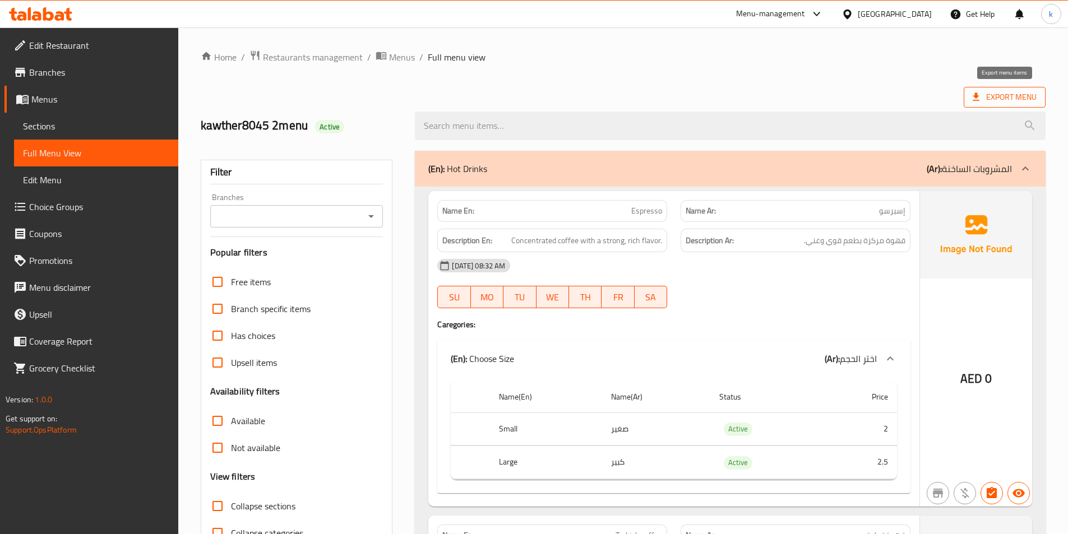
click at [967, 96] on span "Export Menu" at bounding box center [1005, 97] width 82 height 21
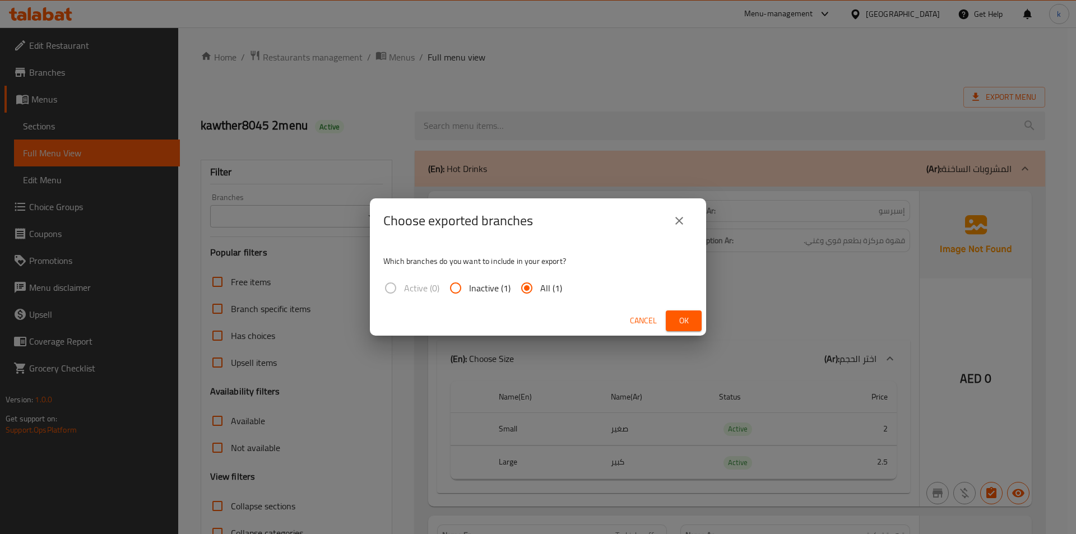
click at [530, 285] on input "All (1)" at bounding box center [527, 288] width 27 height 27
click at [680, 319] on span "Ok" at bounding box center [684, 321] width 18 height 14
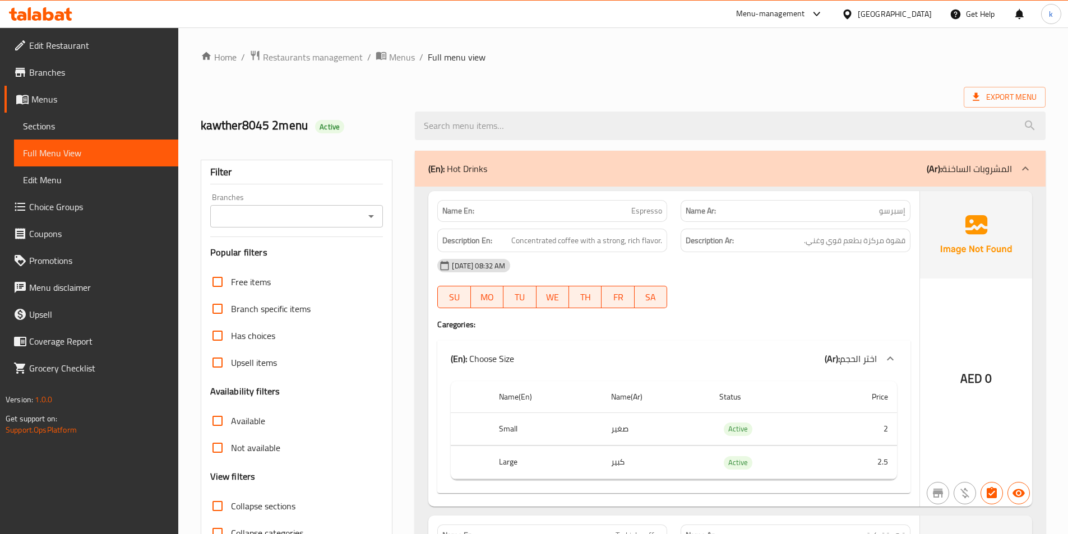
click at [70, 155] on span "Full Menu View" at bounding box center [96, 152] width 146 height 13
click at [64, 125] on span "Sections" at bounding box center [96, 125] width 146 height 13
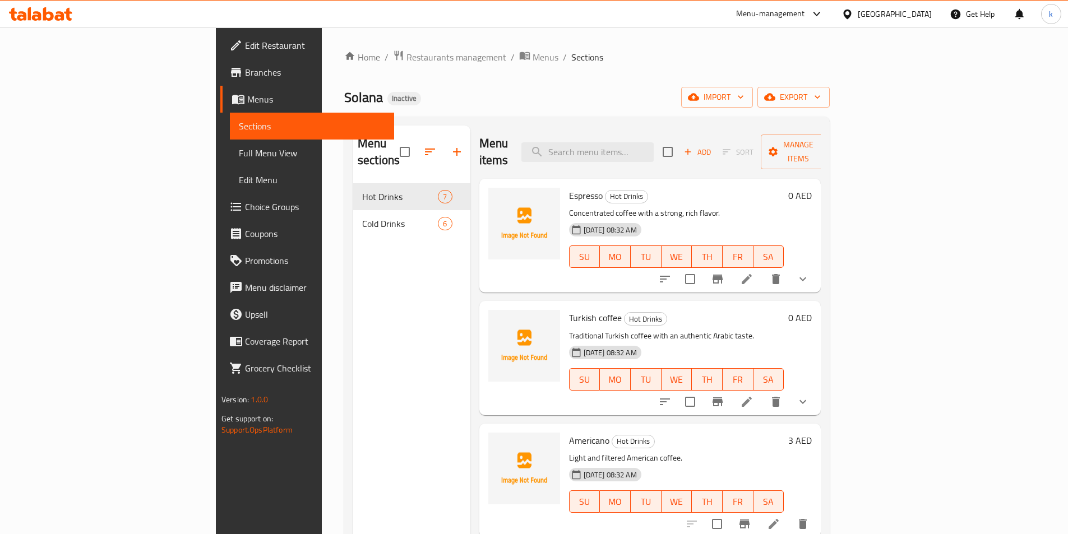
click at [247, 103] on span "Menus" at bounding box center [316, 99] width 138 height 13
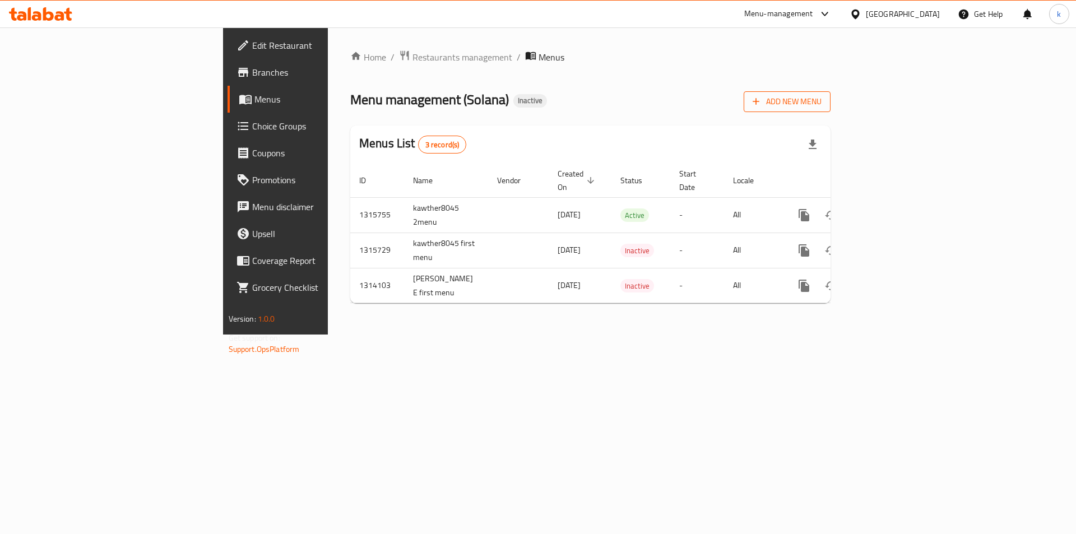
click at [822, 95] on span "Add New Menu" at bounding box center [787, 102] width 69 height 14
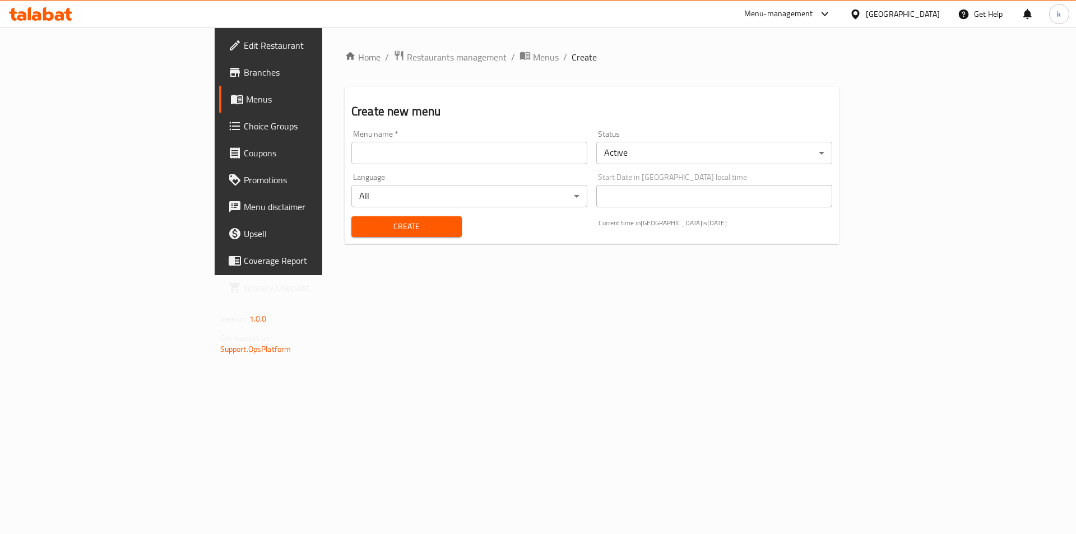
click at [442, 150] on input "text" at bounding box center [470, 153] width 236 height 22
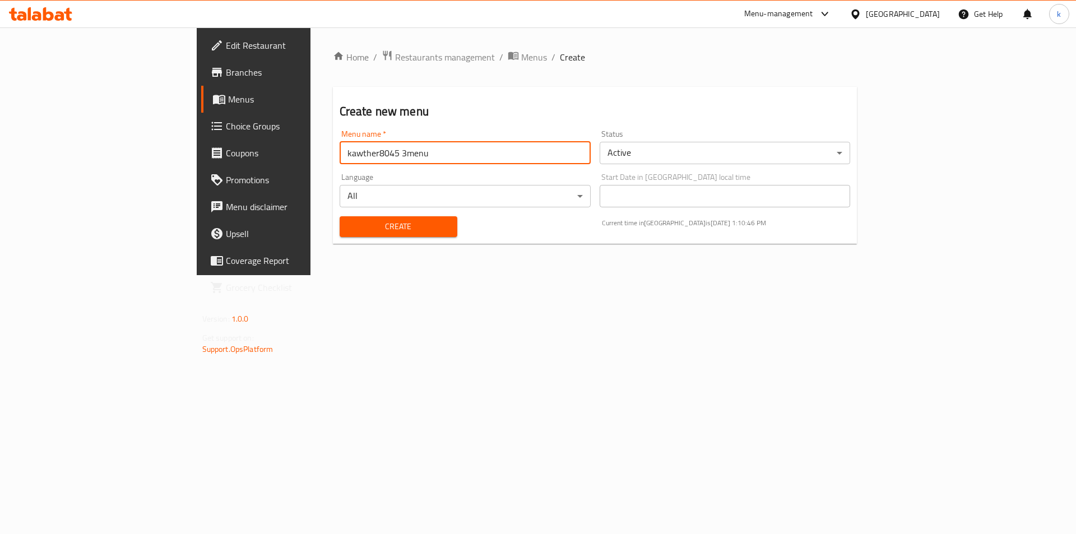
type input "kawther8045 3menu"
click at [349, 226] on span "Create" at bounding box center [399, 227] width 100 height 14
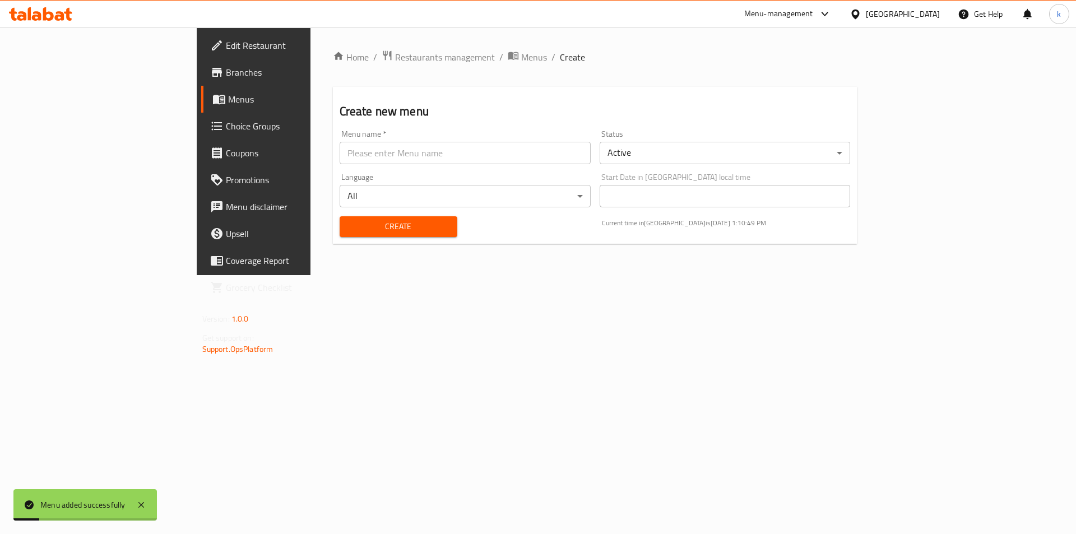
click at [228, 94] on span "Menus" at bounding box center [298, 99] width 140 height 13
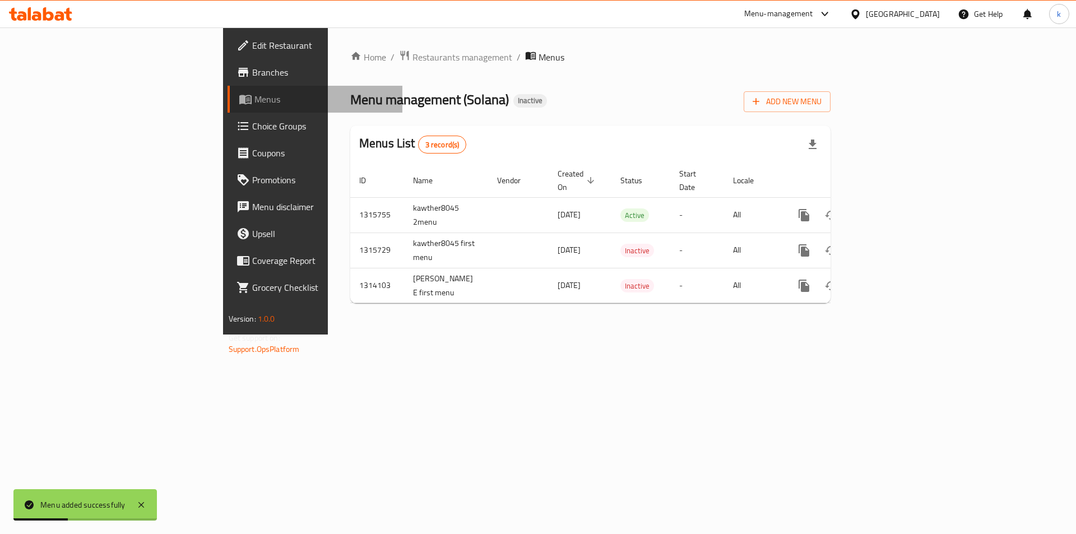
click at [255, 100] on span "Menus" at bounding box center [325, 99] width 140 height 13
click at [255, 96] on span "Menus" at bounding box center [325, 99] width 140 height 13
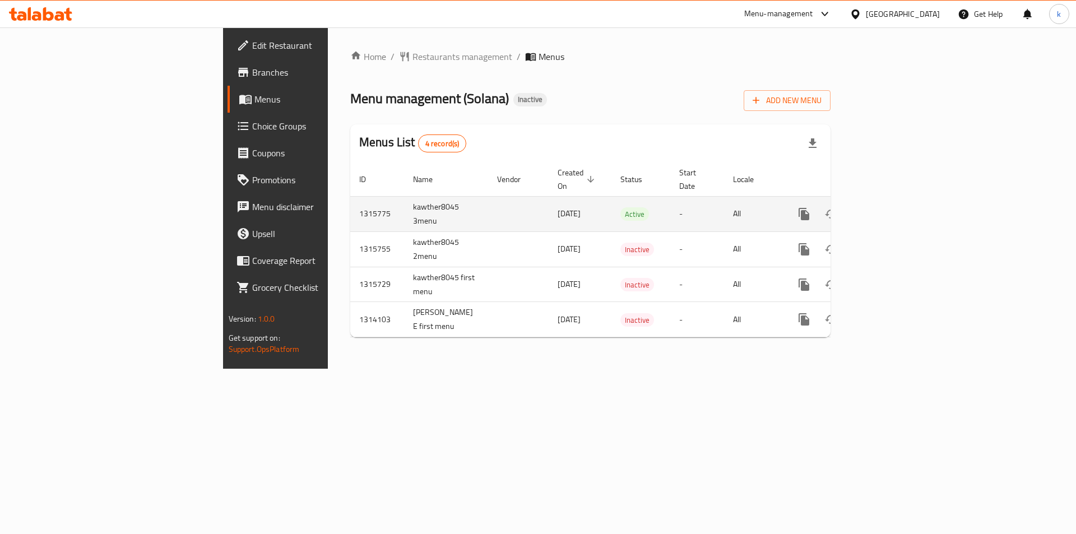
click at [892, 207] on icon "enhanced table" at bounding box center [884, 213] width 13 height 13
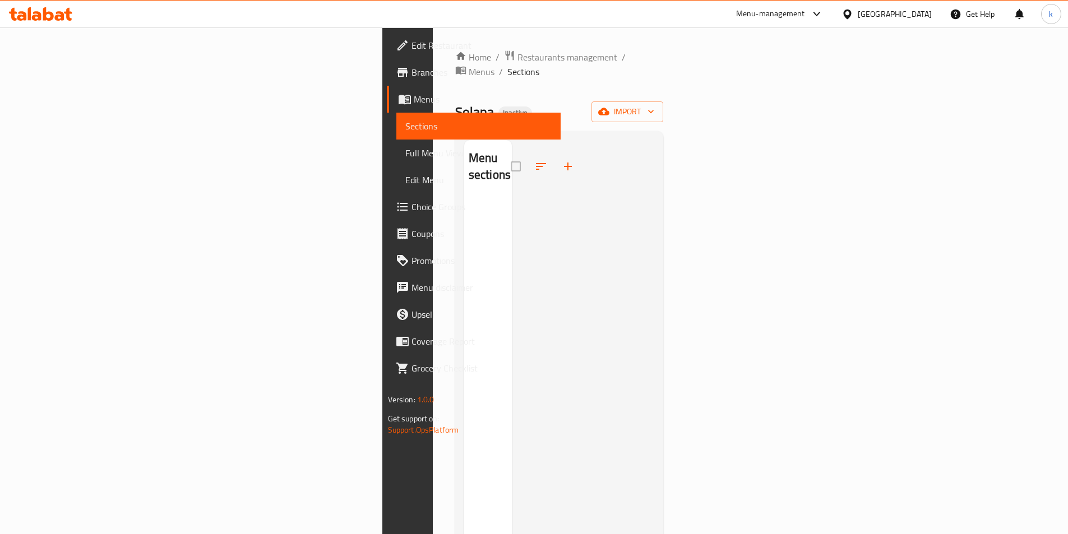
click at [464, 179] on div "Menu sections" at bounding box center [488, 407] width 48 height 534
click at [656, 106] on icon "button" at bounding box center [650, 111] width 11 height 11
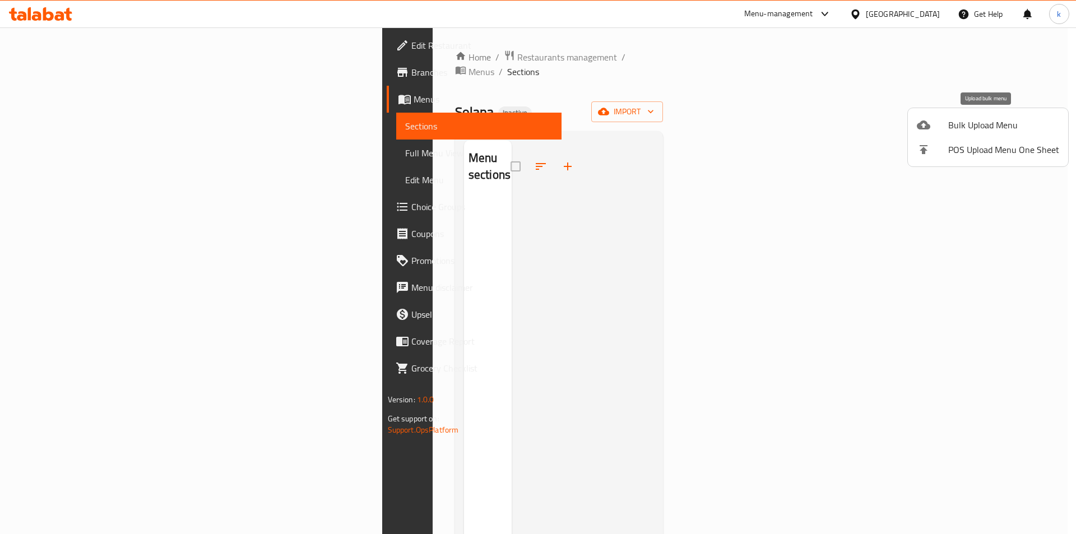
click at [970, 127] on span "Bulk Upload Menu" at bounding box center [1004, 124] width 111 height 13
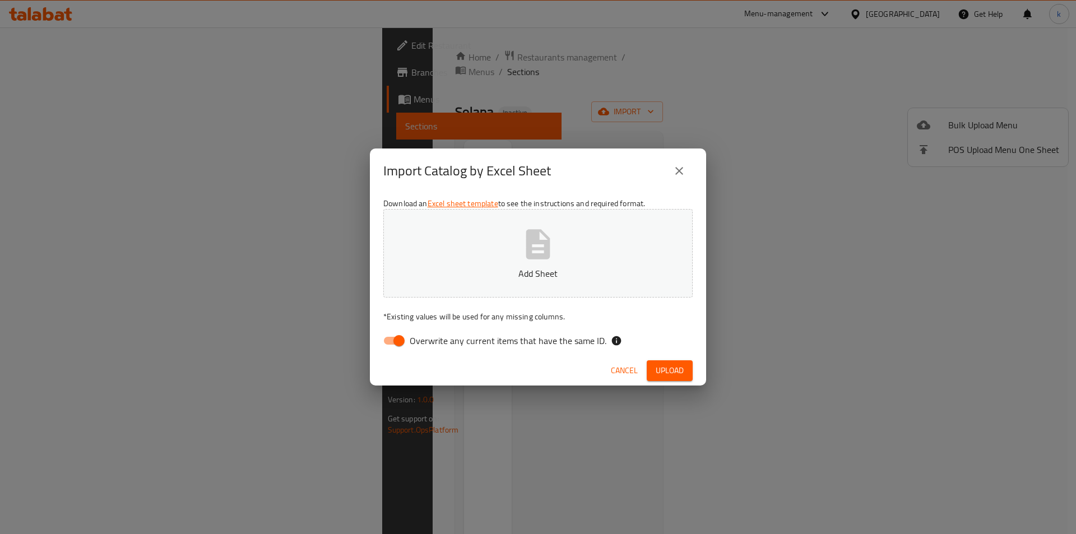
click at [495, 344] on span "Overwrite any current items that have the same ID." at bounding box center [508, 340] width 197 height 13
click at [431, 344] on input "Overwrite any current items that have the same ID." at bounding box center [399, 340] width 64 height 21
checkbox input "false"
click at [588, 252] on button "Add Sheet" at bounding box center [537, 253] width 309 height 89
click at [676, 373] on span "Upload" at bounding box center [670, 371] width 28 height 14
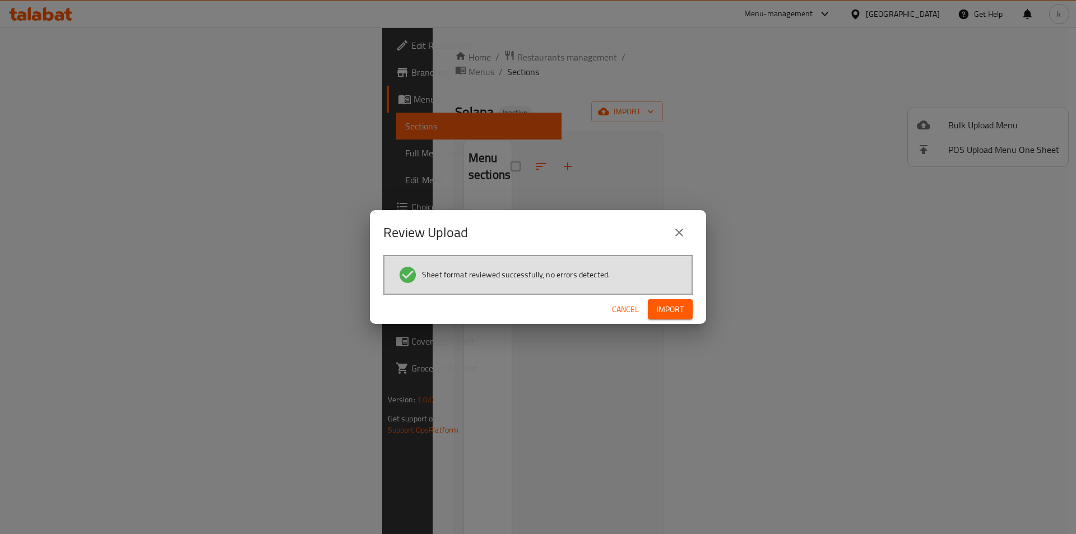
click at [619, 309] on span "Cancel" at bounding box center [625, 310] width 27 height 14
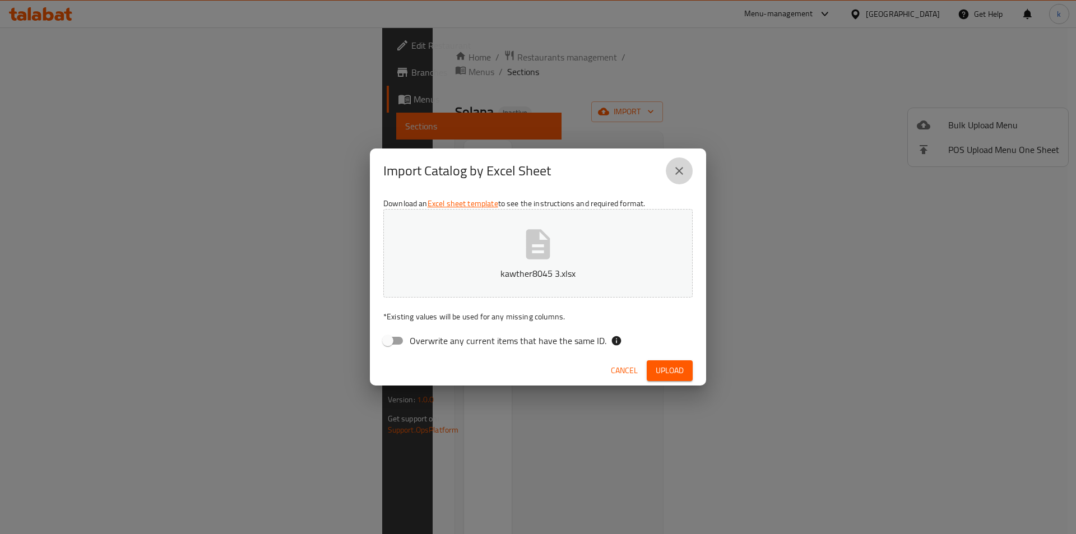
click at [683, 167] on icon "close" at bounding box center [679, 170] width 13 height 13
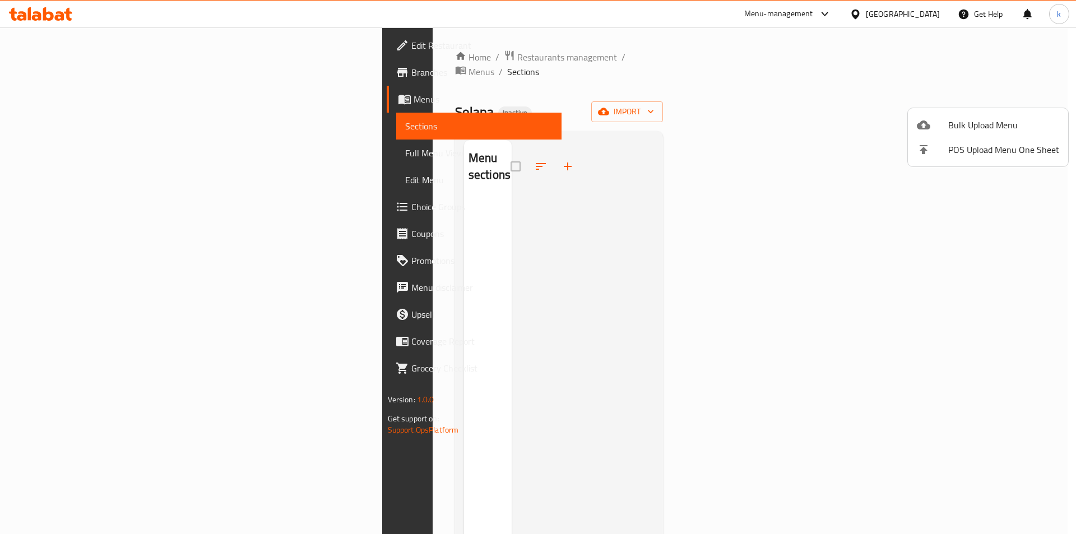
click at [466, 228] on div at bounding box center [538, 267] width 1076 height 534
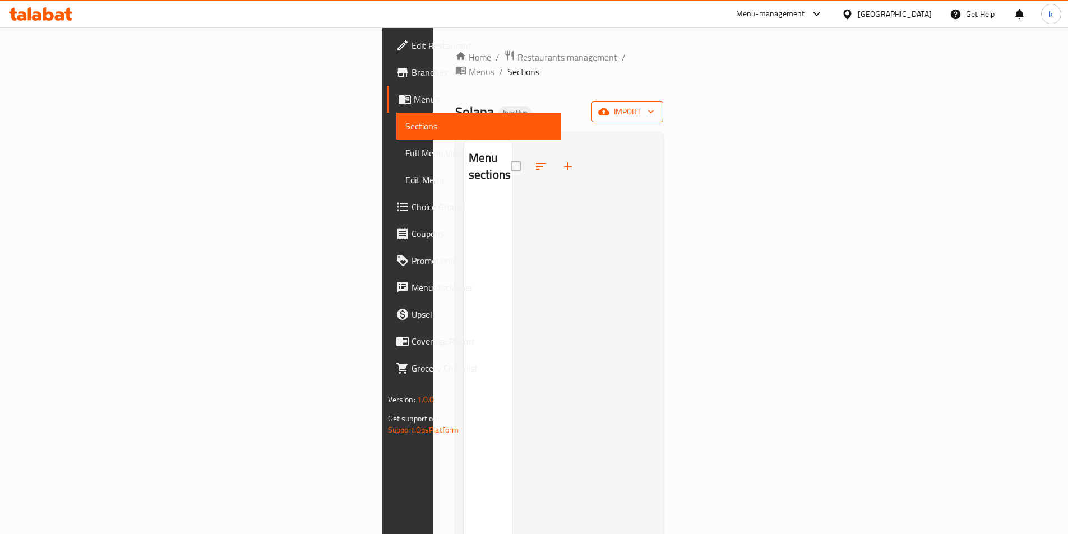
click at [654, 105] on span "import" at bounding box center [627, 112] width 54 height 14
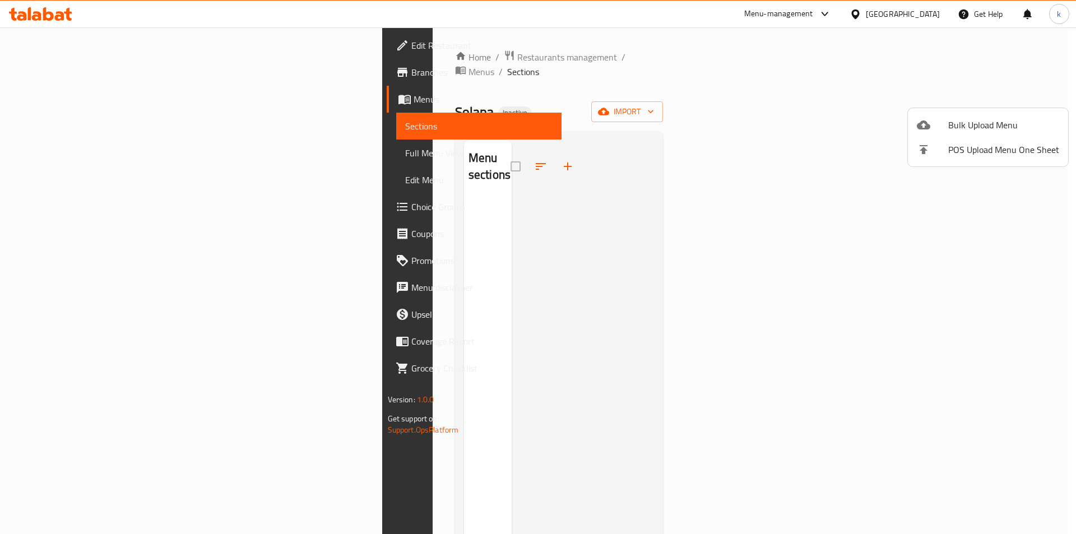
click at [1002, 128] on span "Bulk Upload Menu" at bounding box center [1004, 124] width 111 height 13
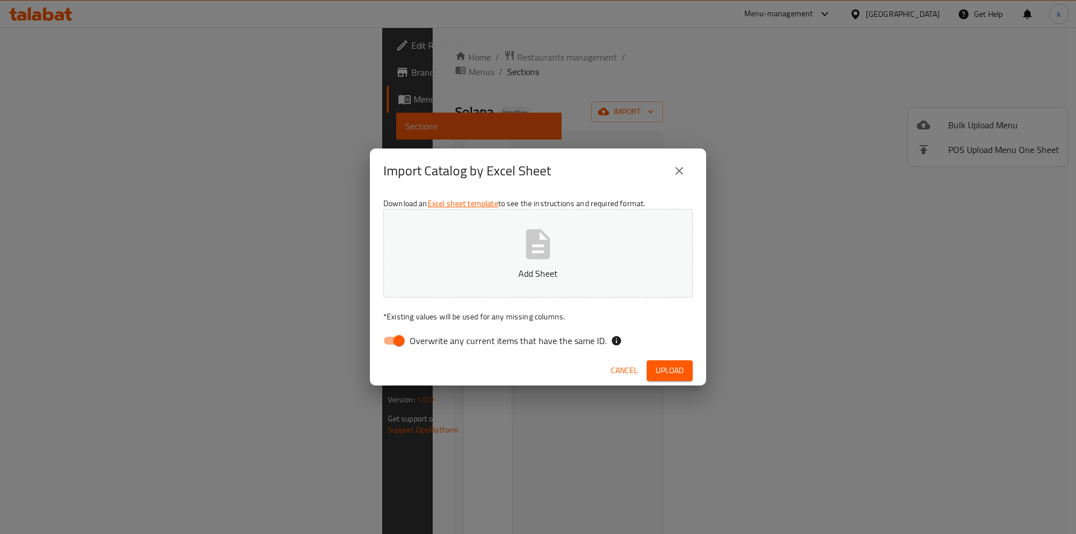
click at [501, 343] on span "Overwrite any current items that have the same ID." at bounding box center [508, 340] width 197 height 13
click at [431, 343] on input "Overwrite any current items that have the same ID." at bounding box center [399, 340] width 64 height 21
checkbox input "false"
click at [557, 280] on p "Add Sheet" at bounding box center [538, 273] width 275 height 13
click at [663, 373] on span "Upload" at bounding box center [670, 371] width 28 height 14
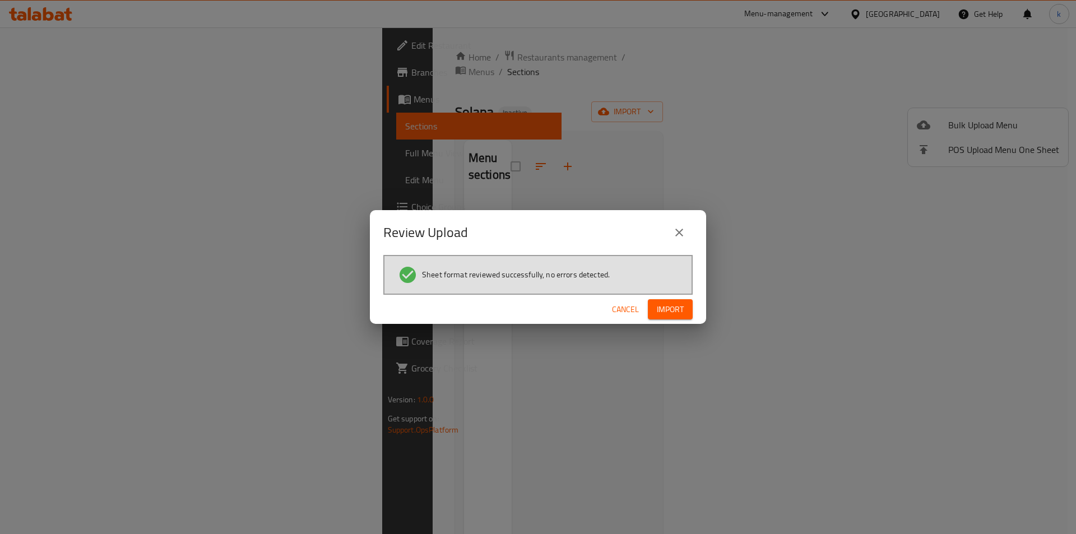
click at [661, 306] on span "Import" at bounding box center [670, 310] width 27 height 14
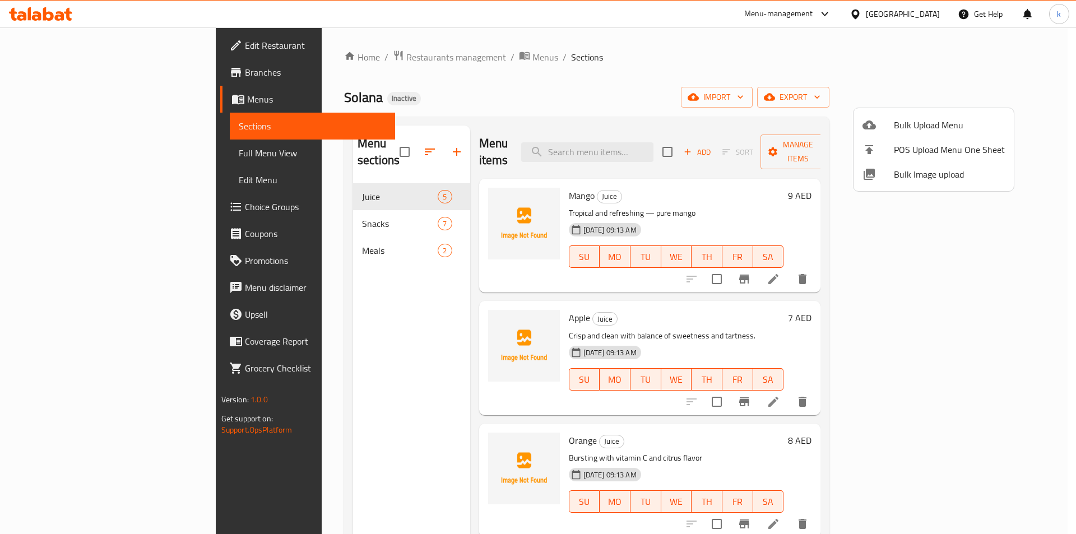
click at [354, 352] on div at bounding box center [538, 267] width 1076 height 534
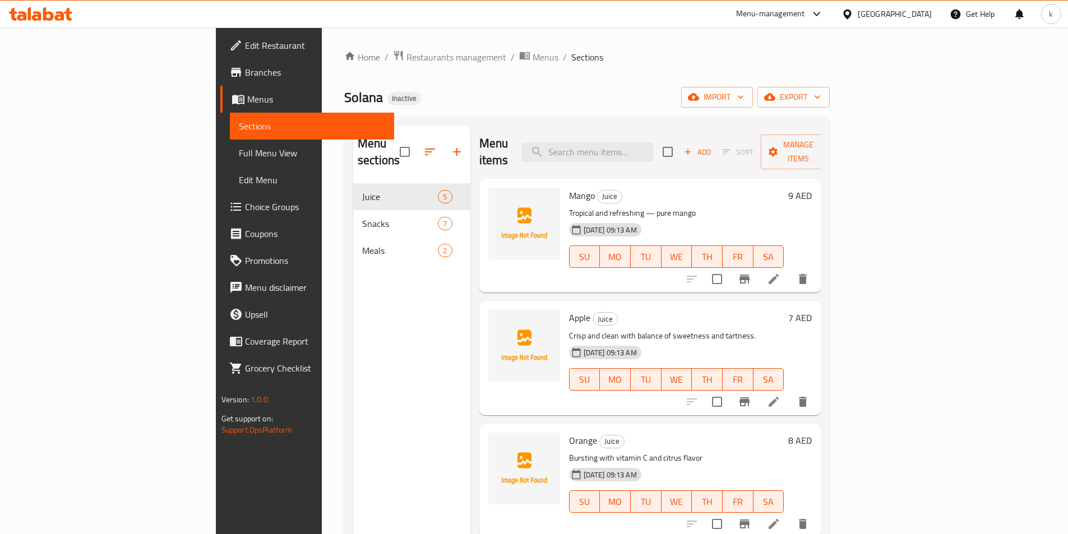
click at [239, 156] on span "Full Menu View" at bounding box center [312, 152] width 146 height 13
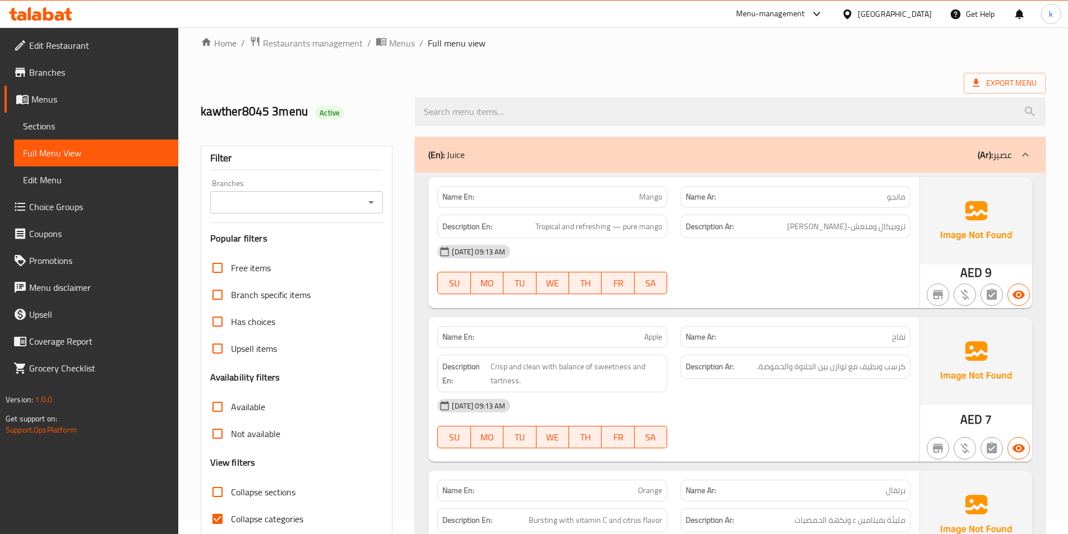
scroll to position [56, 0]
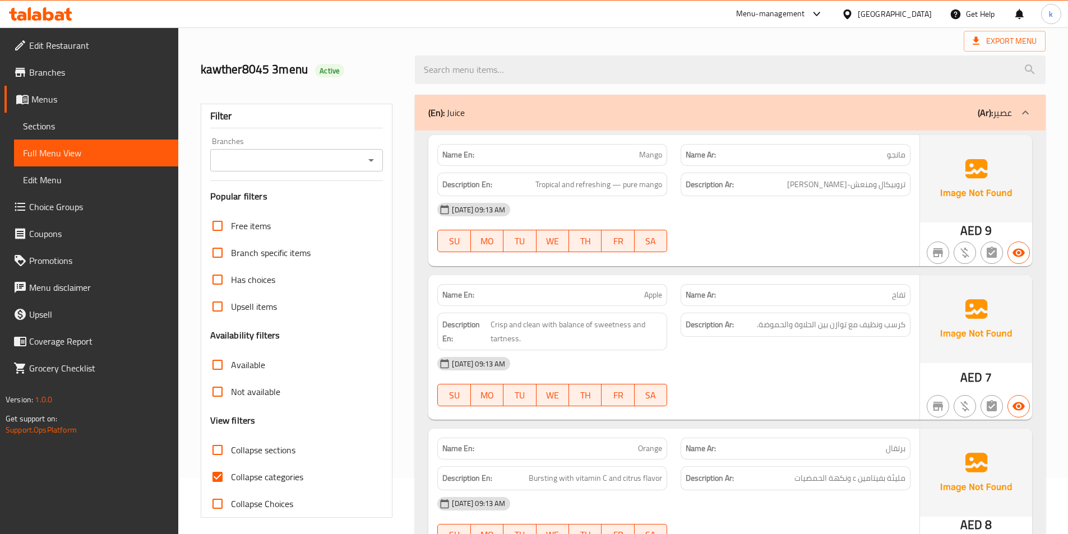
click at [294, 474] on span "Collapse categories" at bounding box center [267, 476] width 72 height 13
click at [231, 474] on input "Collapse categories" at bounding box center [217, 477] width 27 height 27
checkbox input "false"
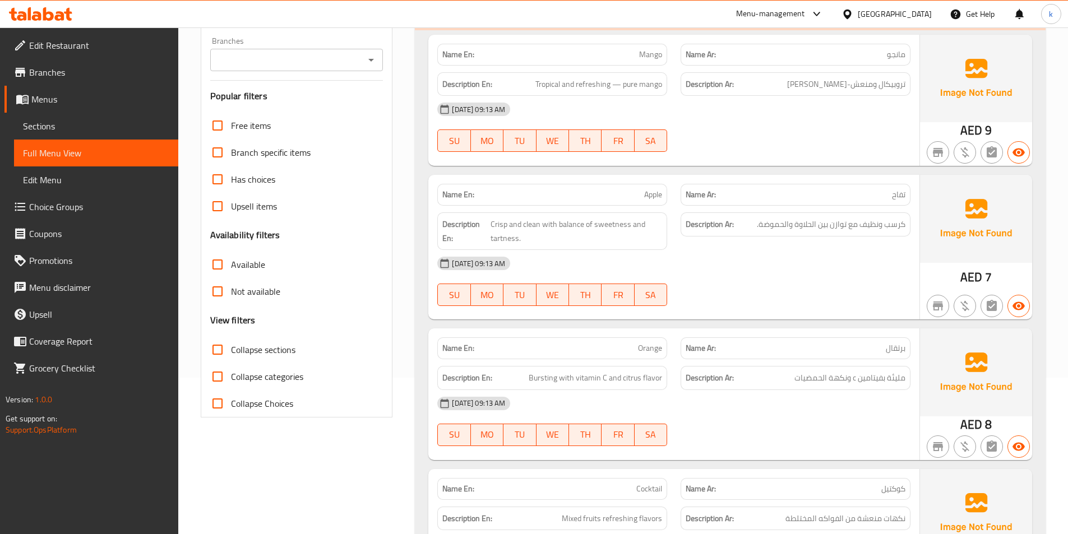
scroll to position [168, 0]
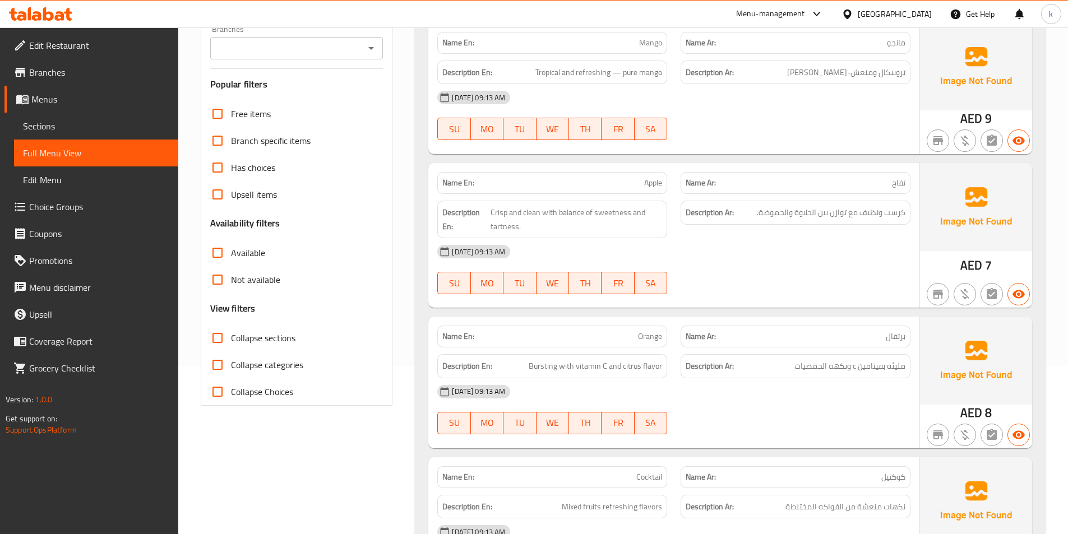
click at [58, 130] on span "Sections" at bounding box center [96, 125] width 146 height 13
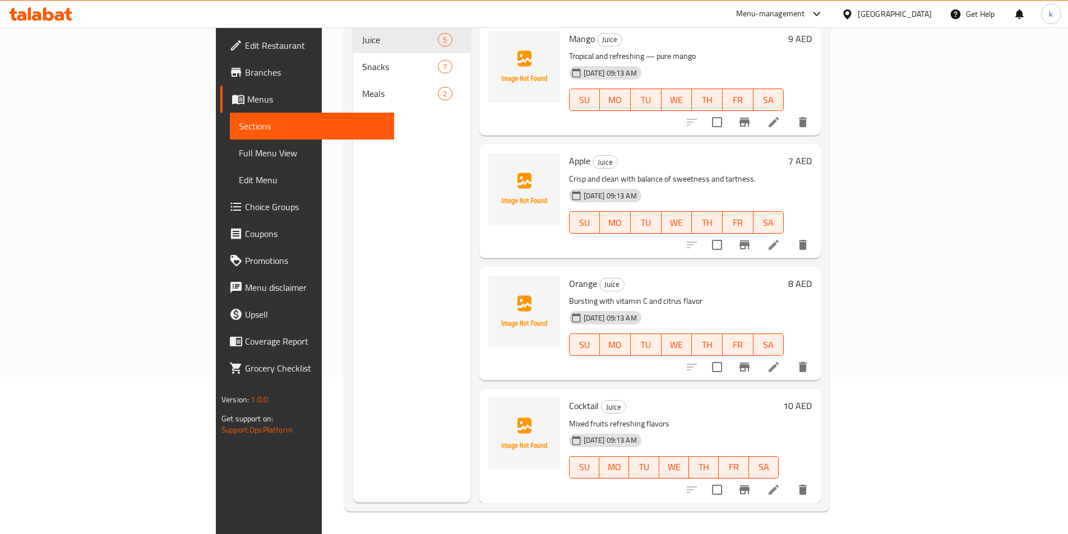
scroll to position [157, 0]
click at [779, 362] on icon at bounding box center [774, 367] width 10 height 10
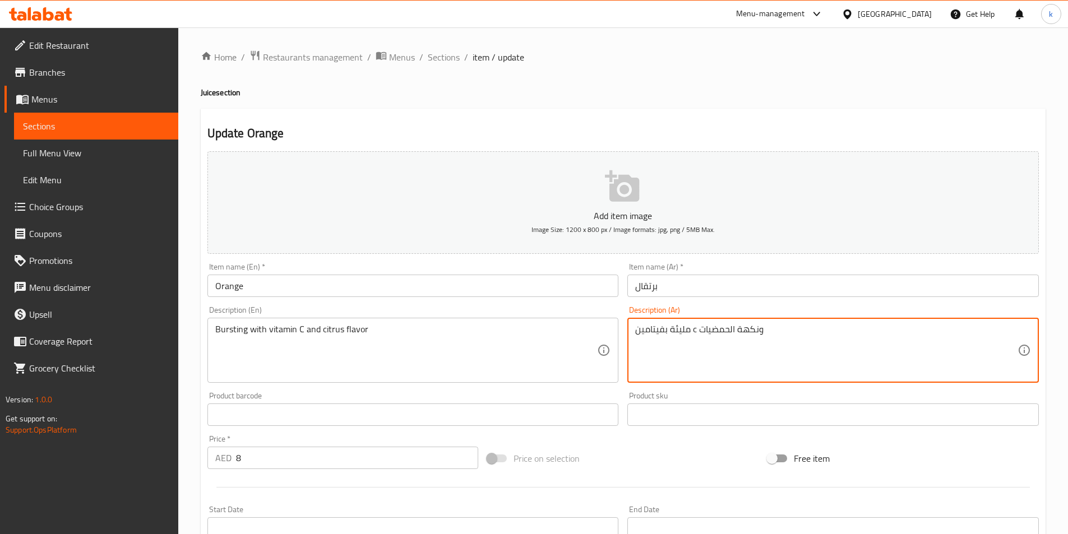
drag, startPoint x: 668, startPoint y: 333, endPoint x: 674, endPoint y: 334, distance: 6.2
click at [788, 329] on textarea "مليئ بفيتامين c ونكهة الحمضيات" at bounding box center [826, 350] width 382 height 53
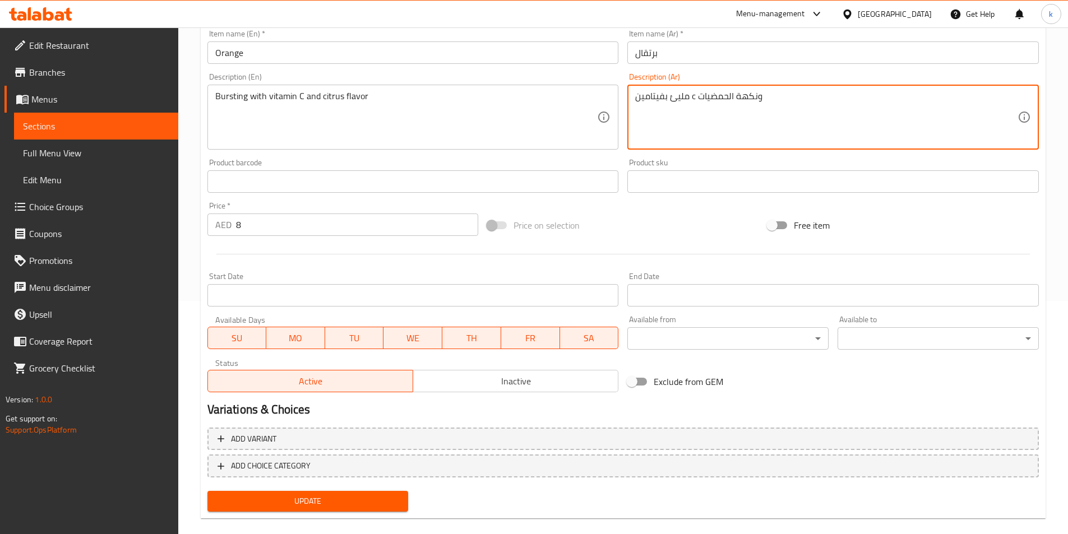
scroll to position [249, 0]
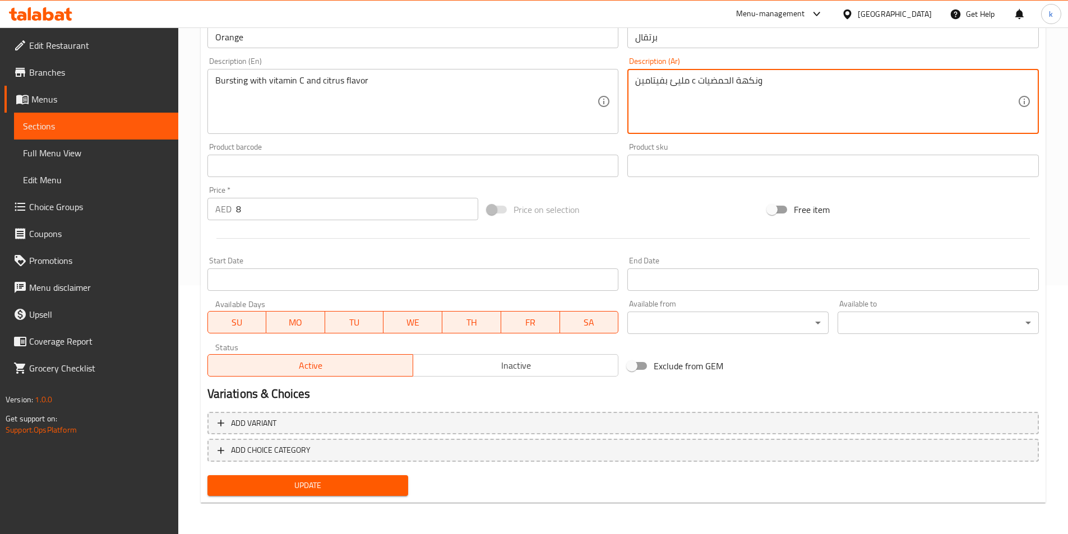
type textarea "مليئ بفيتامين c ونكهة الحمضيات"
click at [348, 482] on div "Add item image Image Size: 1200 x 800 px / Image formats: jpg, png / 5MB Max. I…" at bounding box center [623, 199] width 840 height 603
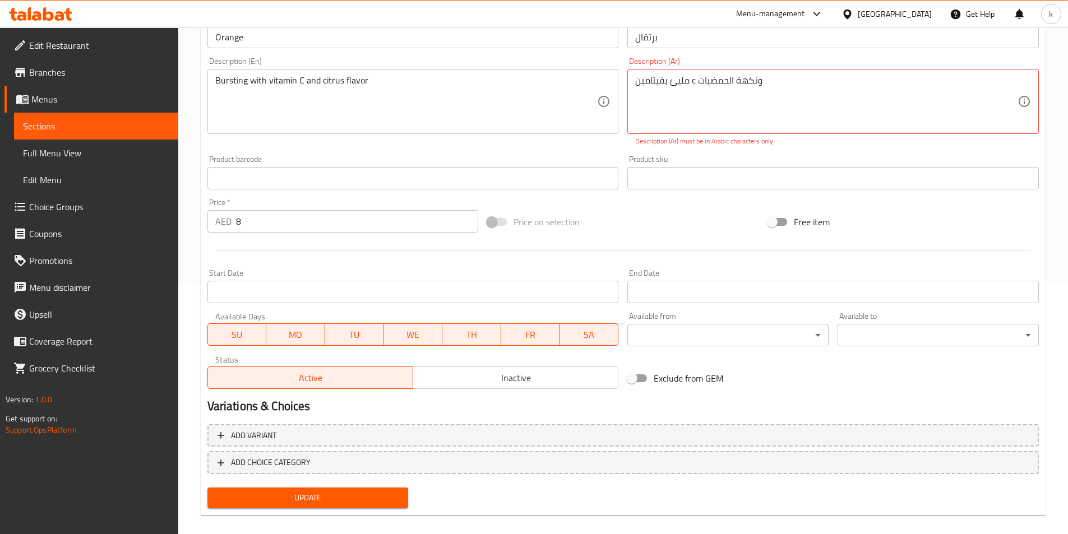
scroll to position [193, 0]
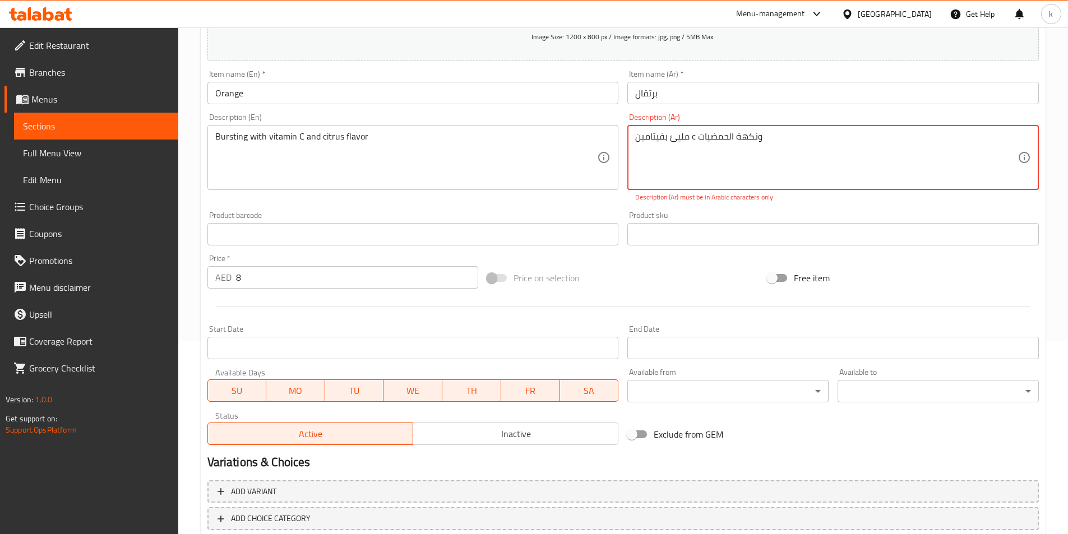
click at [700, 147] on textarea "مليئ بفيتامين c ونكهة الحمضيات" at bounding box center [826, 157] width 382 height 53
click at [781, 135] on textarea "مليئ بفيتامين c ونكهة الحمضيات" at bounding box center [826, 157] width 382 height 53
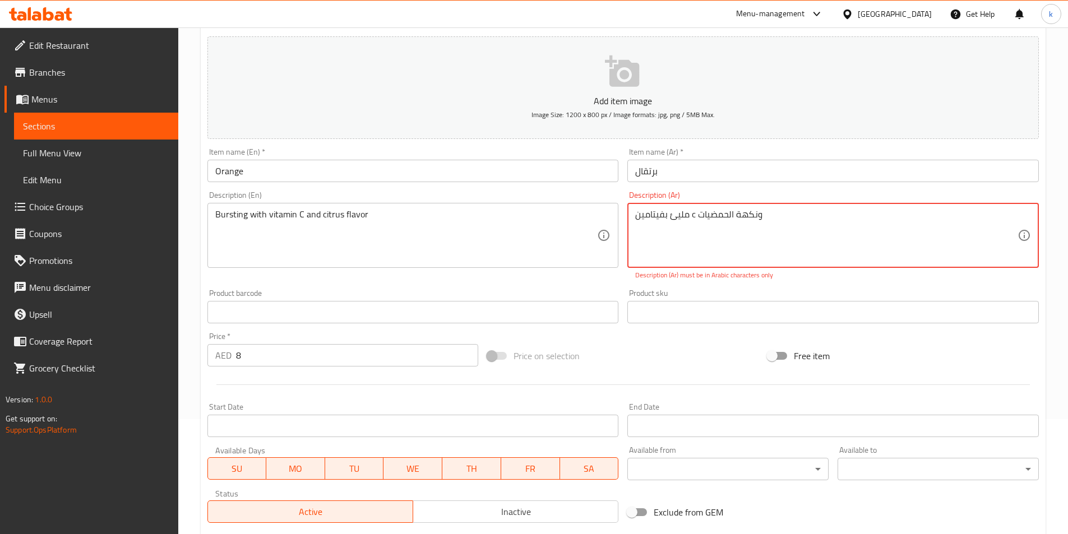
scroll to position [0, 0]
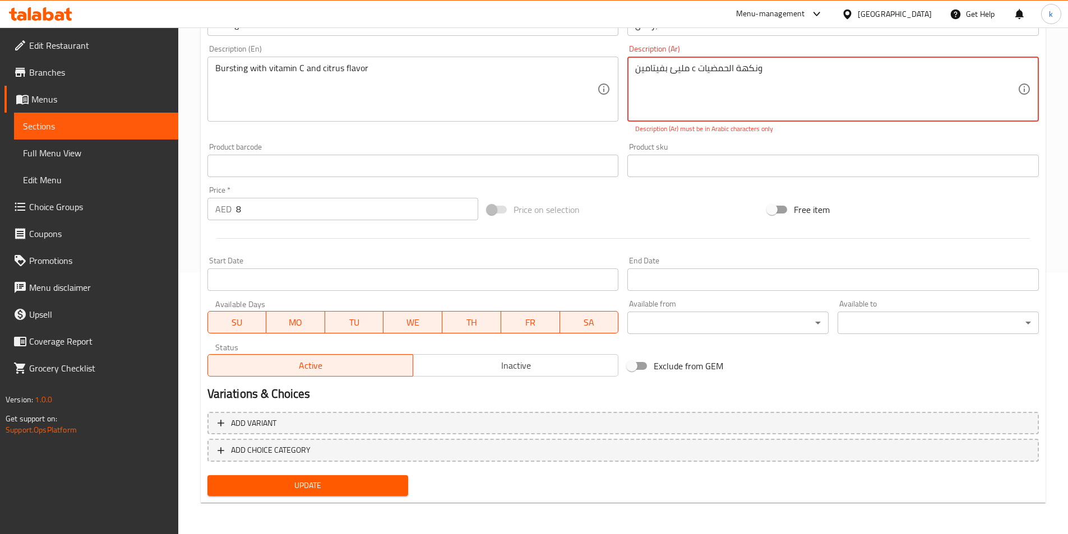
click at [43, 122] on span "Sections" at bounding box center [96, 125] width 146 height 13
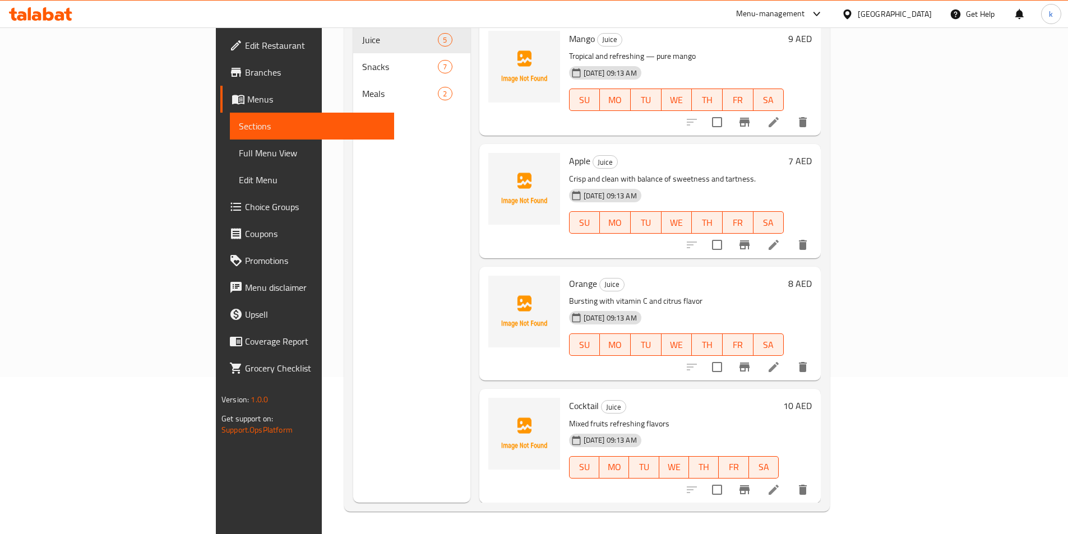
scroll to position [157, 0]
click at [780, 360] on icon at bounding box center [773, 366] width 13 height 13
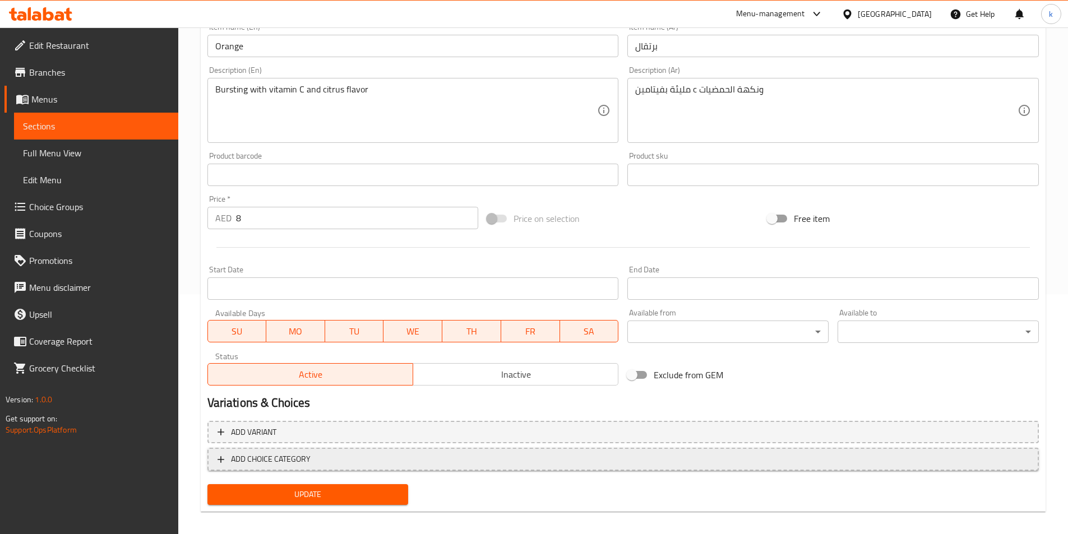
scroll to position [249, 0]
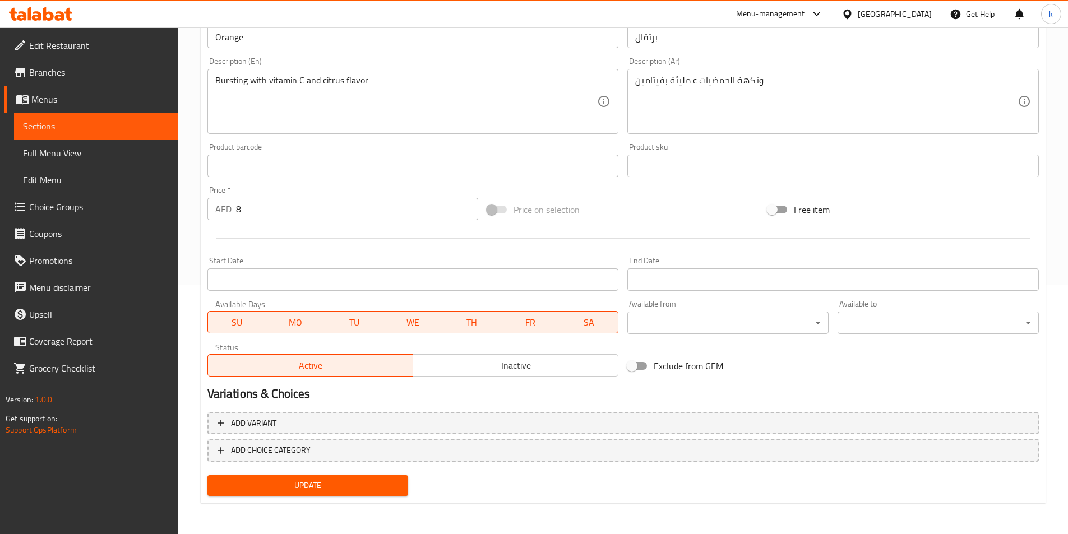
click at [46, 119] on span "Sections" at bounding box center [96, 125] width 146 height 13
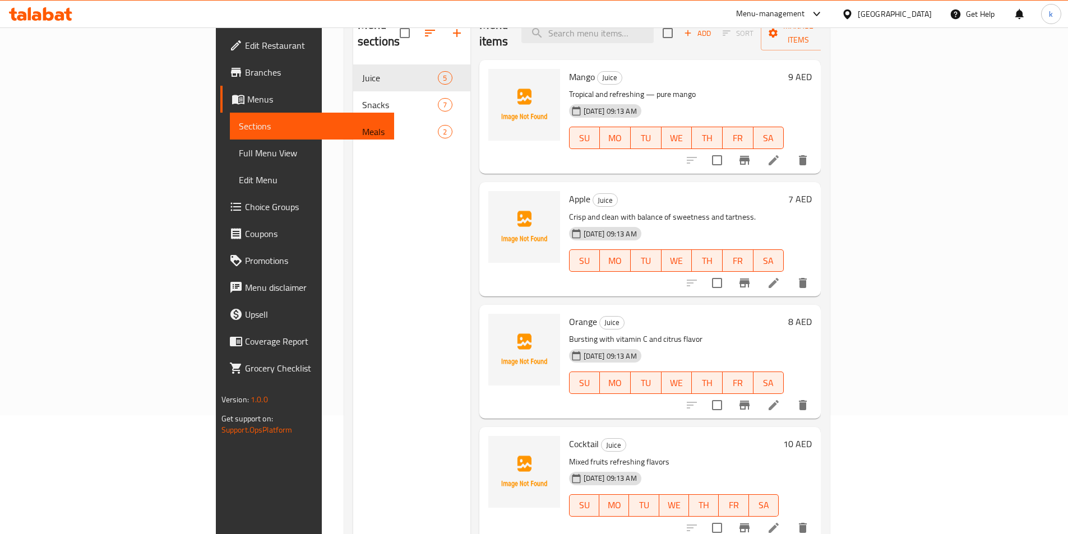
scroll to position [101, 0]
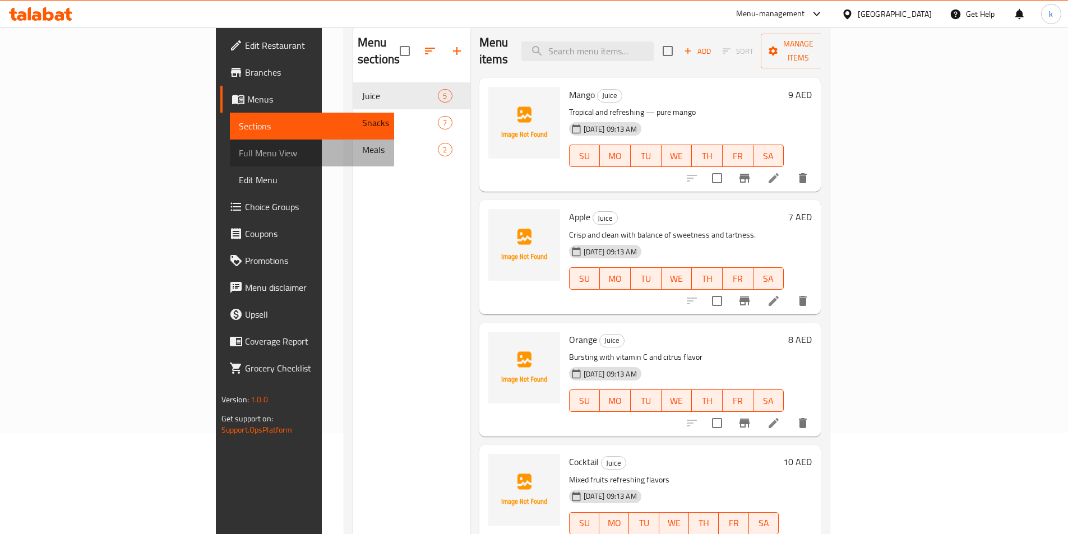
click at [239, 155] on span "Full Menu View" at bounding box center [312, 152] width 146 height 13
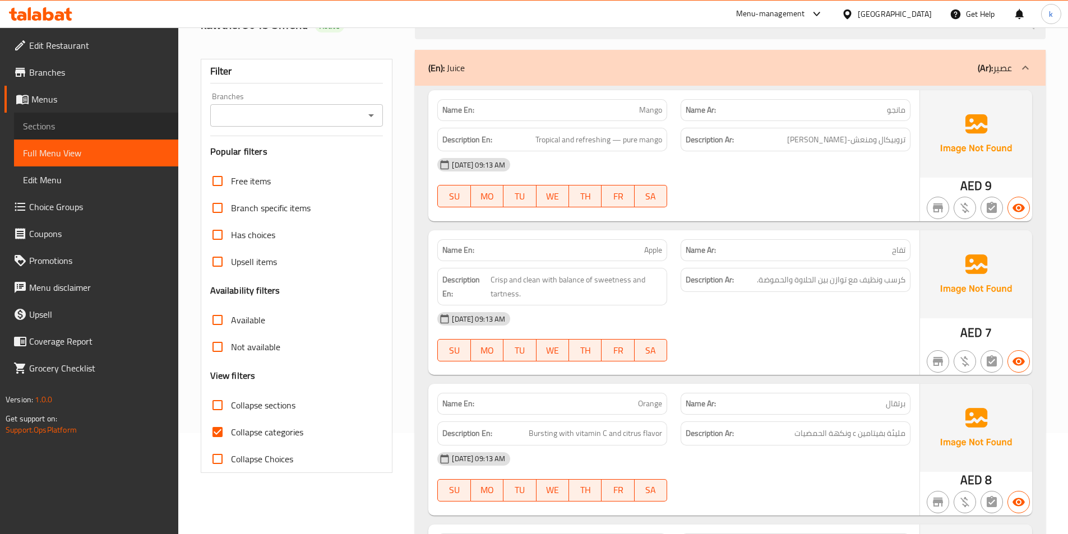
click at [64, 132] on span "Sections" at bounding box center [96, 125] width 146 height 13
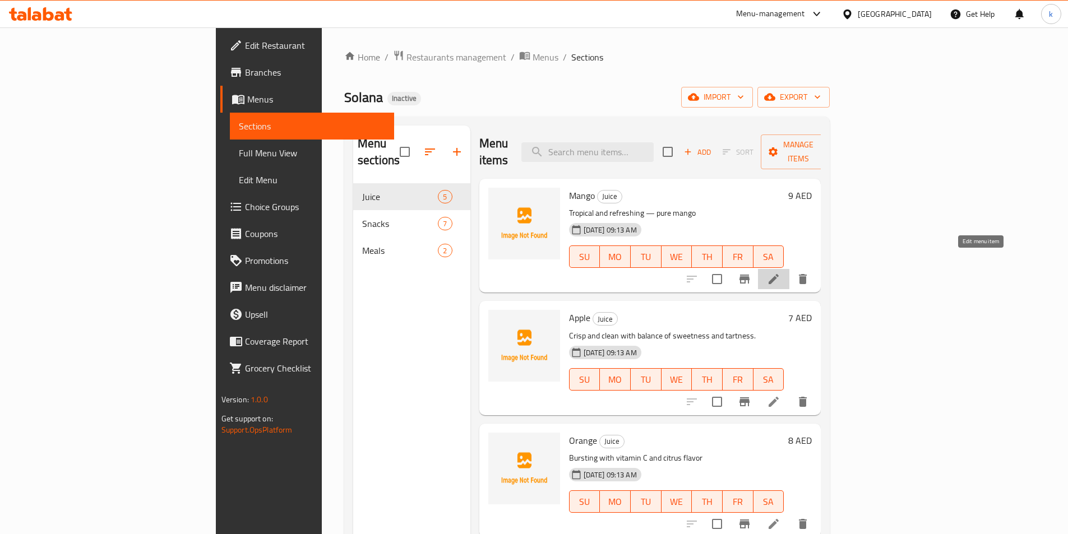
click at [780, 272] on icon at bounding box center [773, 278] width 13 height 13
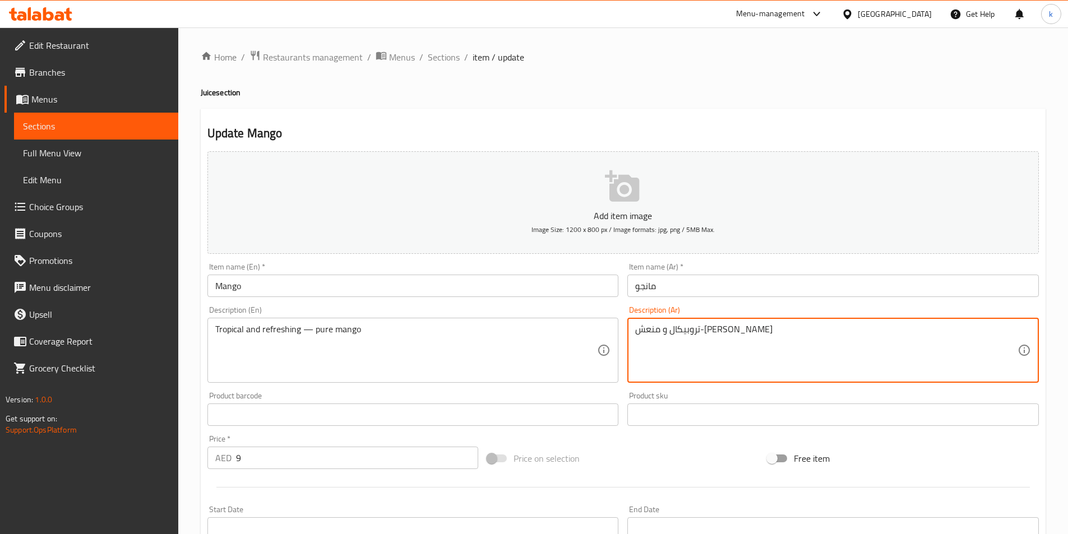
type textarea "تروبيكال و منعش-مانجو بيور"
click at [68, 130] on span "Sections" at bounding box center [96, 125] width 146 height 13
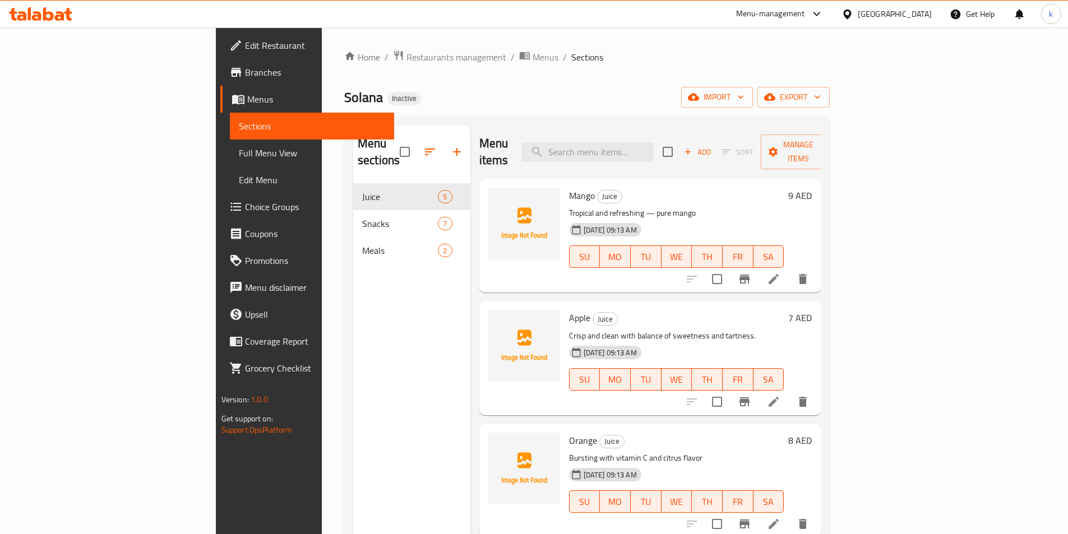
click at [239, 154] on span "Full Menu View" at bounding box center [312, 152] width 146 height 13
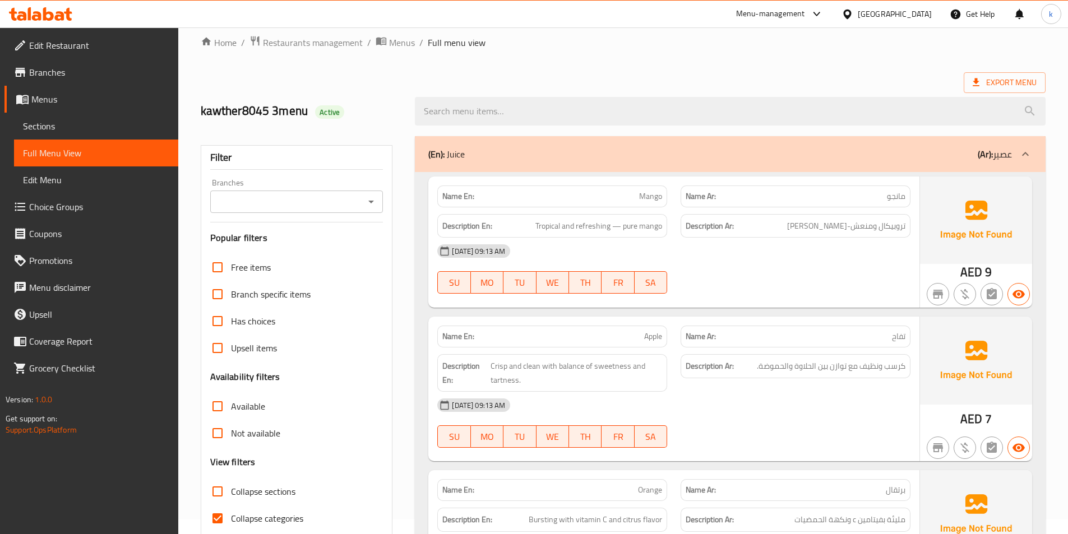
scroll to position [56, 0]
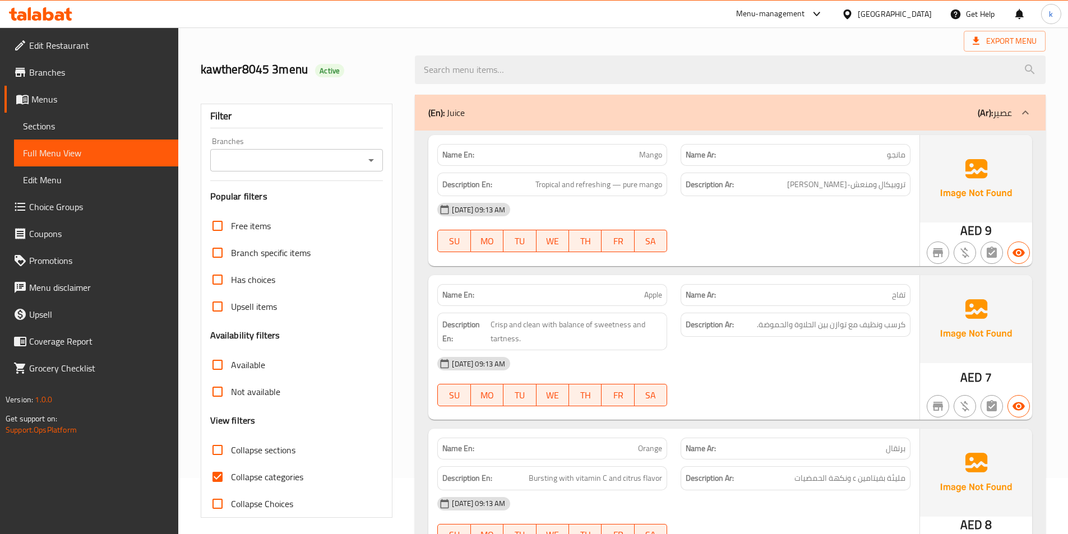
click at [262, 479] on span "Collapse categories" at bounding box center [267, 476] width 72 height 13
click at [231, 479] on input "Collapse categories" at bounding box center [217, 477] width 27 height 27
checkbox input "false"
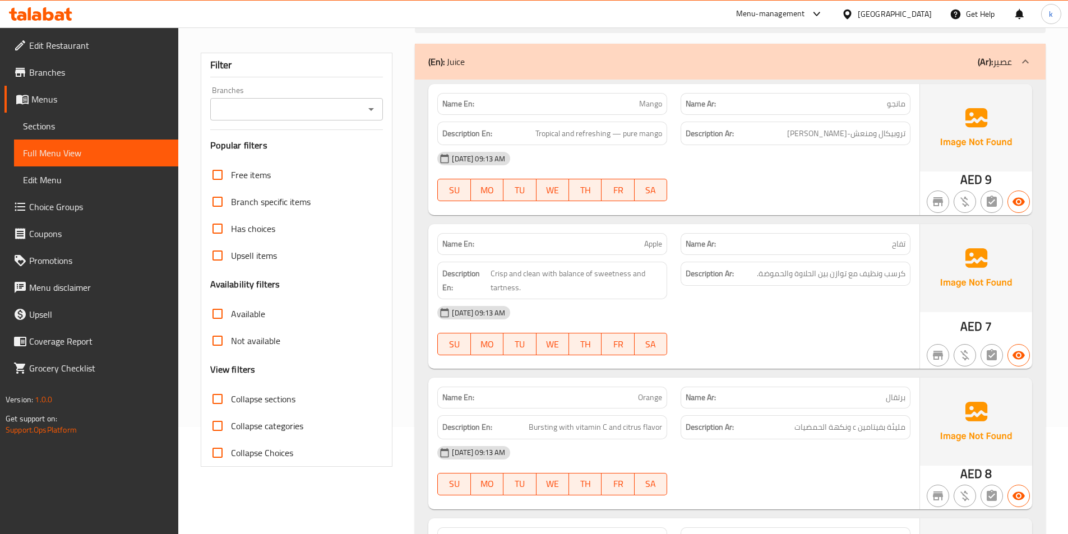
scroll to position [112, 0]
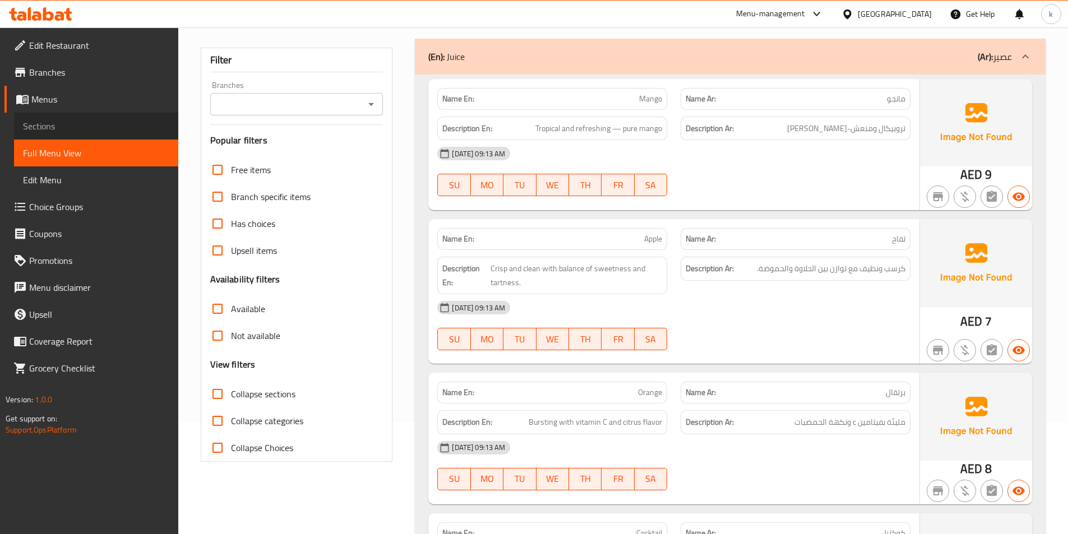
click at [84, 127] on span "Sections" at bounding box center [96, 125] width 146 height 13
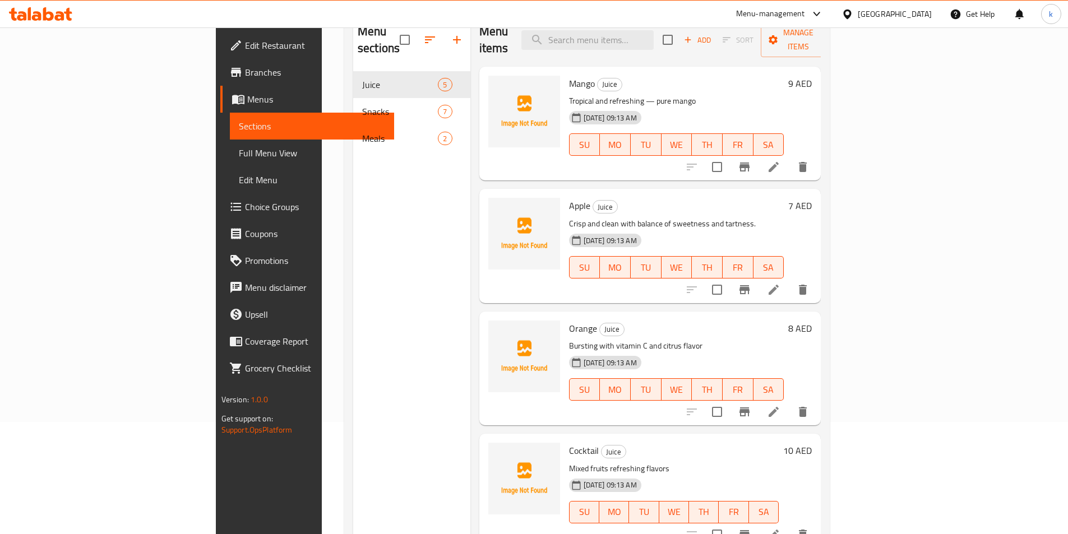
scroll to position [56, 0]
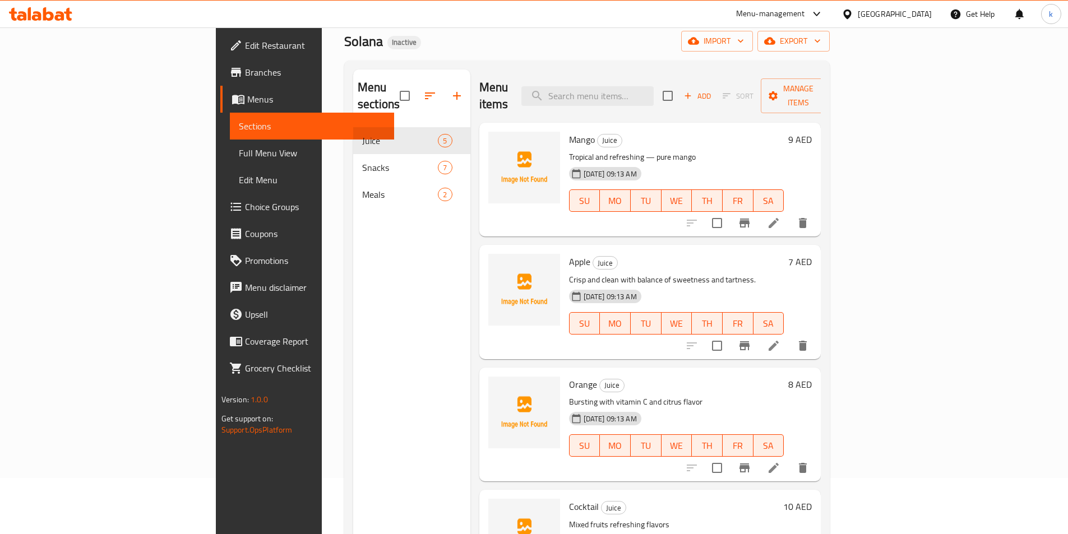
click at [780, 216] on icon at bounding box center [773, 222] width 13 height 13
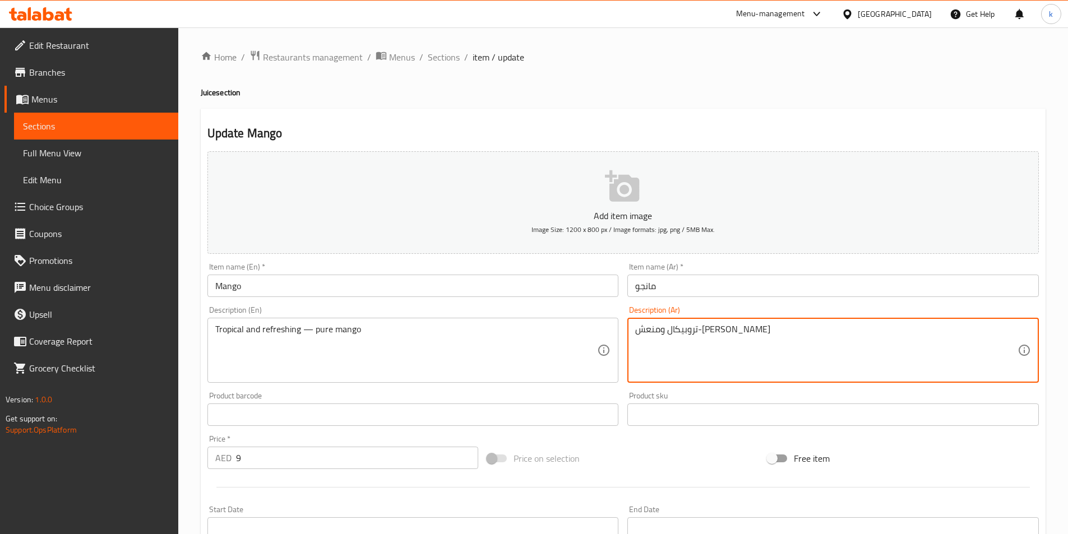
click at [635, 332] on div "تروبيكال ومنعش-مانجو بيور Description (Ar)" at bounding box center [832, 350] width 411 height 65
click at [629, 331] on div "تروبيكال ومنعش-مانجو بيور Description (Ar)" at bounding box center [832, 350] width 411 height 65
click at [633, 331] on div "تروبيكال ومنعش-مانجو بيور Description (Ar)" at bounding box center [832, 350] width 411 height 65
click at [753, 329] on textarea "تروبيكال ومنعش-مانجو بيور" at bounding box center [826, 350] width 382 height 53
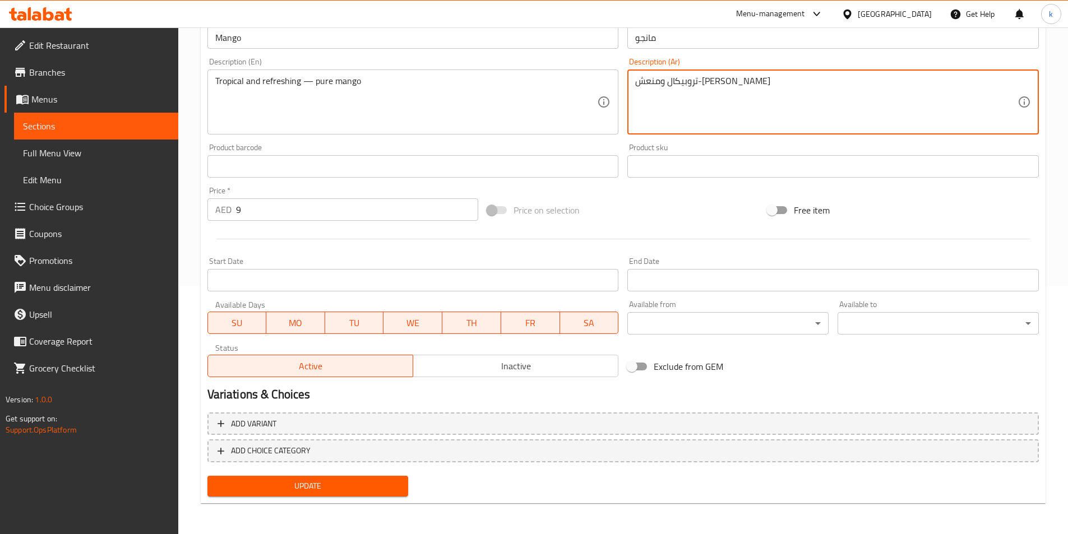
scroll to position [249, 0]
type textarea "تروبيكال ومنعش-مانجو بيور جودنيس"
click at [284, 492] on span "Update" at bounding box center [307, 486] width 183 height 14
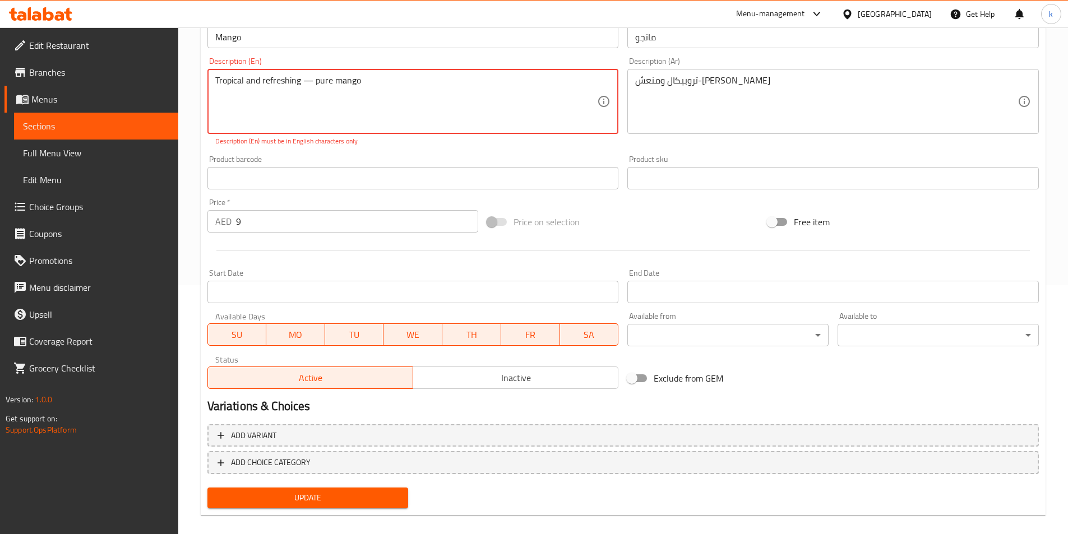
click at [468, 99] on textarea "Tropical and refreshing — pure mango" at bounding box center [406, 101] width 382 height 53
click at [339, 503] on span "Update" at bounding box center [307, 498] width 183 height 14
click at [415, 114] on textarea "Tropical and refreshing — pure mango" at bounding box center [406, 101] width 382 height 53
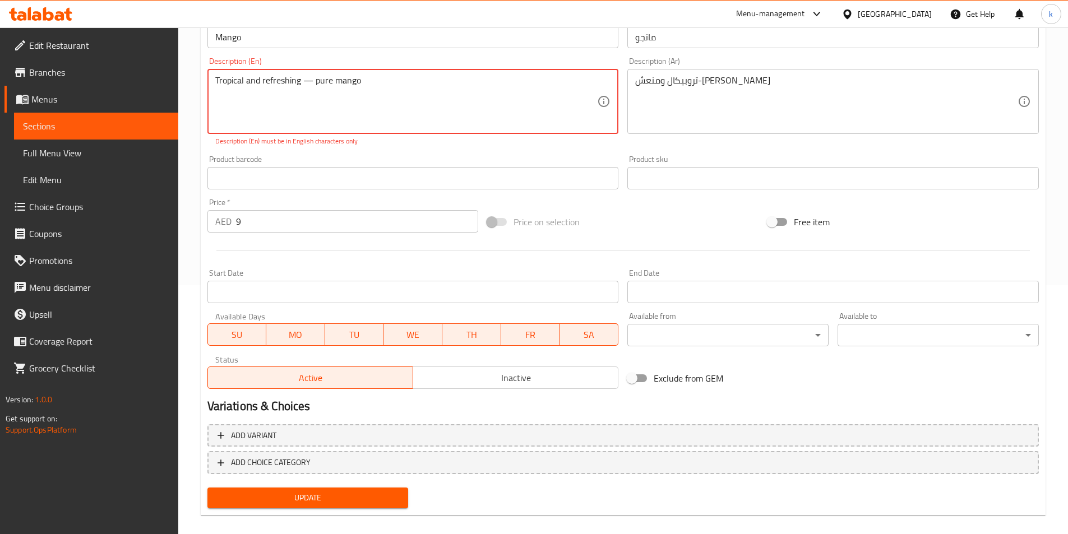
click at [415, 114] on textarea "Tropical and refreshing — pure mango" at bounding box center [406, 101] width 382 height 53
click at [469, 101] on textarea "Tropical and refreshing — pure mango" at bounding box center [406, 101] width 382 height 53
click at [376, 502] on span "Update" at bounding box center [307, 498] width 183 height 14
click at [311, 82] on textarea "Tropical and refreshing — pure mango" at bounding box center [406, 101] width 382 height 53
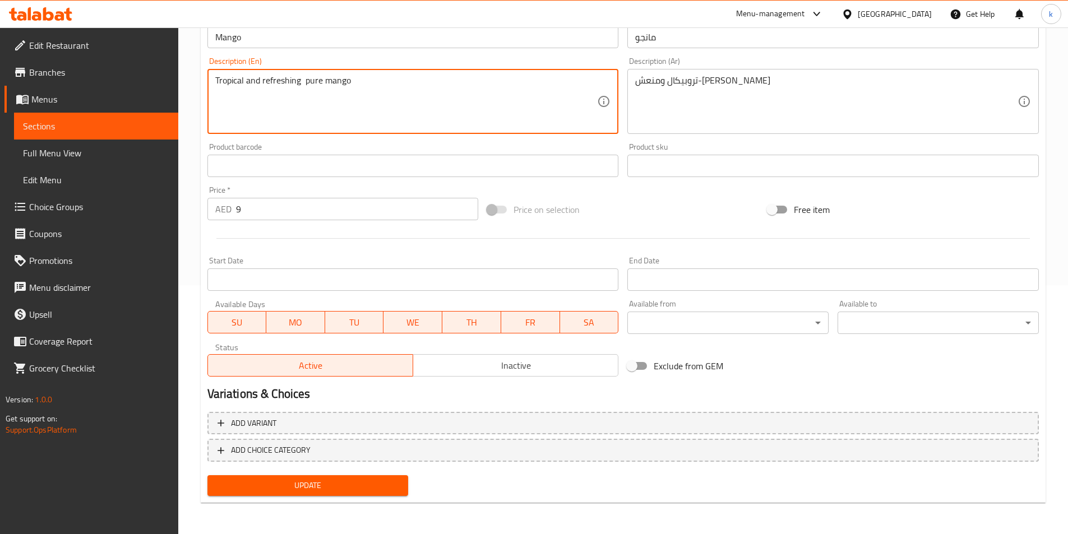
click at [535, 154] on div "Product barcode Product barcode" at bounding box center [412, 160] width 411 height 34
click at [404, 94] on textarea "Tropical and refreshing - pure mango" at bounding box center [406, 101] width 382 height 53
click at [399, 86] on textarea "Tropical and refreshing - pure mango" at bounding box center [406, 101] width 382 height 53
paste textarea "goodness"
click at [354, 81] on textarea "Tropical and refreshing - pure mangogoodness" at bounding box center [406, 101] width 382 height 53
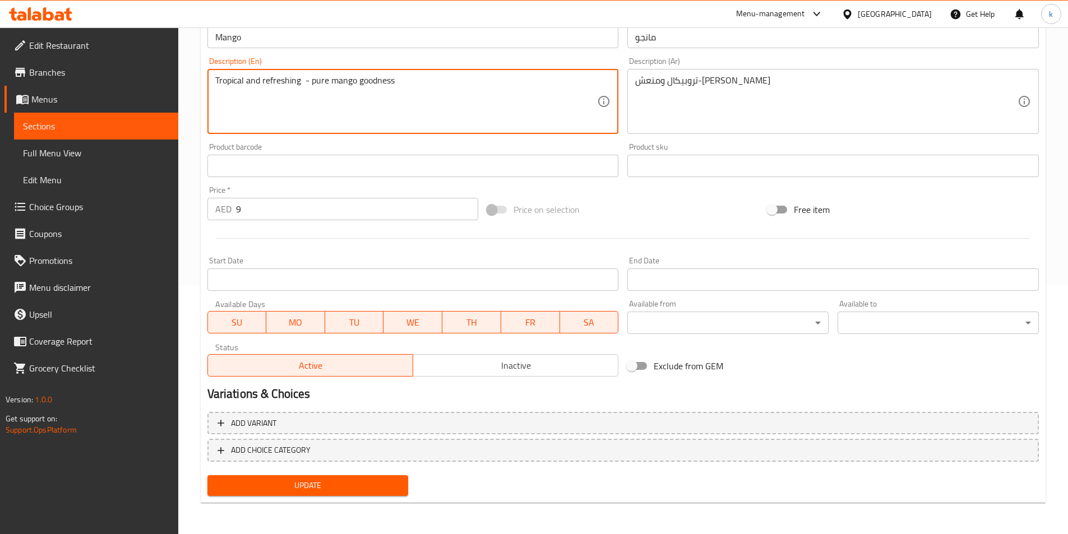
type textarea "Tropical and refreshing - pure mango goodness"
click at [432, 66] on div "Description (En) Tropical and refreshing - pure mango goodness Description (En)" at bounding box center [412, 95] width 411 height 77
click at [364, 494] on button "Update" at bounding box center [307, 485] width 201 height 21
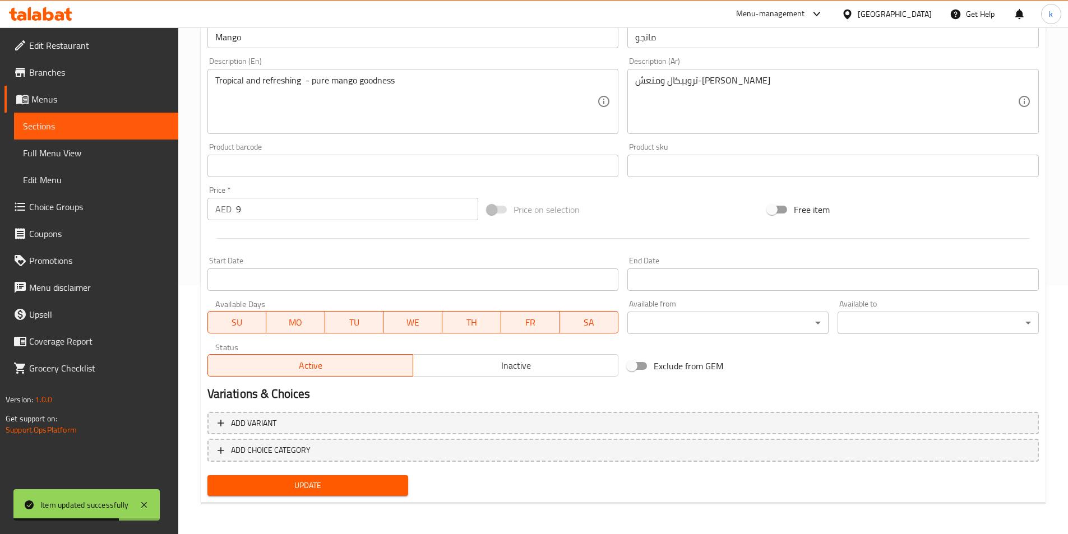
click at [66, 95] on span "Menus" at bounding box center [100, 99] width 138 height 13
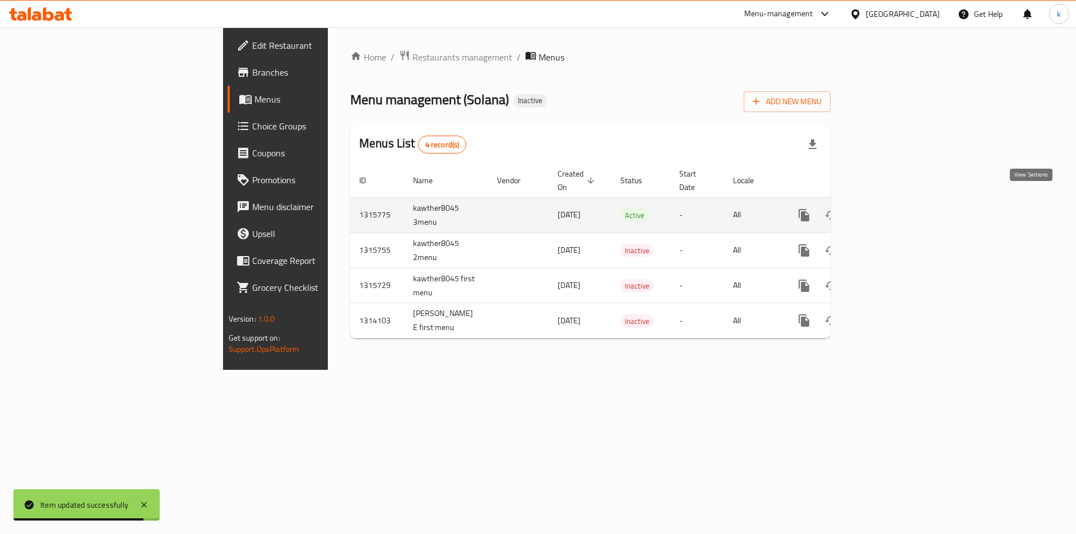
click at [899, 202] on link "enhanced table" at bounding box center [885, 215] width 27 height 27
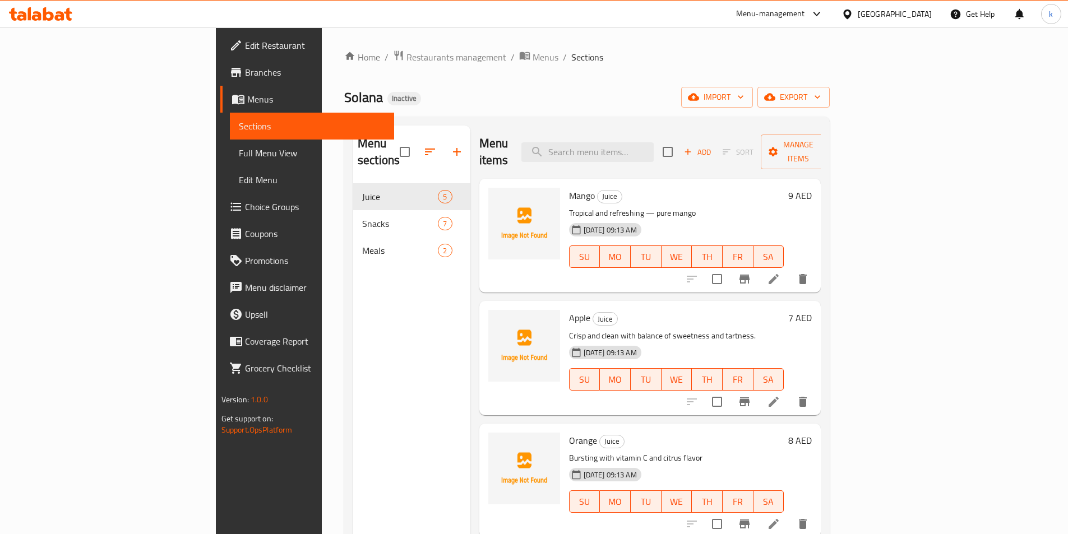
click at [230, 160] on link "Full Menu View" at bounding box center [312, 153] width 164 height 27
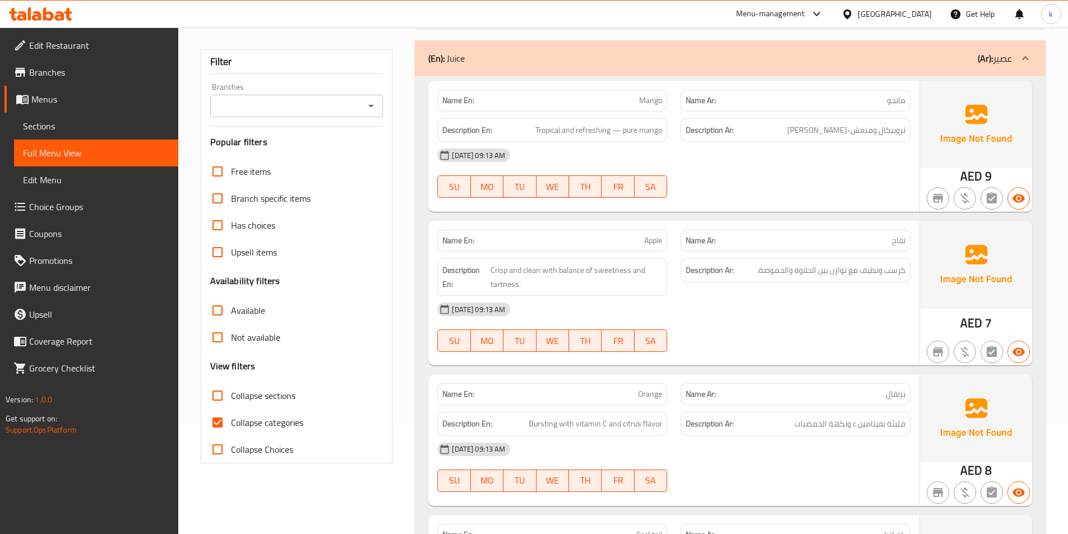
scroll to position [168, 0]
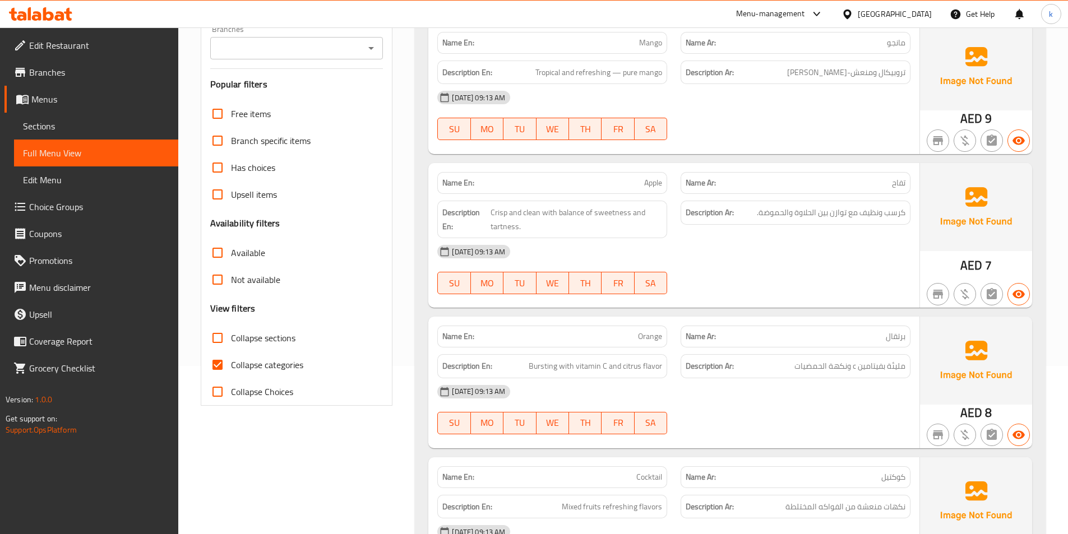
click at [266, 369] on span "Collapse categories" at bounding box center [267, 364] width 72 height 13
click at [231, 369] on input "Collapse categories" at bounding box center [217, 365] width 27 height 27
checkbox input "false"
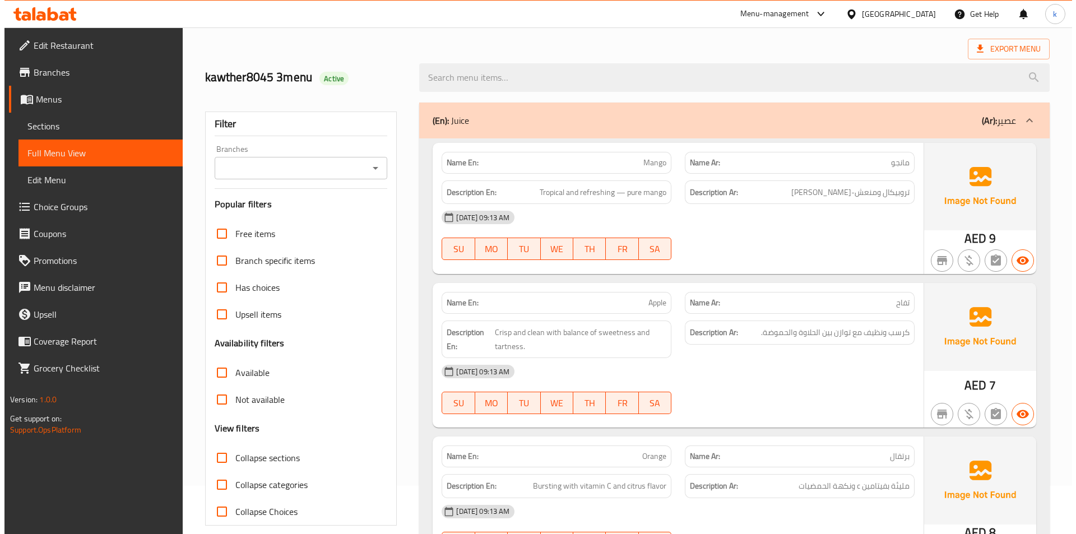
scroll to position [0, 0]
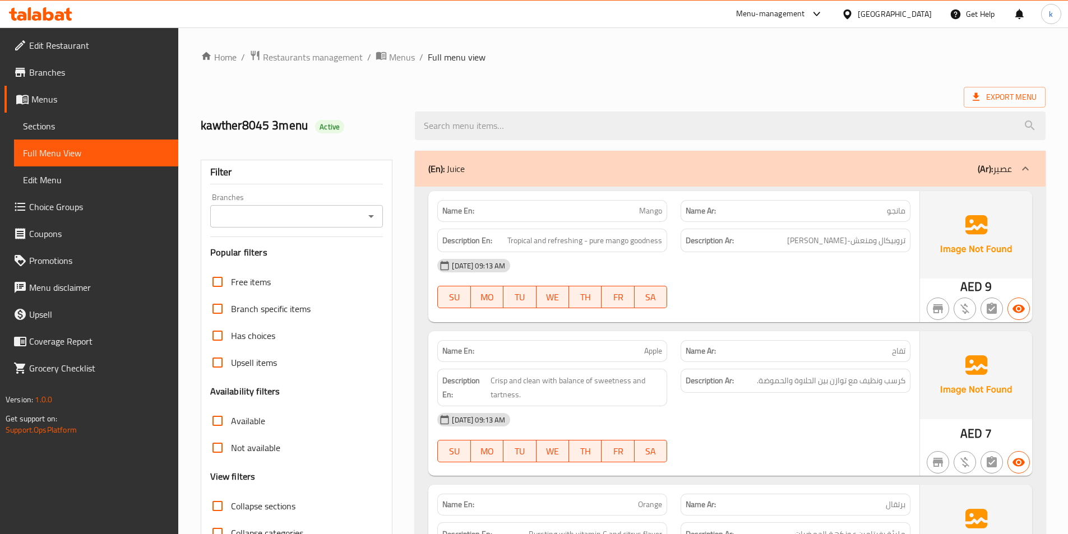
click at [1003, 103] on span "Export Menu" at bounding box center [1005, 97] width 64 height 14
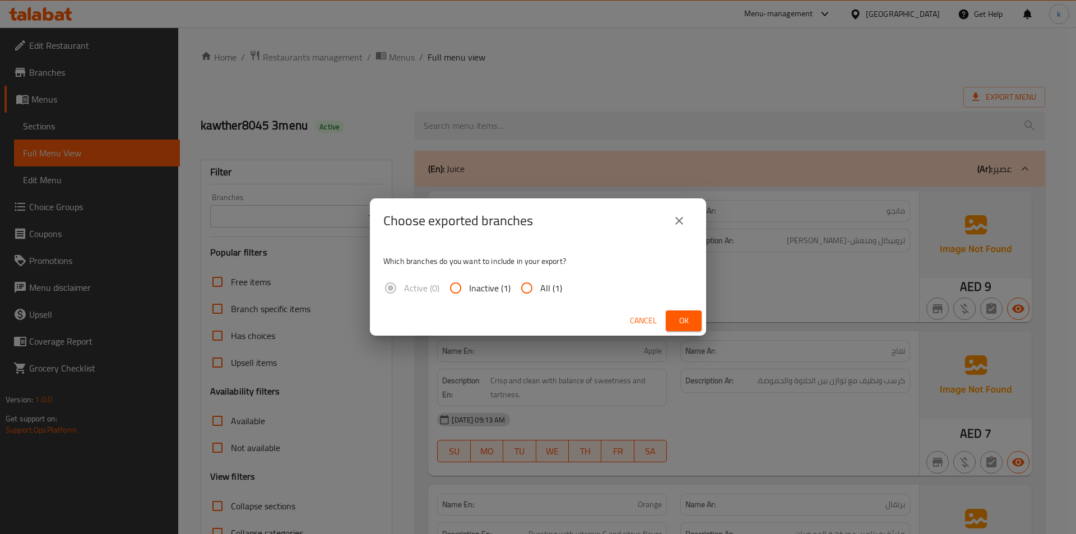
click at [534, 292] on input "All (1)" at bounding box center [527, 288] width 27 height 27
radio input "true"
click at [696, 319] on button "Ok" at bounding box center [684, 321] width 36 height 21
